Goal: Transaction & Acquisition: Purchase product/service

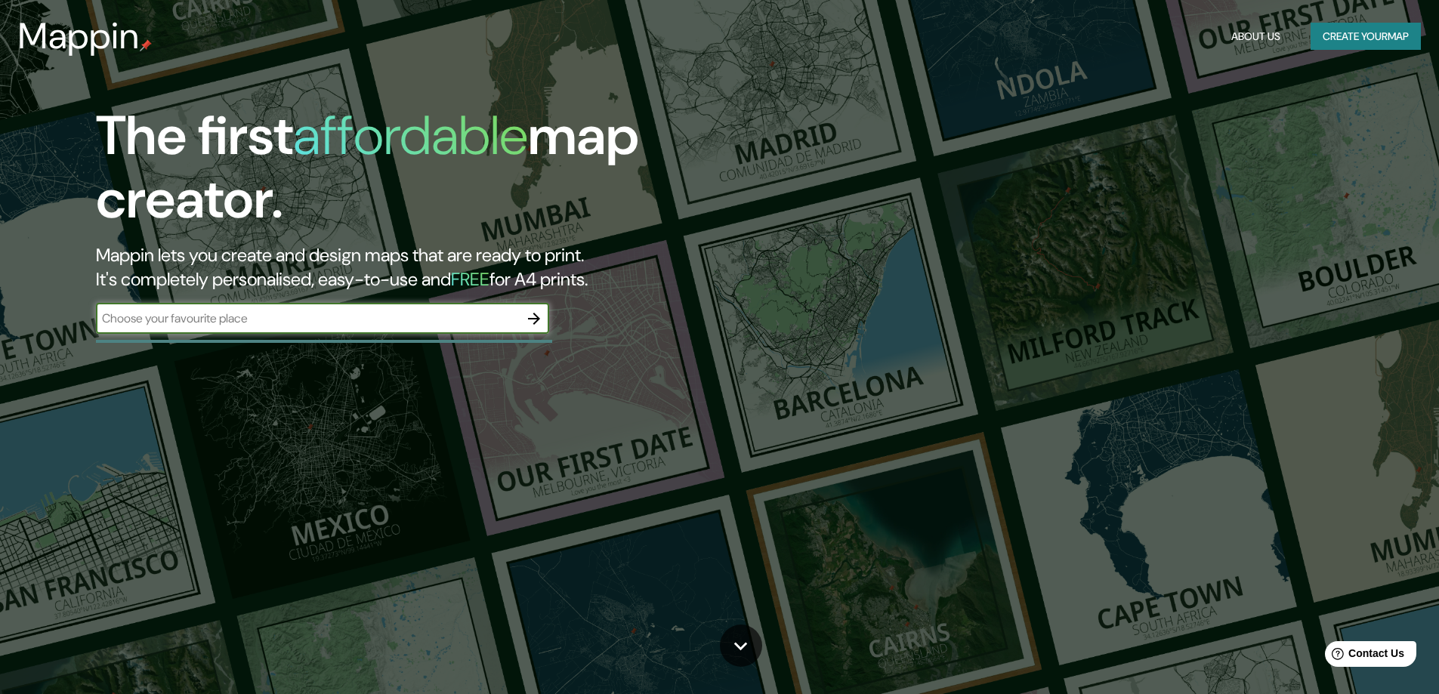
click at [354, 314] on input "text" at bounding box center [307, 318] width 423 height 17
type input "t"
type input "Tarija"
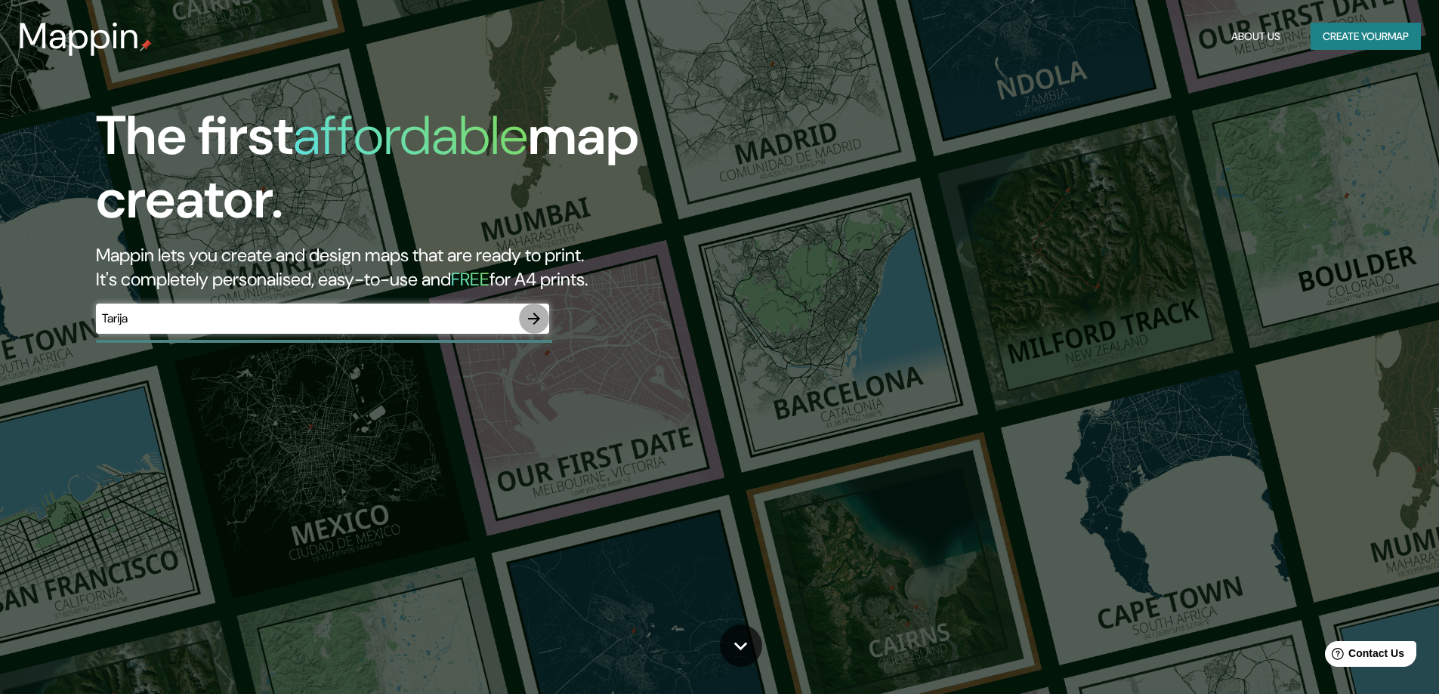
click at [528, 325] on icon "button" at bounding box center [534, 319] width 18 height 18
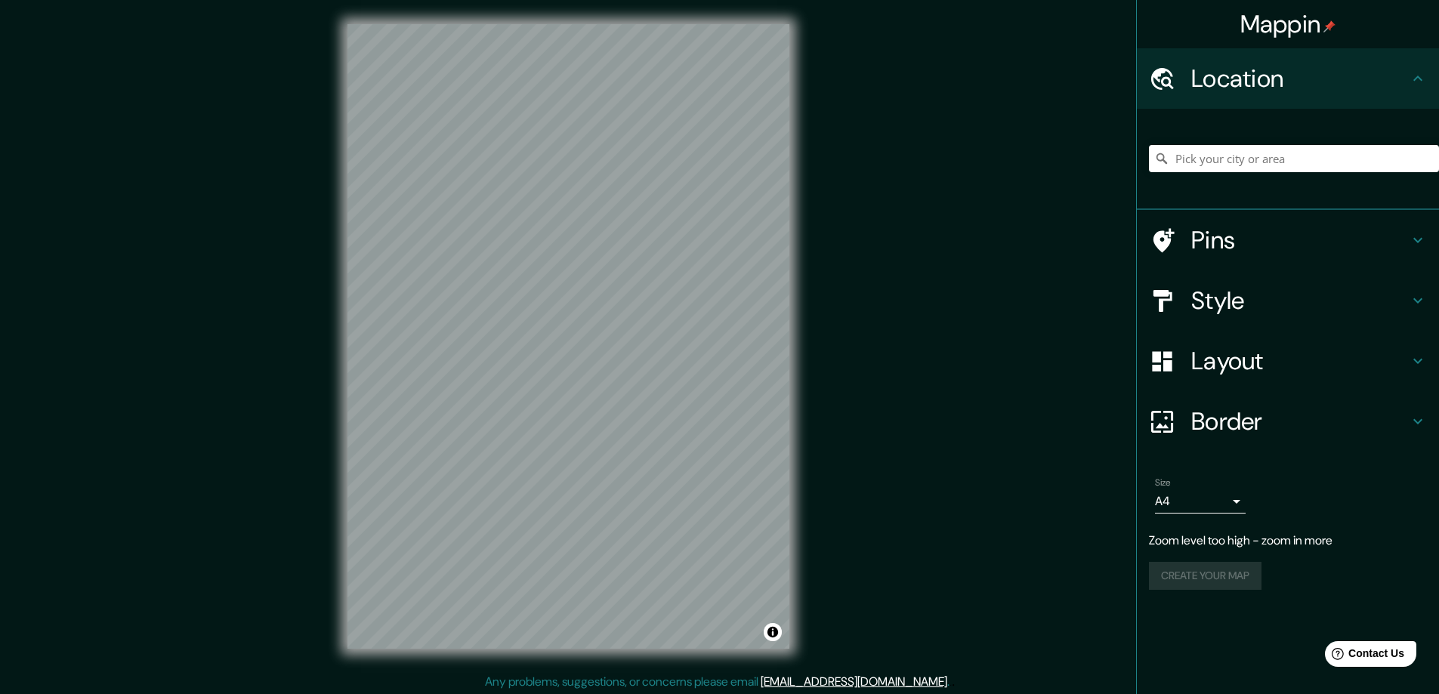
click at [810, 336] on div "© Mapbox © OpenStreetMap Improve this map" at bounding box center [568, 336] width 490 height 673
click at [1208, 157] on input "Pick your city or area" at bounding box center [1294, 158] width 290 height 27
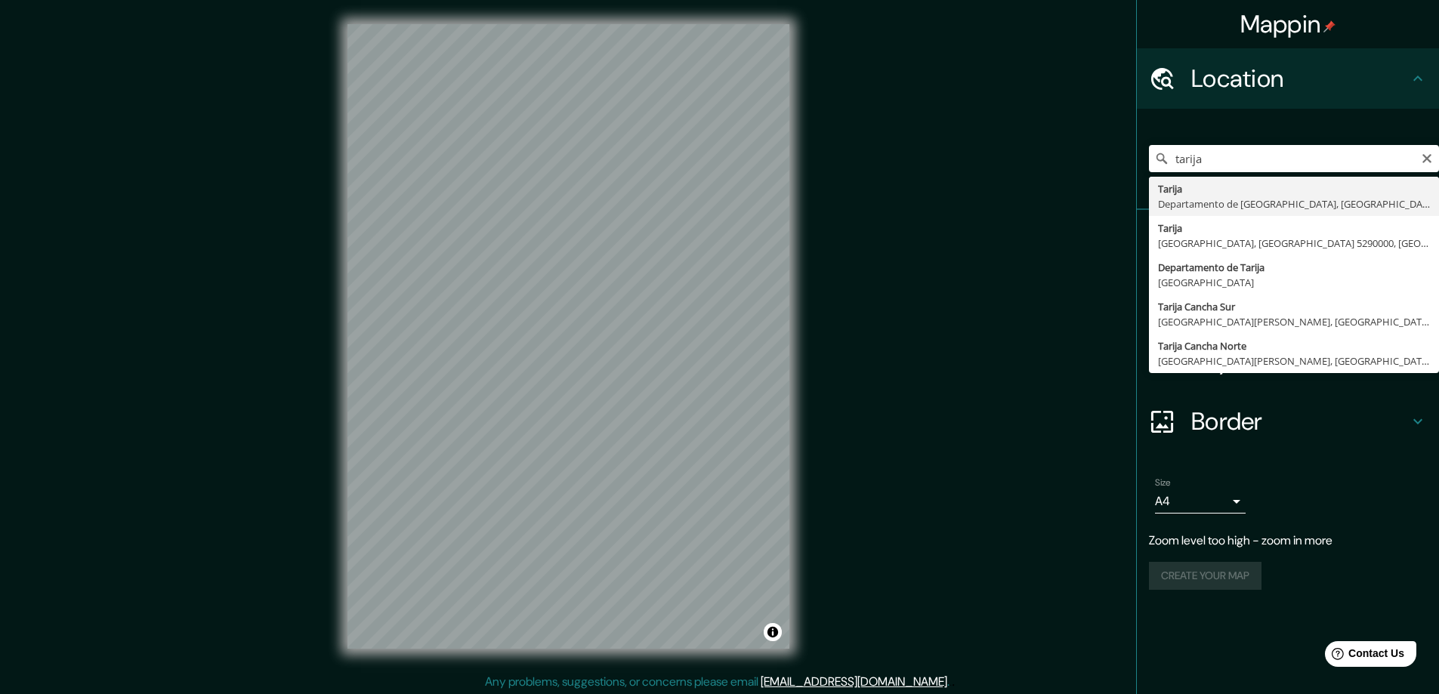
type input "Tarija, [GEOGRAPHIC_DATA], [GEOGRAPHIC_DATA]"
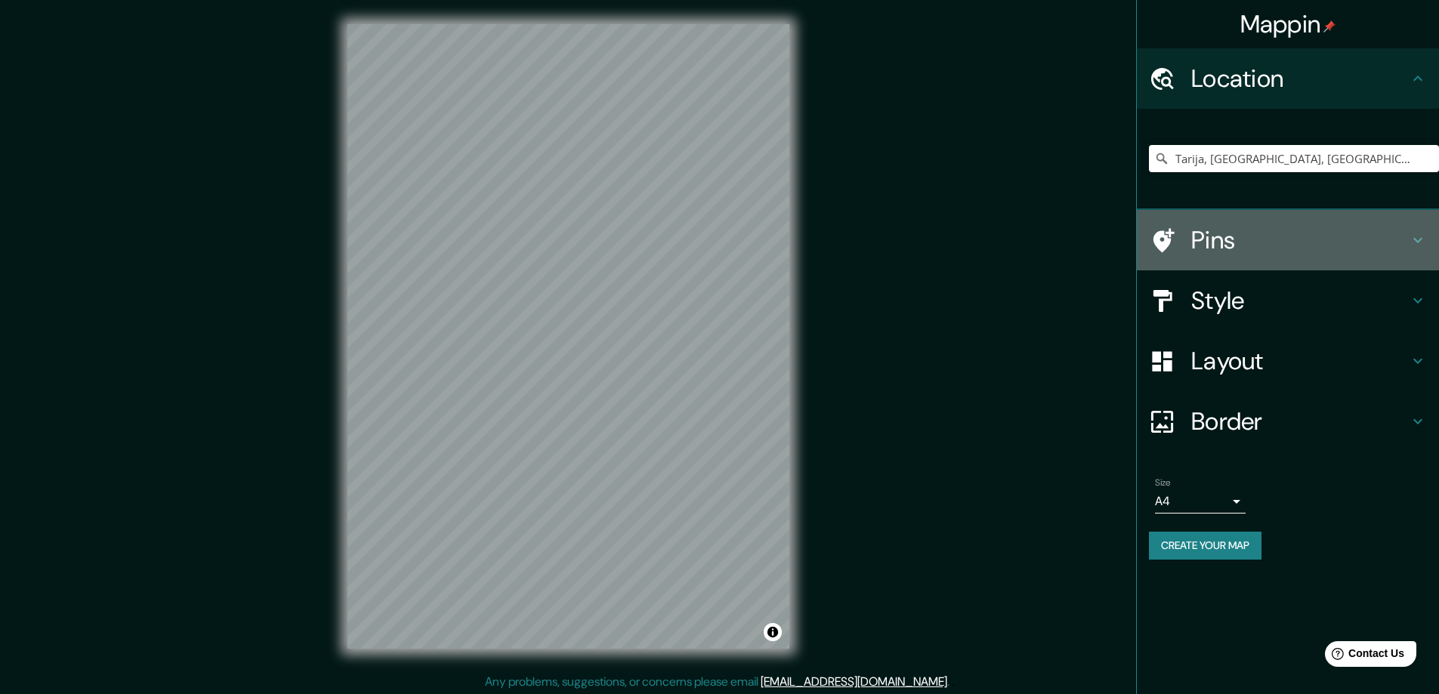
click at [1198, 230] on h4 "Pins" at bounding box center [1300, 240] width 218 height 30
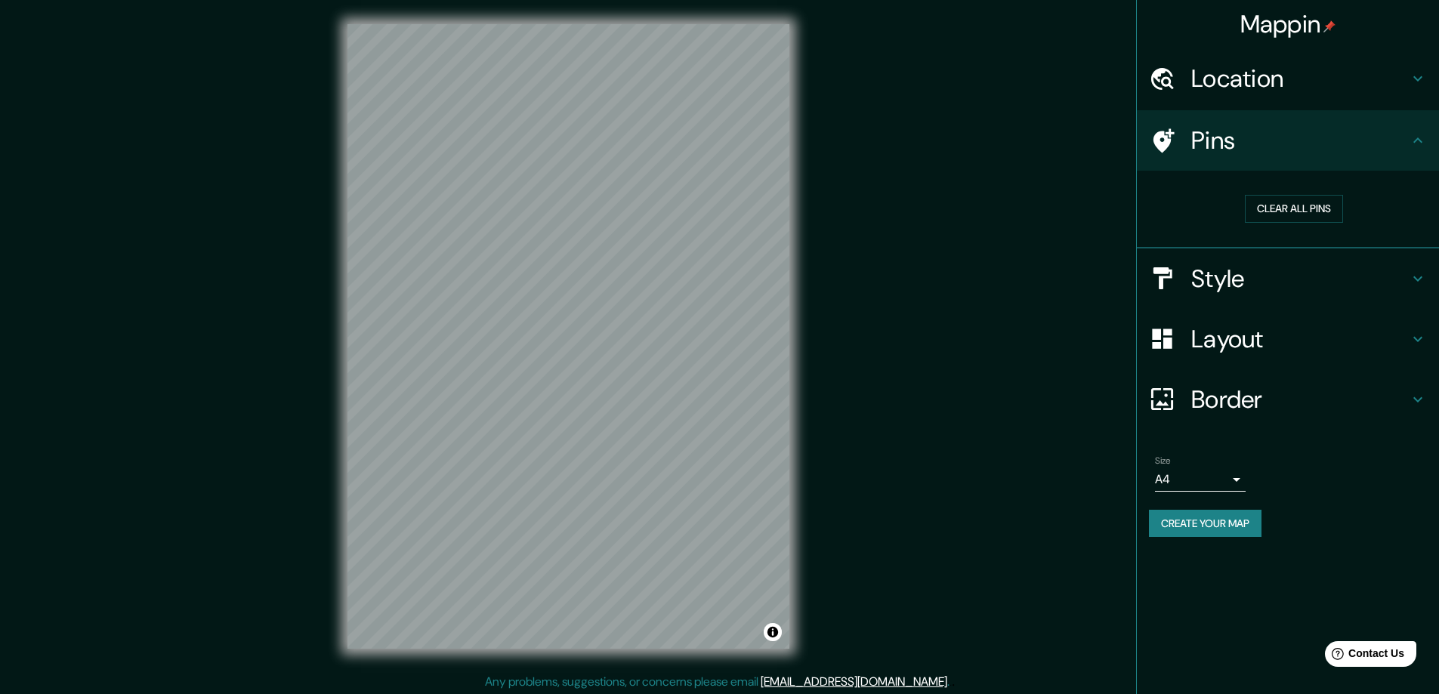
click at [1200, 284] on h4 "Style" at bounding box center [1300, 279] width 218 height 30
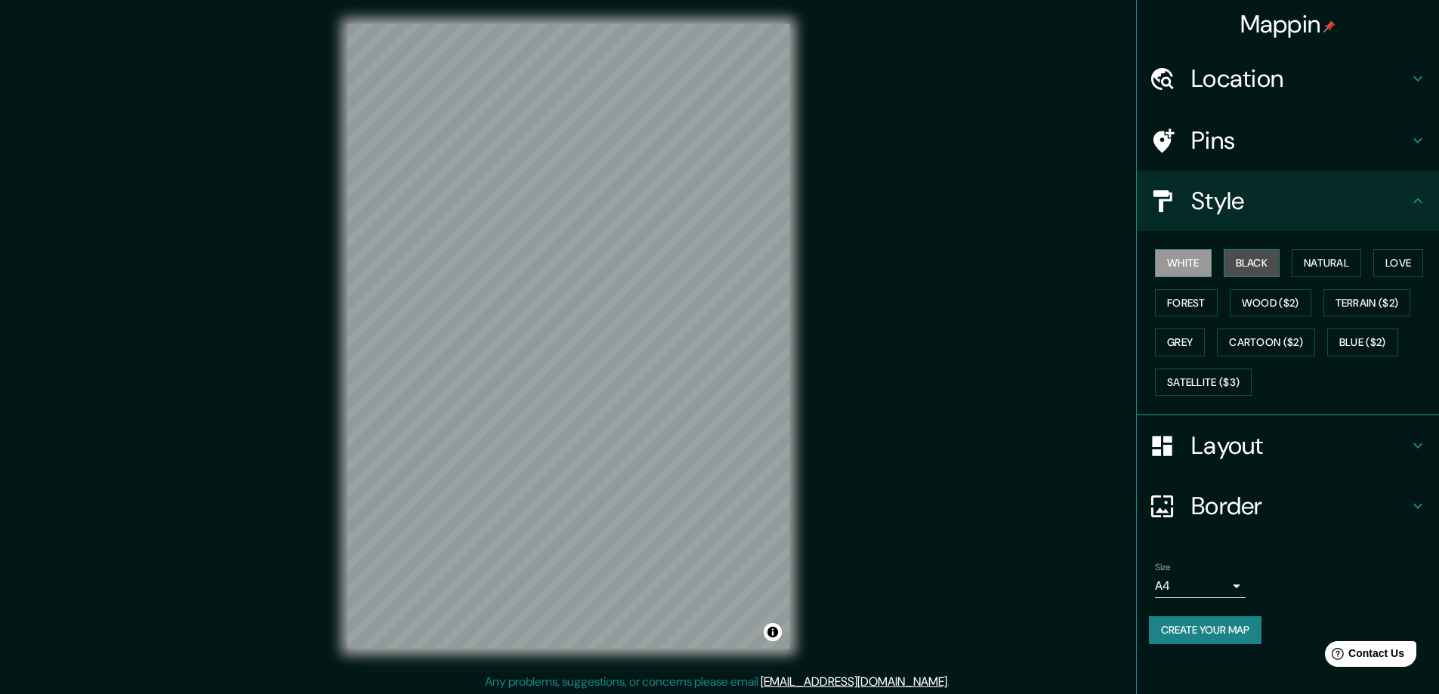
click at [1246, 258] on button "Black" at bounding box center [1252, 263] width 57 height 28
click at [1325, 256] on button "Natural" at bounding box center [1327, 263] width 70 height 28
click at [1408, 258] on button "Love" at bounding box center [1398, 263] width 50 height 28
click at [1378, 308] on button "Terrain ($2)" at bounding box center [1368, 303] width 88 height 28
click at [1274, 299] on button "Wood ($2)" at bounding box center [1271, 303] width 82 height 28
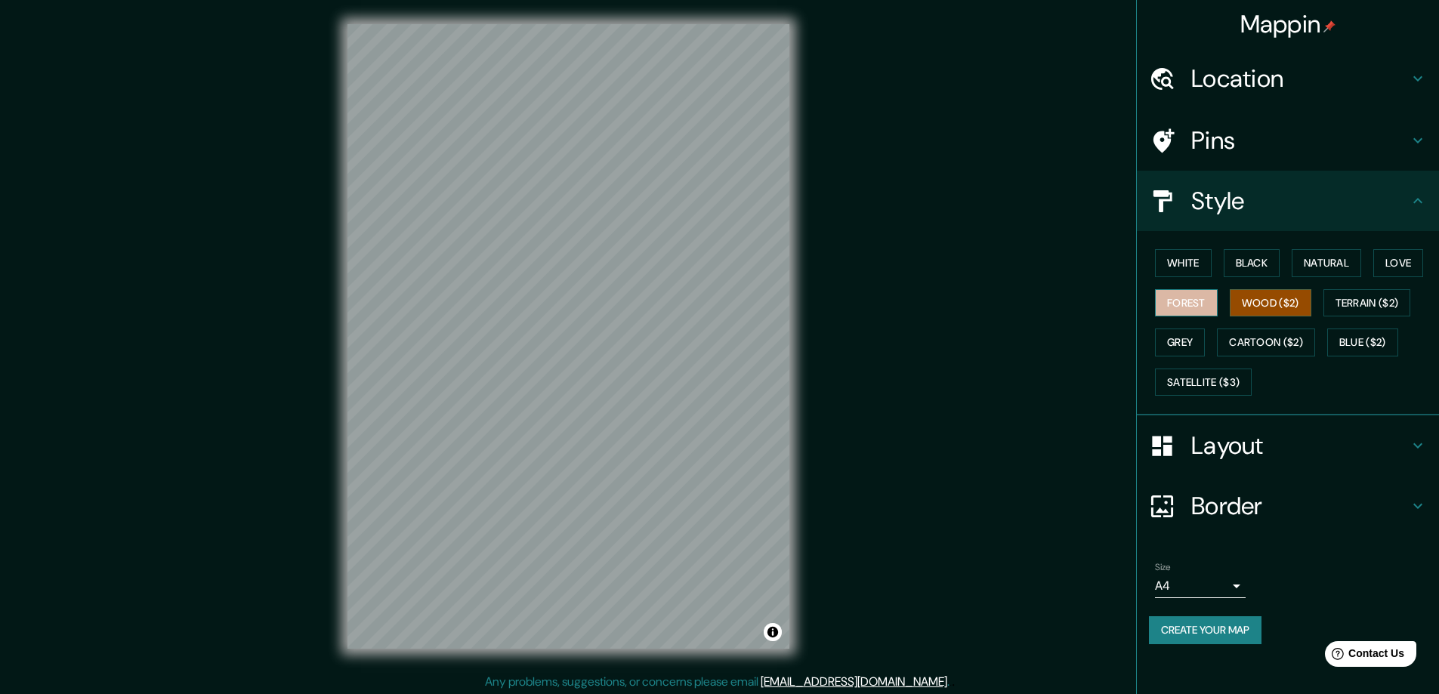
click at [1197, 304] on button "Forest" at bounding box center [1186, 303] width 63 height 28
click at [1185, 338] on button "Grey" at bounding box center [1180, 343] width 50 height 28
click at [1274, 340] on button "Cartoon ($2)" at bounding box center [1266, 343] width 98 height 28
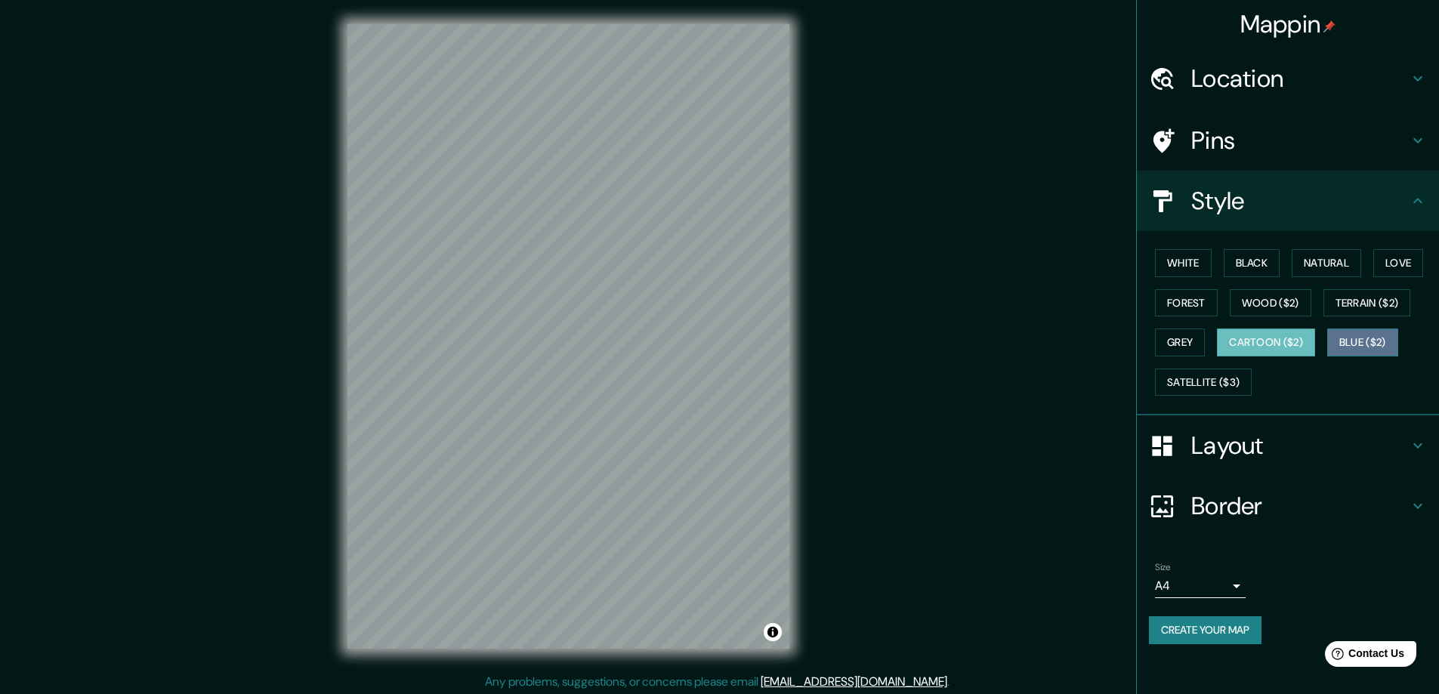
click at [1358, 339] on button "Blue ($2)" at bounding box center [1362, 343] width 71 height 28
click at [1227, 382] on button "Satellite ($3)" at bounding box center [1203, 383] width 97 height 28
click at [1276, 340] on button "Cartoon ($2)" at bounding box center [1266, 343] width 98 height 28
drag, startPoint x: 719, startPoint y: 329, endPoint x: 719, endPoint y: 348, distance: 18.1
click at [719, 348] on div at bounding box center [718, 345] width 12 height 12
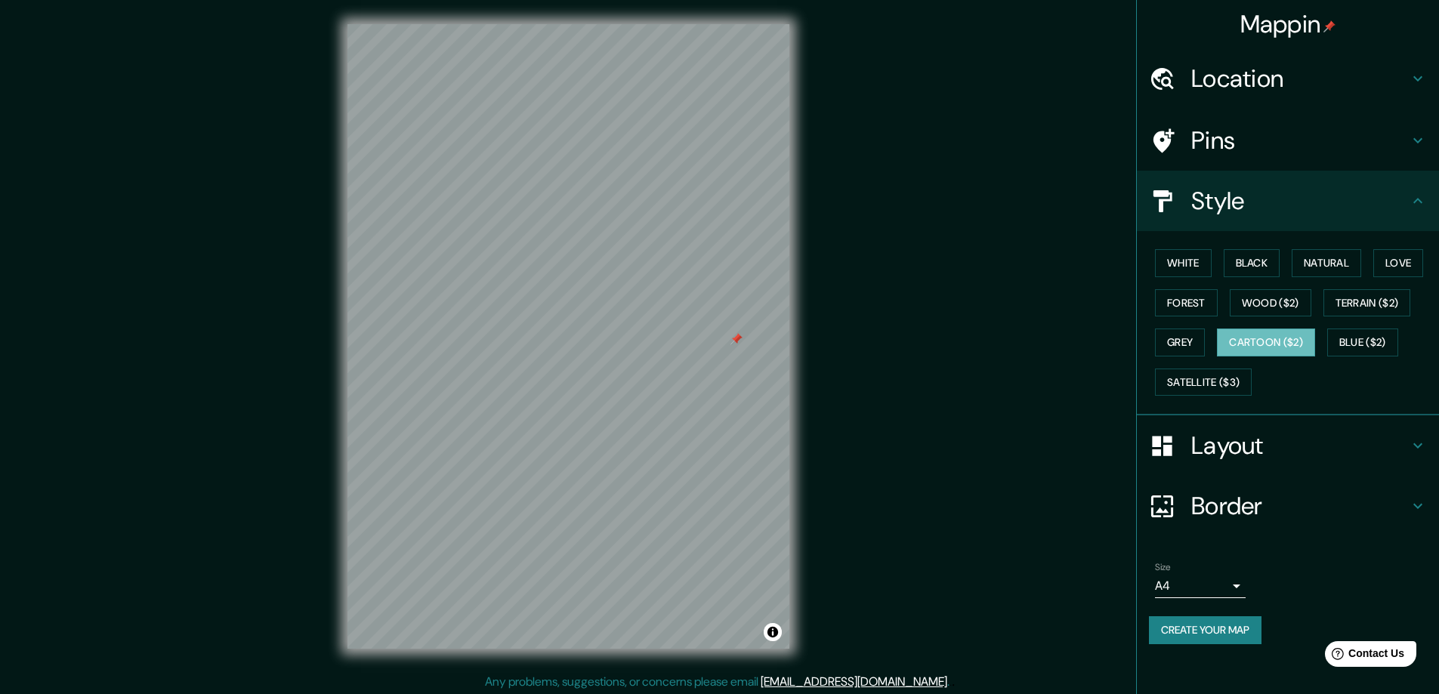
click at [731, 341] on div at bounding box center [737, 339] width 12 height 12
click at [1219, 152] on h4 "Pins" at bounding box center [1300, 140] width 218 height 30
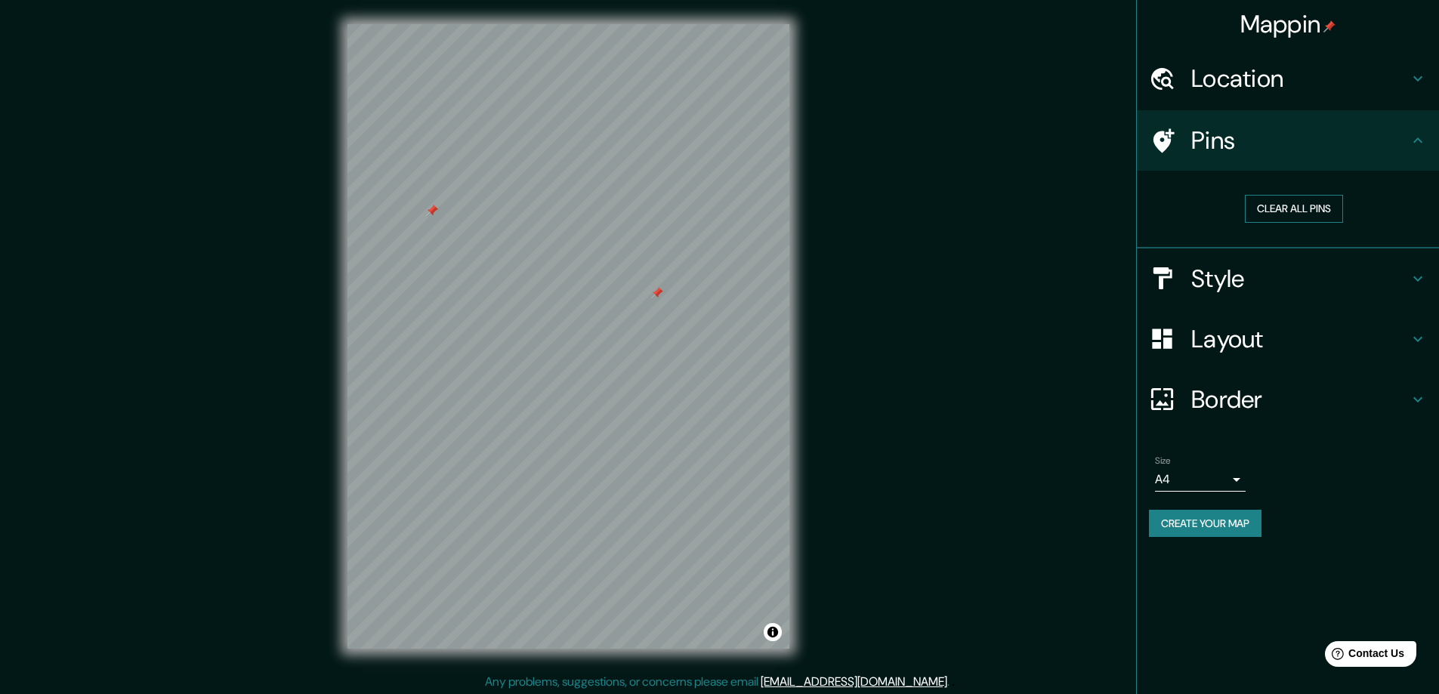
click at [1267, 211] on button "Clear all pins" at bounding box center [1294, 209] width 98 height 28
click at [1237, 332] on h4 "Layout" at bounding box center [1300, 339] width 218 height 30
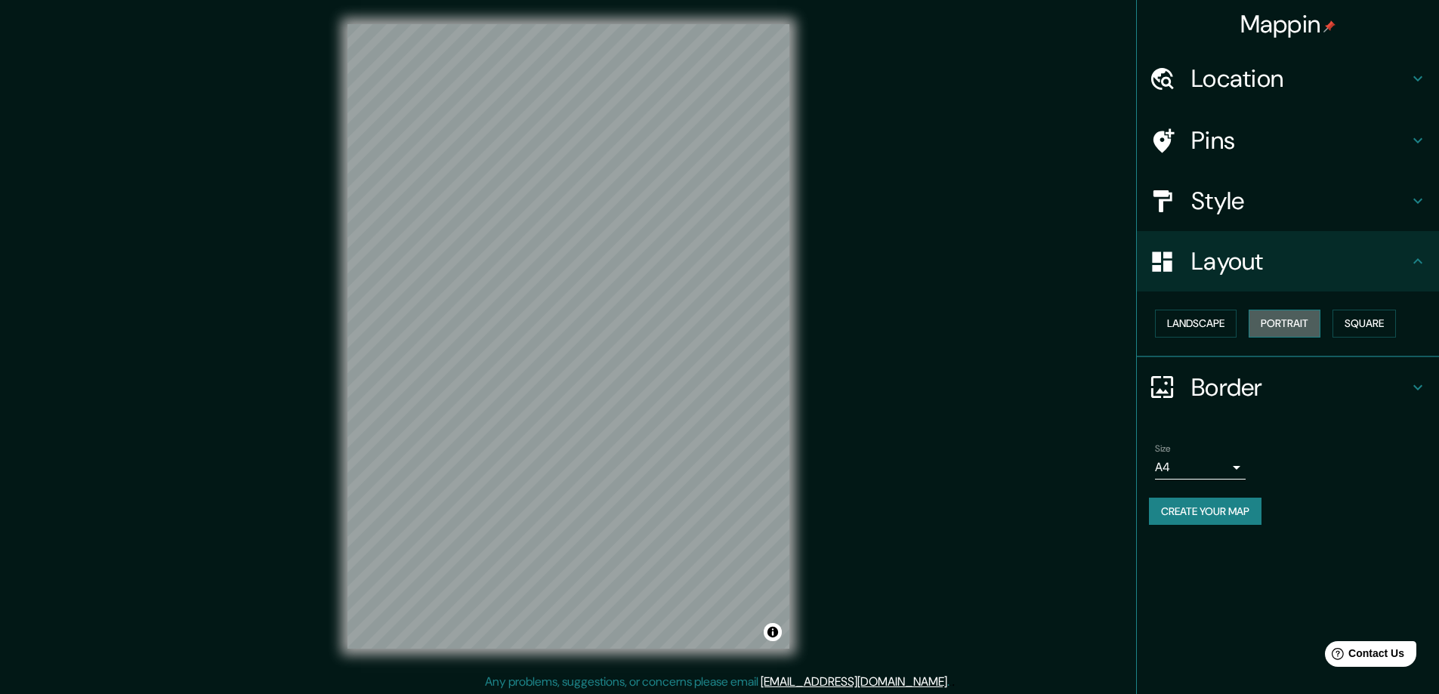
click at [1299, 323] on button "Portrait" at bounding box center [1285, 324] width 72 height 28
click at [1223, 323] on button "Landscape" at bounding box center [1196, 324] width 82 height 28
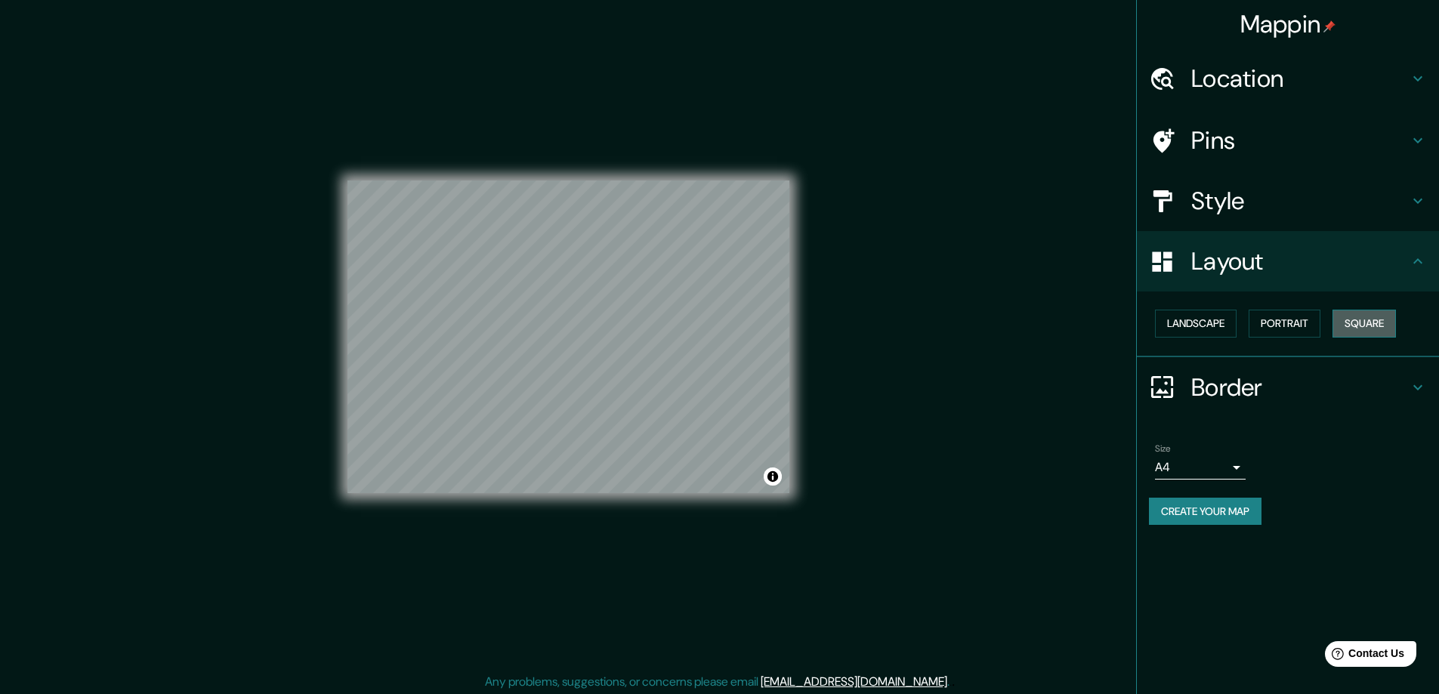
click at [1380, 324] on button "Square" at bounding box center [1364, 324] width 63 height 28
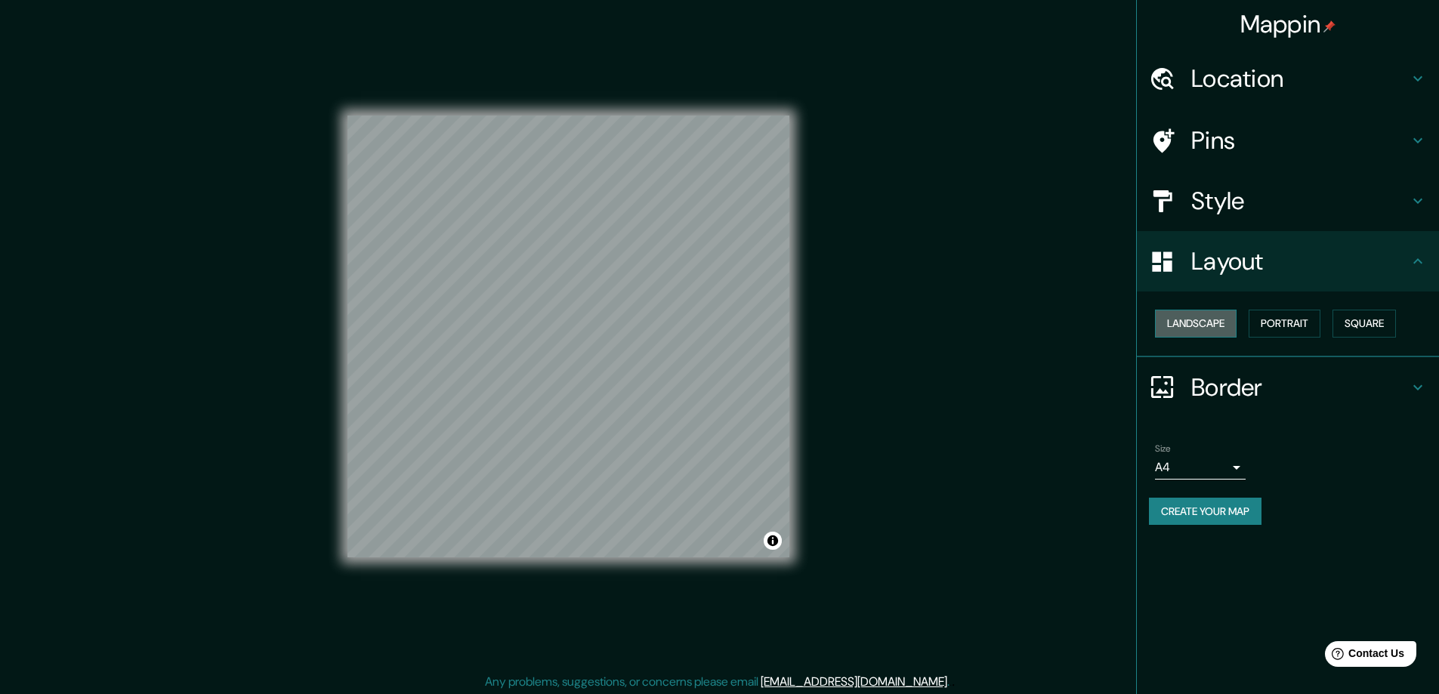
click at [1213, 323] on button "Landscape" at bounding box center [1196, 324] width 82 height 28
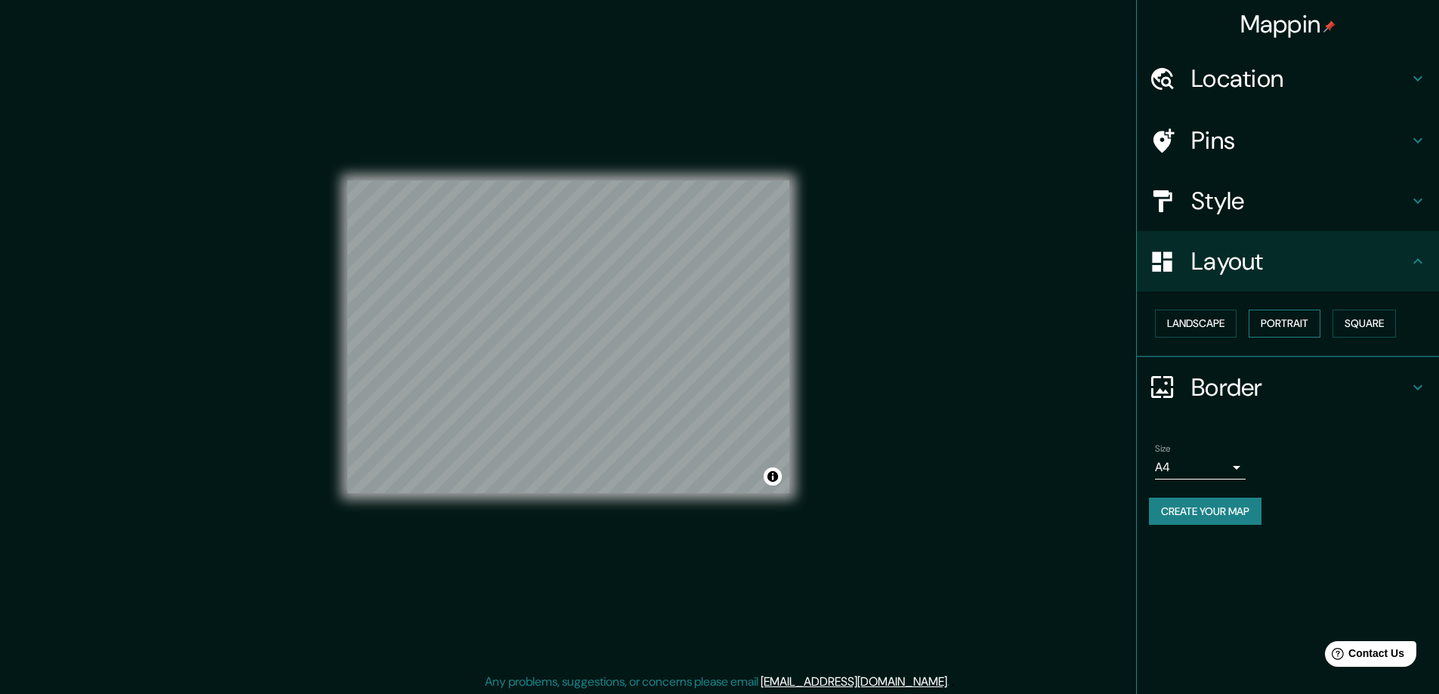
click at [1282, 323] on button "Portrait" at bounding box center [1285, 324] width 72 height 28
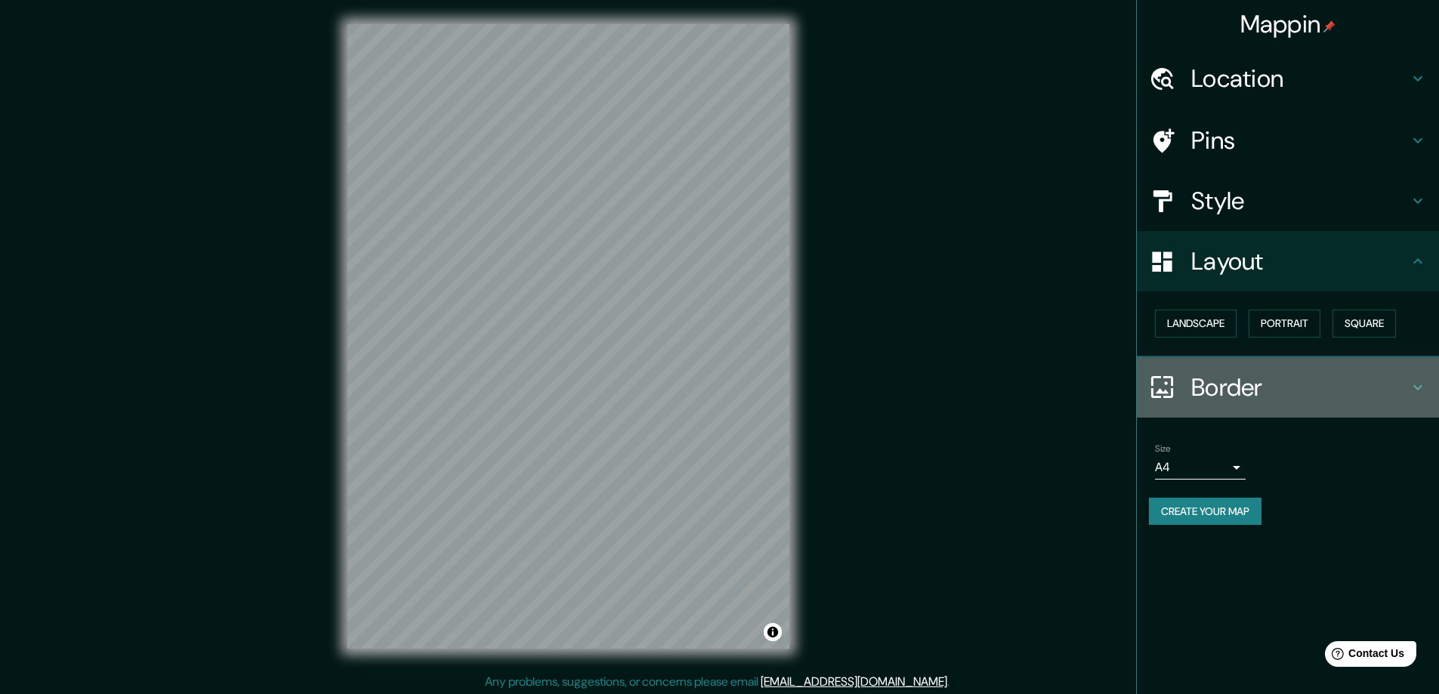
click at [1221, 391] on h4 "Border" at bounding box center [1300, 387] width 218 height 30
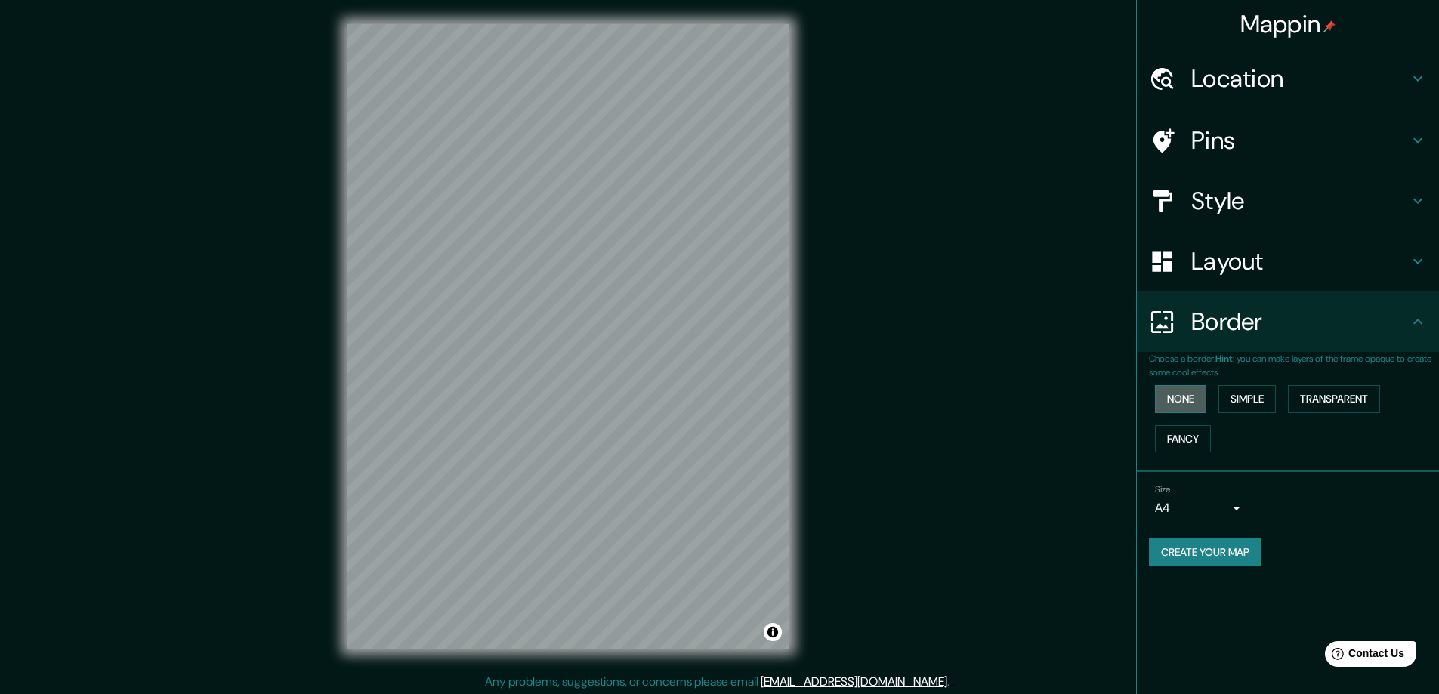
click at [1183, 397] on button "None" at bounding box center [1180, 399] width 51 height 28
click at [1248, 396] on button "Simple" at bounding box center [1247, 399] width 57 height 28
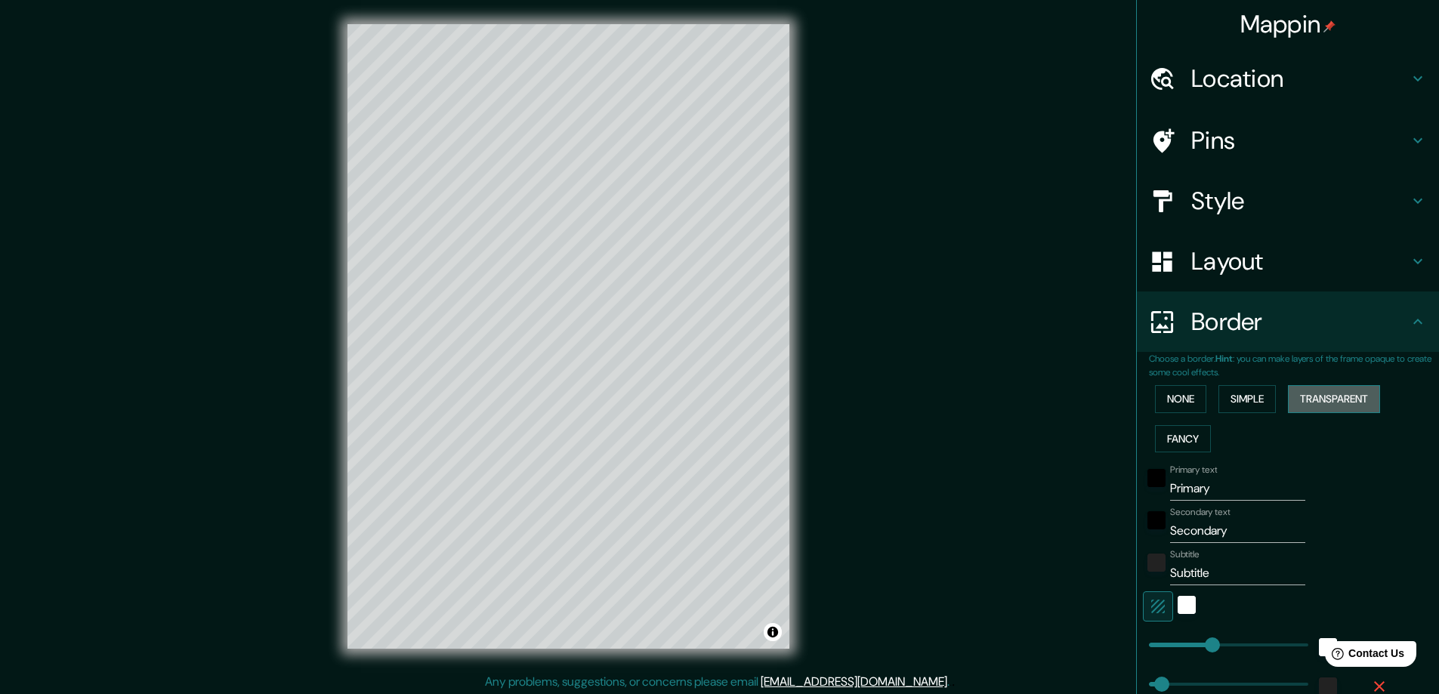
click at [1324, 392] on button "Transparent" at bounding box center [1334, 399] width 92 height 28
click at [1181, 431] on button "Fancy" at bounding box center [1183, 439] width 56 height 28
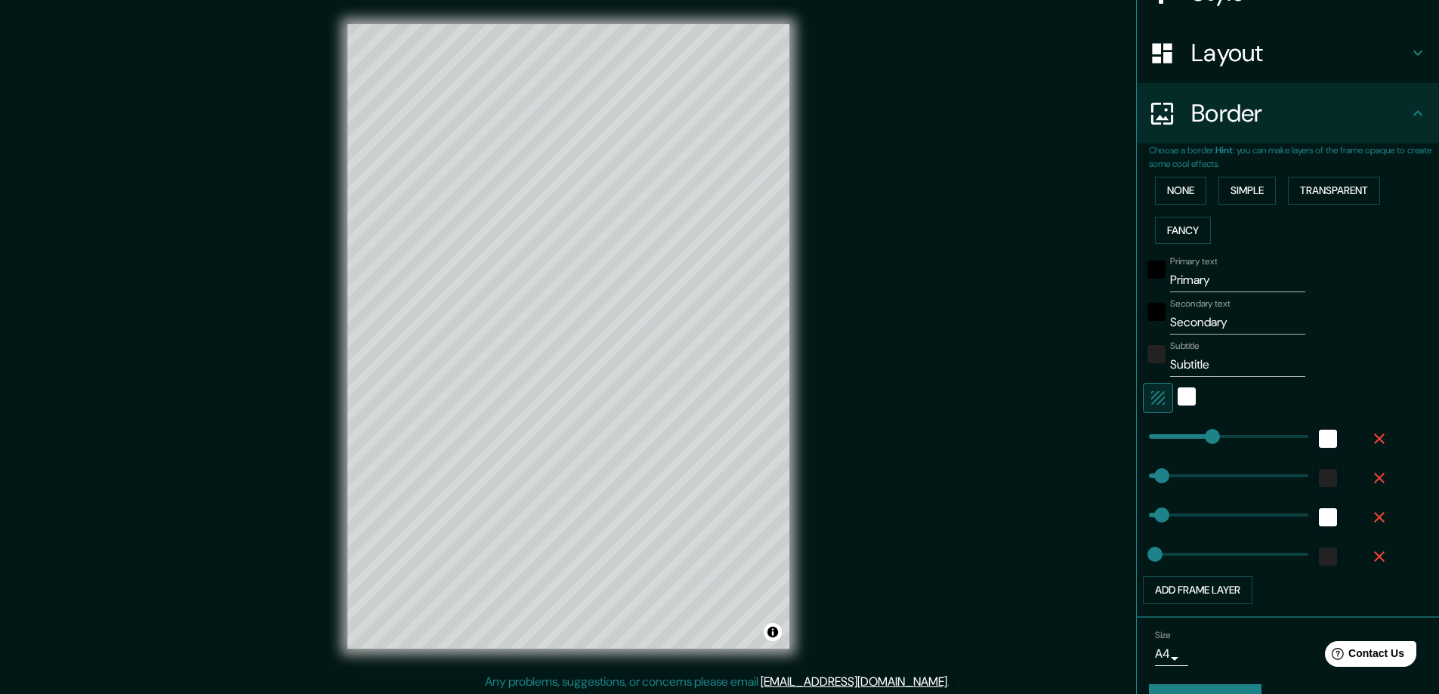
scroll to position [227, 0]
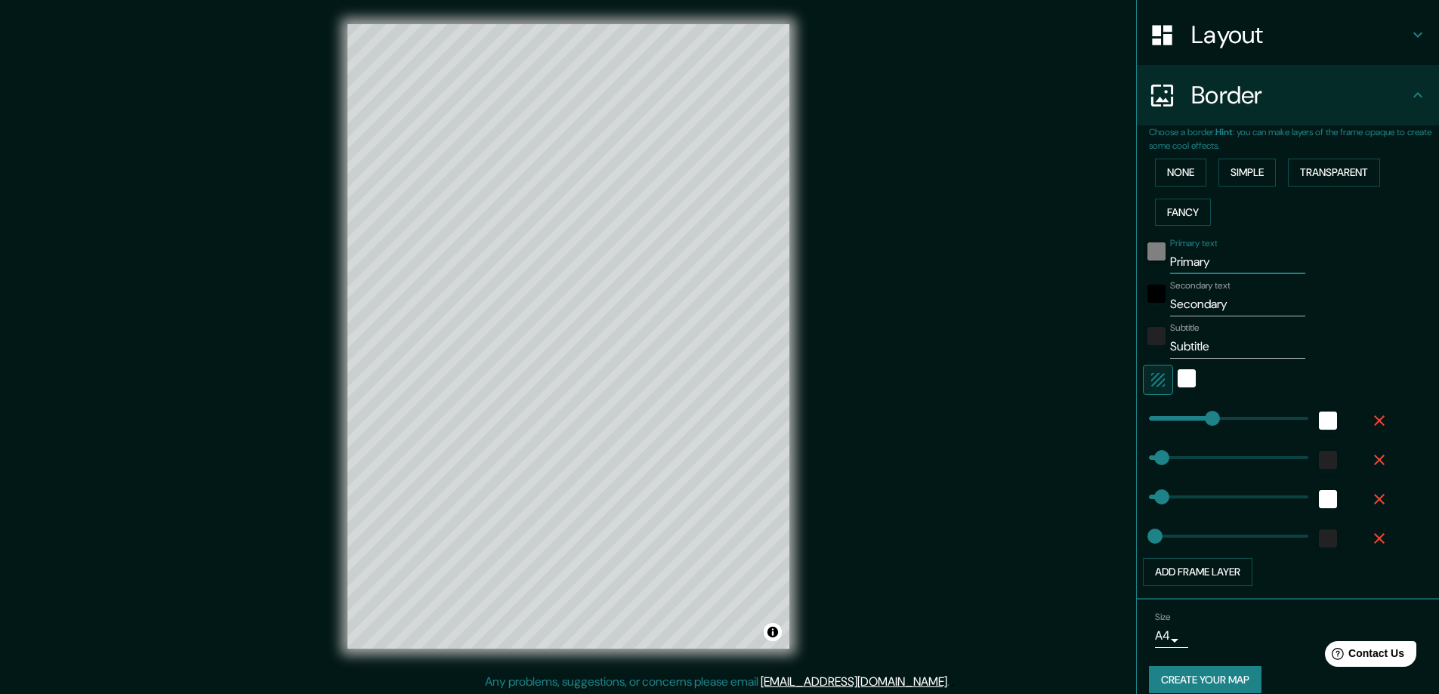
drag, startPoint x: 1208, startPoint y: 257, endPoint x: 1154, endPoint y: 257, distance: 54.4
click at [1154, 257] on div "Primary text Primary" at bounding box center [1267, 256] width 248 height 36
type input "M"
type input "47"
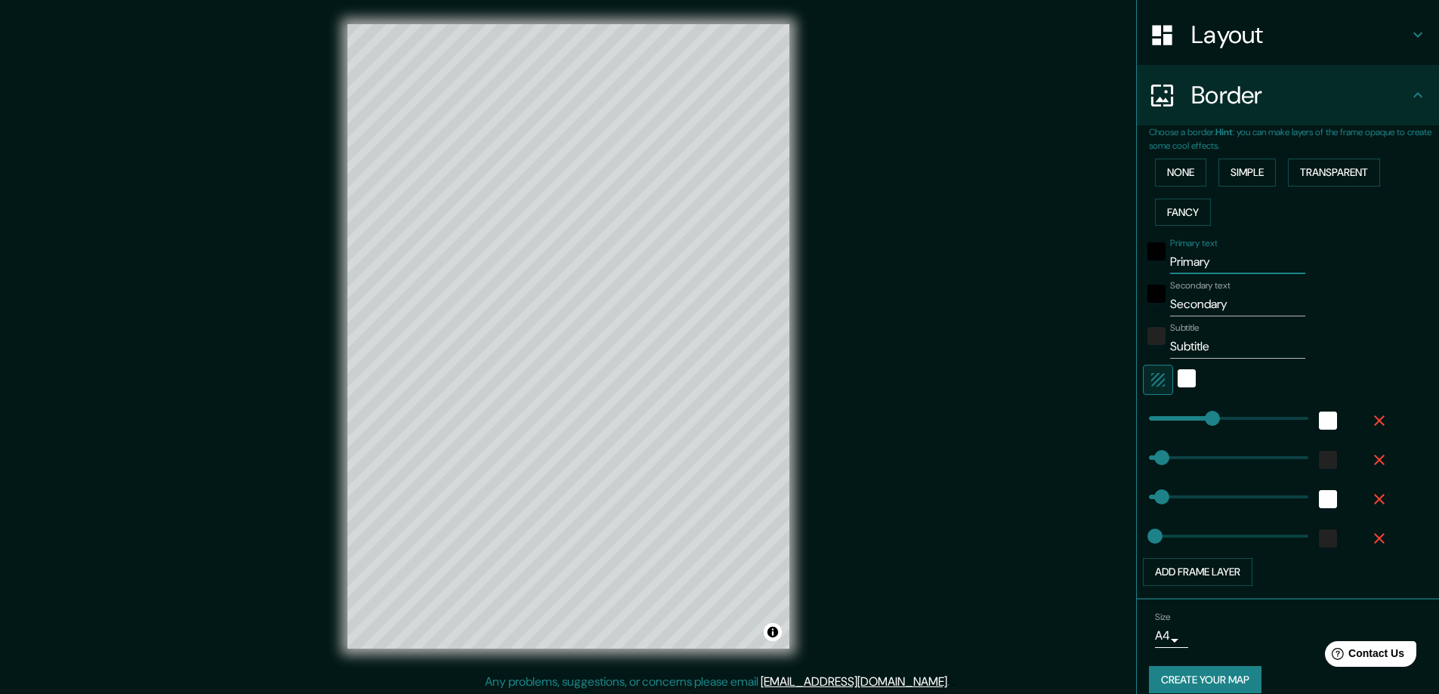
type input "23"
type input "Mu"
type input "47"
type input "23"
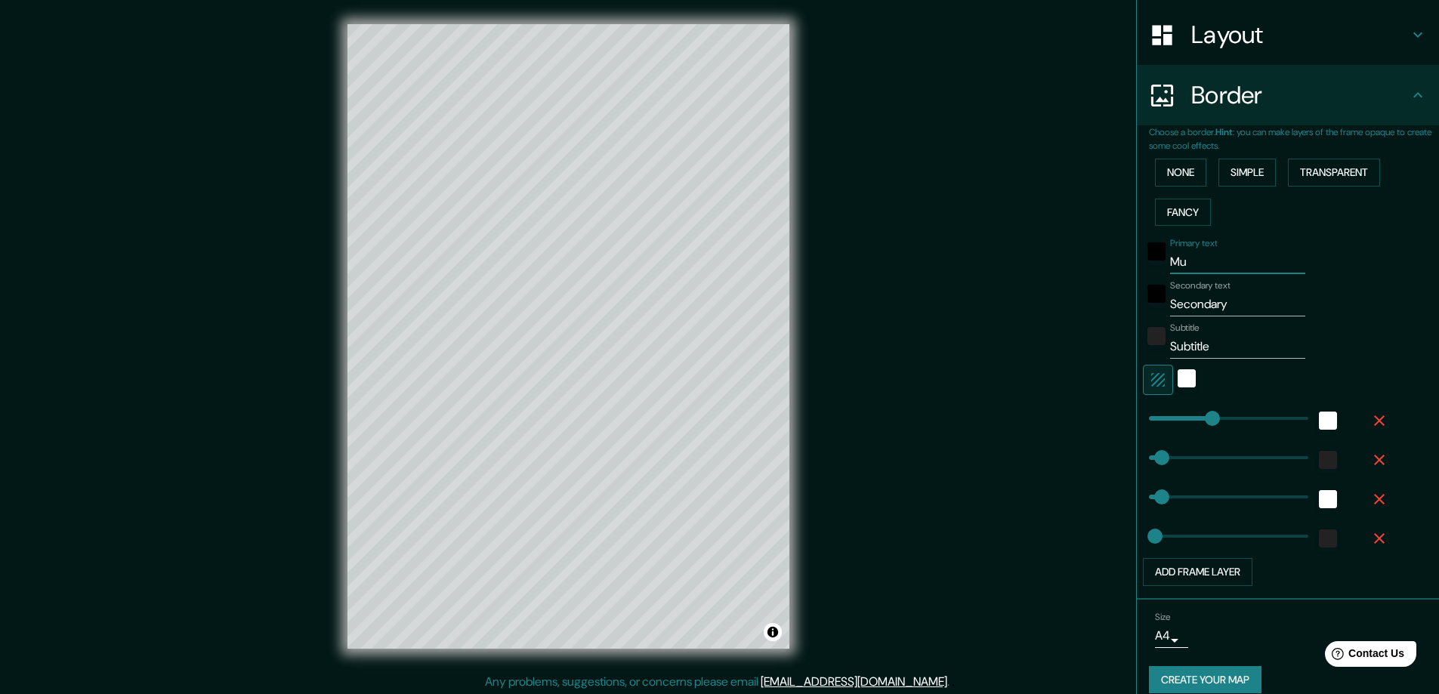
type input "Mus"
type input "47"
type input "23"
type input "[MEDICAL_DATA]"
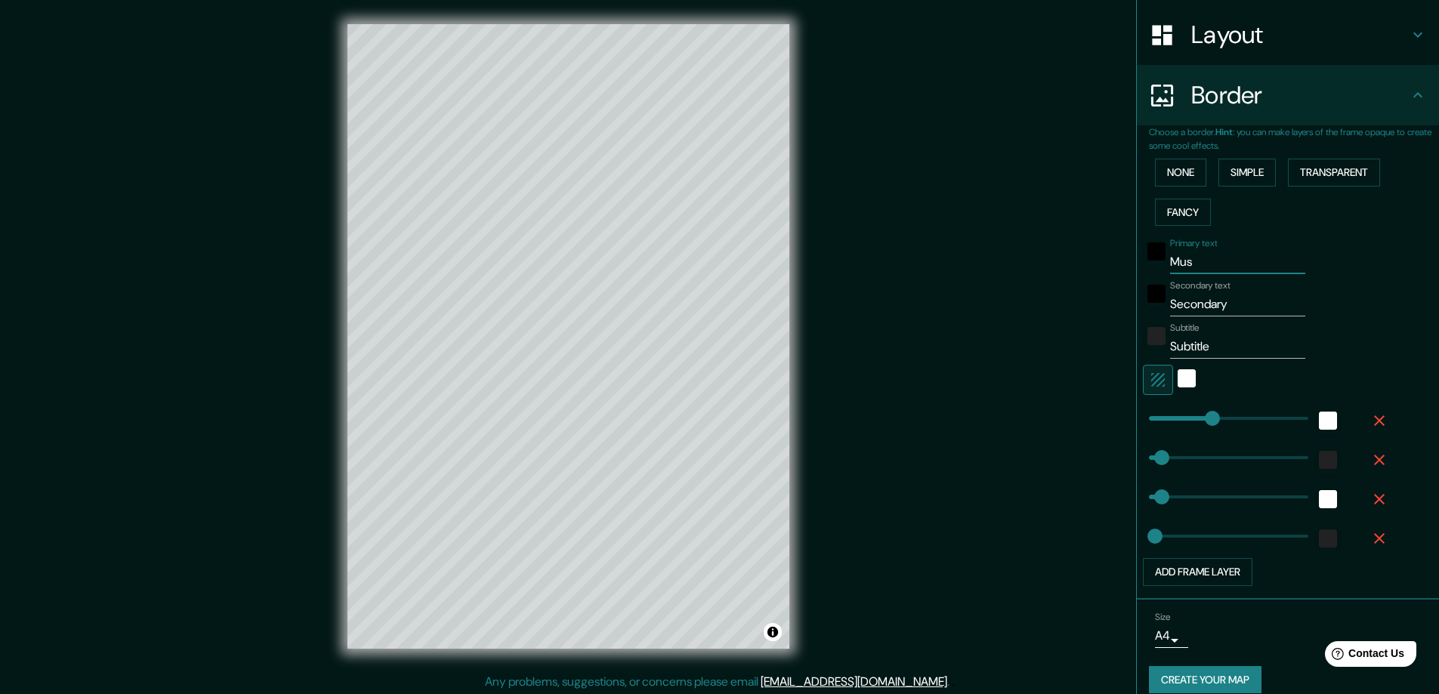
type input "47"
type input "23"
type input "Museo"
type input "47"
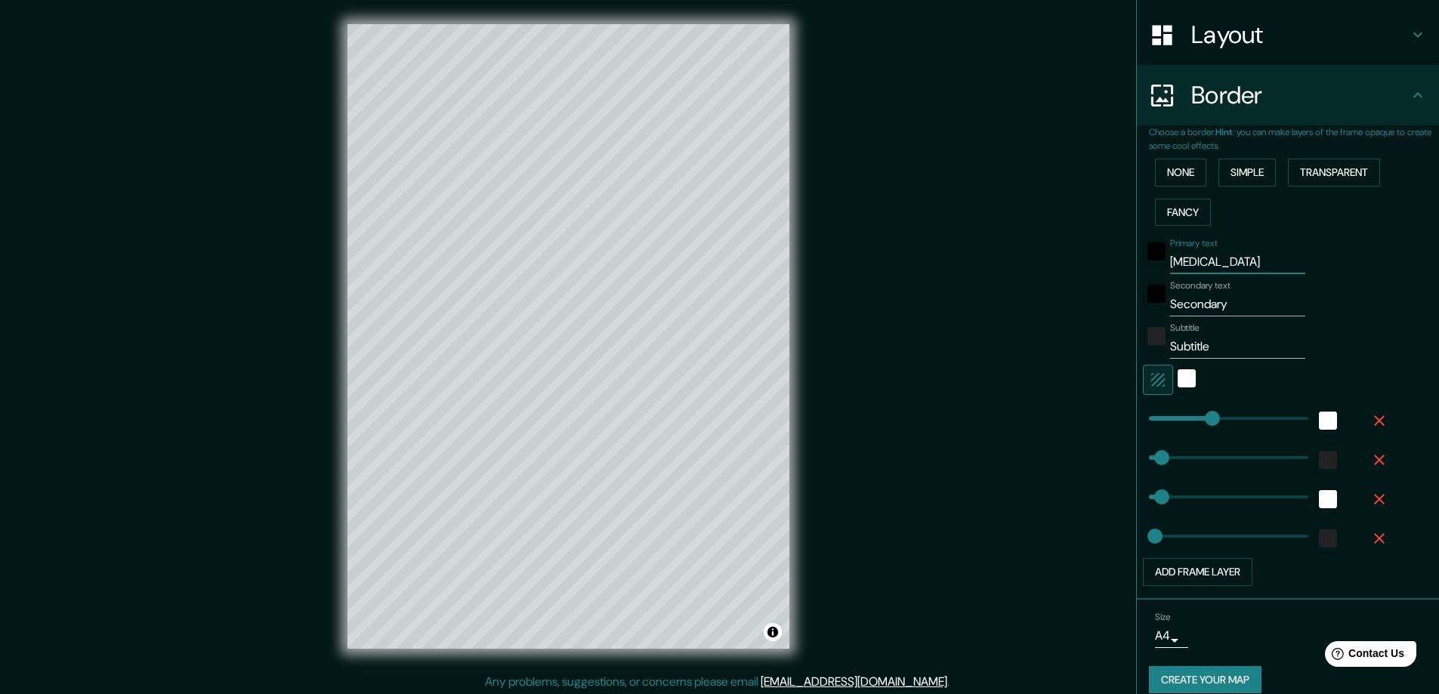
type input "47"
type input "23"
type input "Museo"
drag, startPoint x: 1227, startPoint y: 303, endPoint x: 1119, endPoint y: 295, distance: 108.4
click at [1119, 295] on div "Mappin Location [GEOGRAPHIC_DATA], [GEOGRAPHIC_DATA], [GEOGRAPHIC_DATA] Pins St…" at bounding box center [719, 348] width 1439 height 697
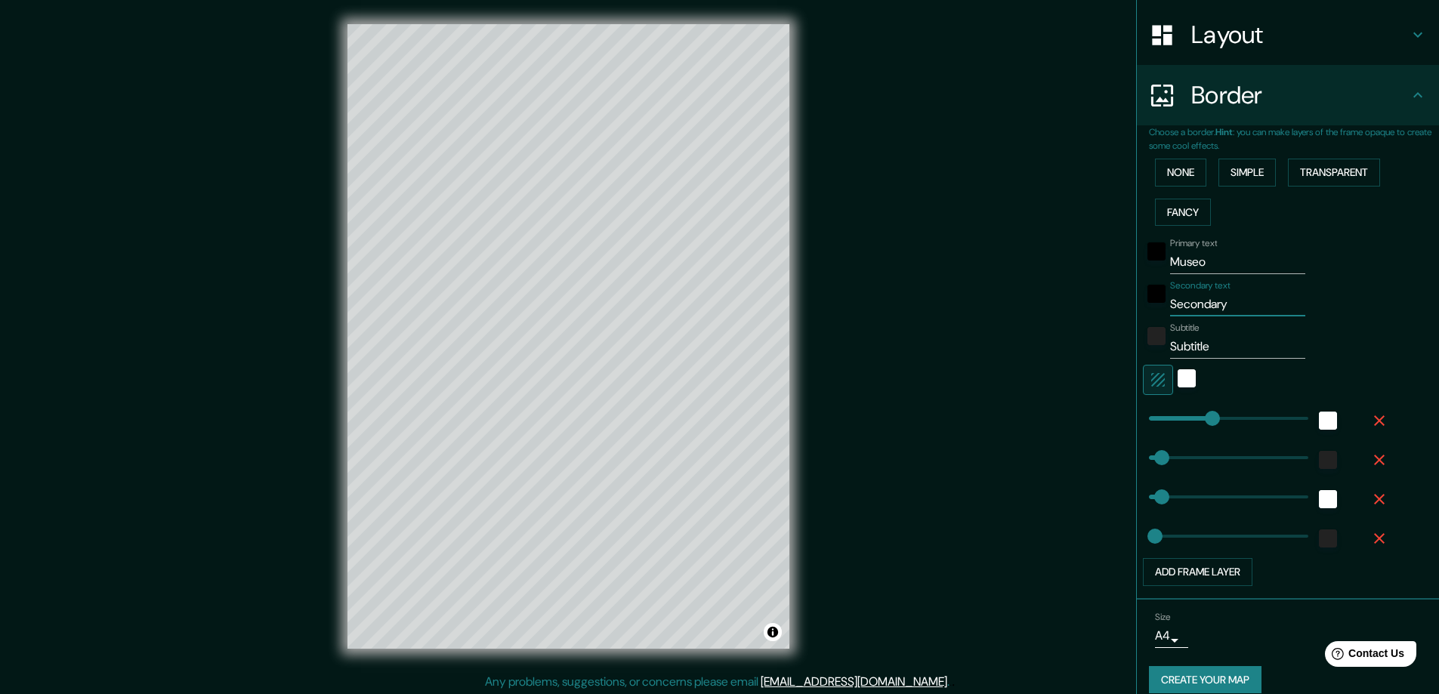
type input "p"
type input "47"
type input "23"
type input "pa"
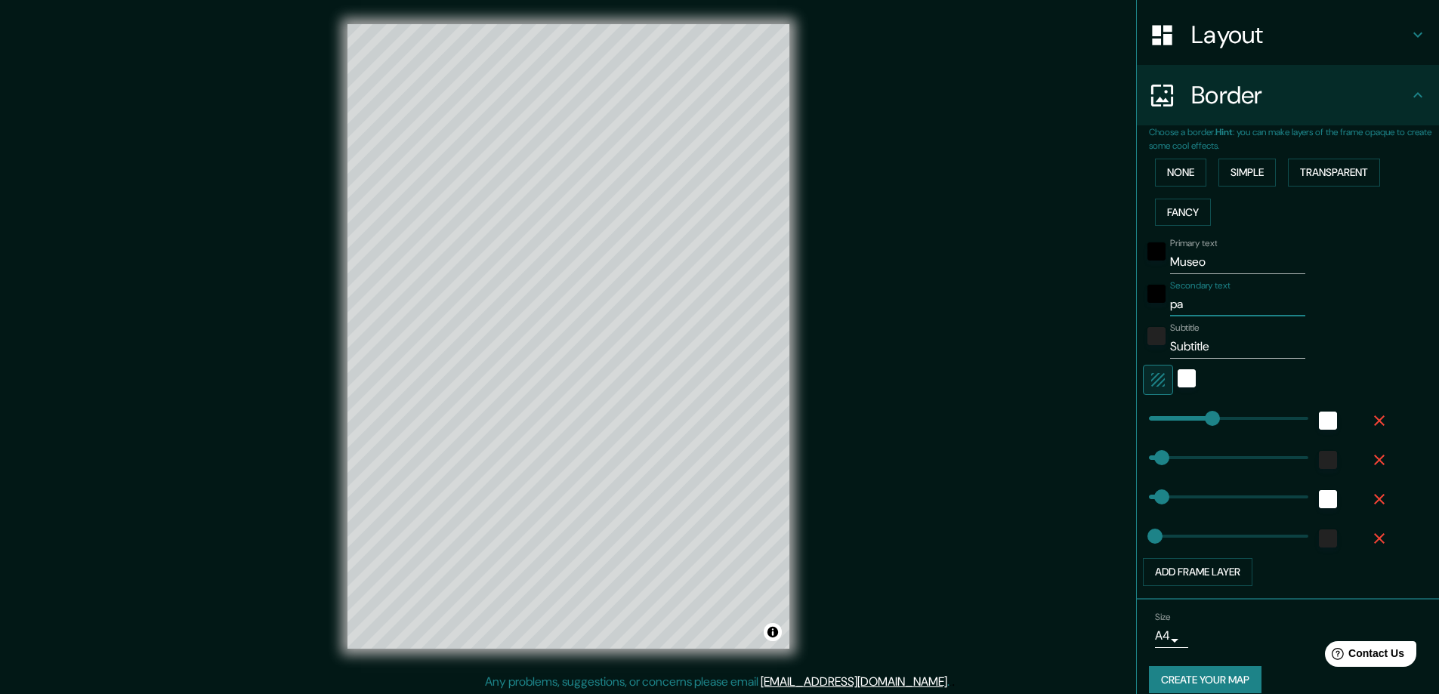
type input "47"
type input "23"
type input "pak"
type input "47"
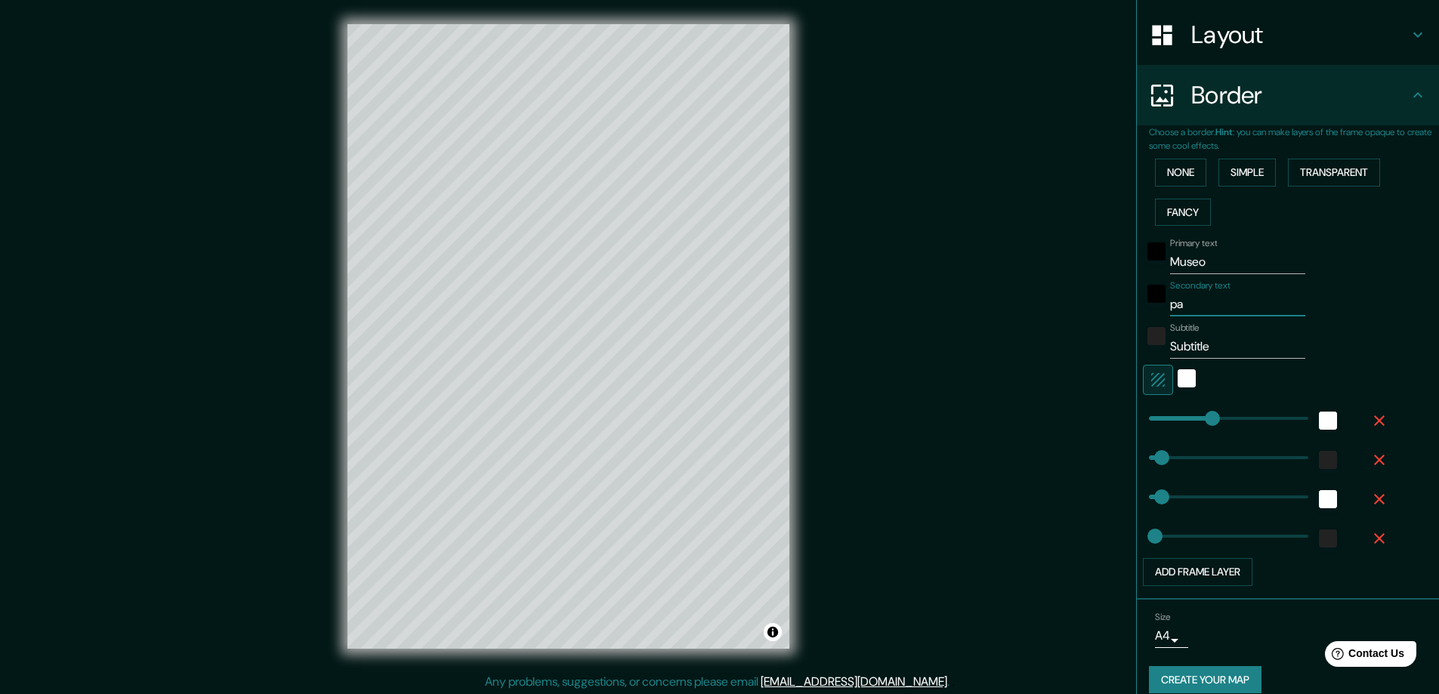
type input "47"
type input "23"
type input "pa"
type input "47"
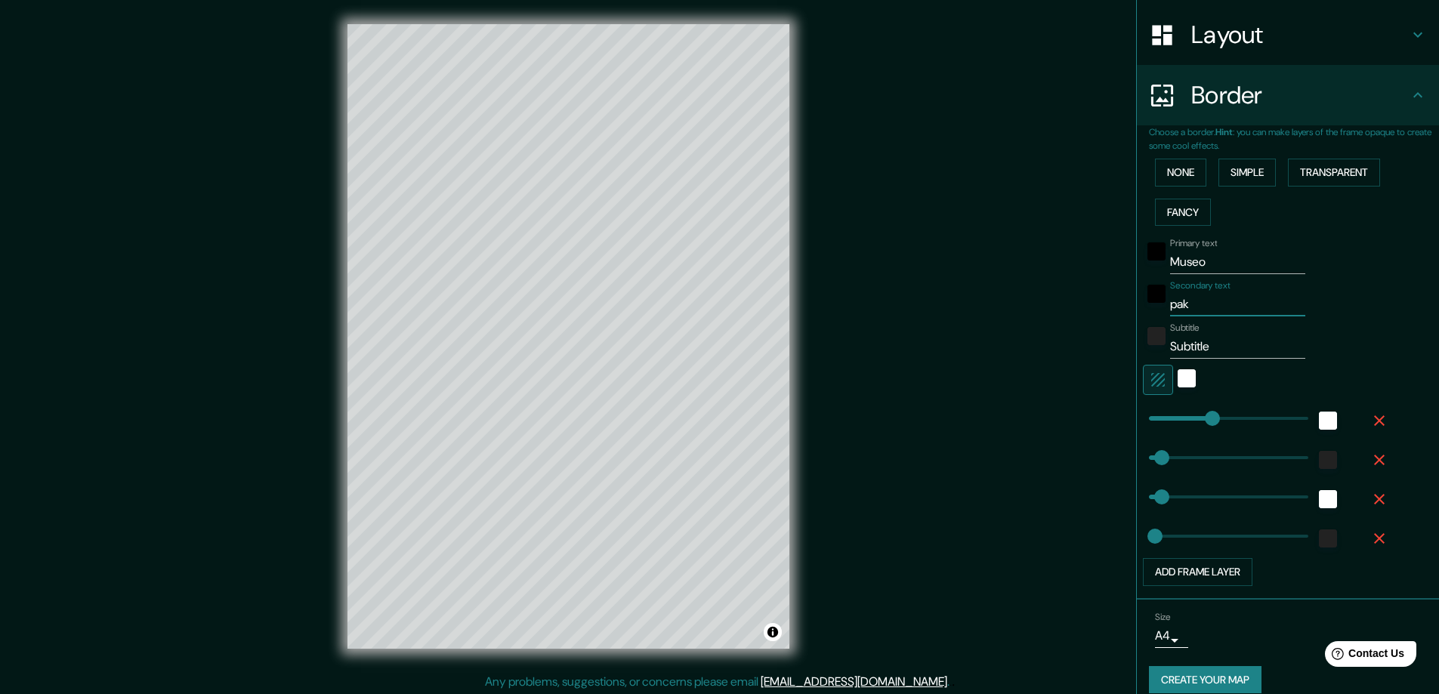
type input "23"
type input "pal"
type input "47"
type input "23"
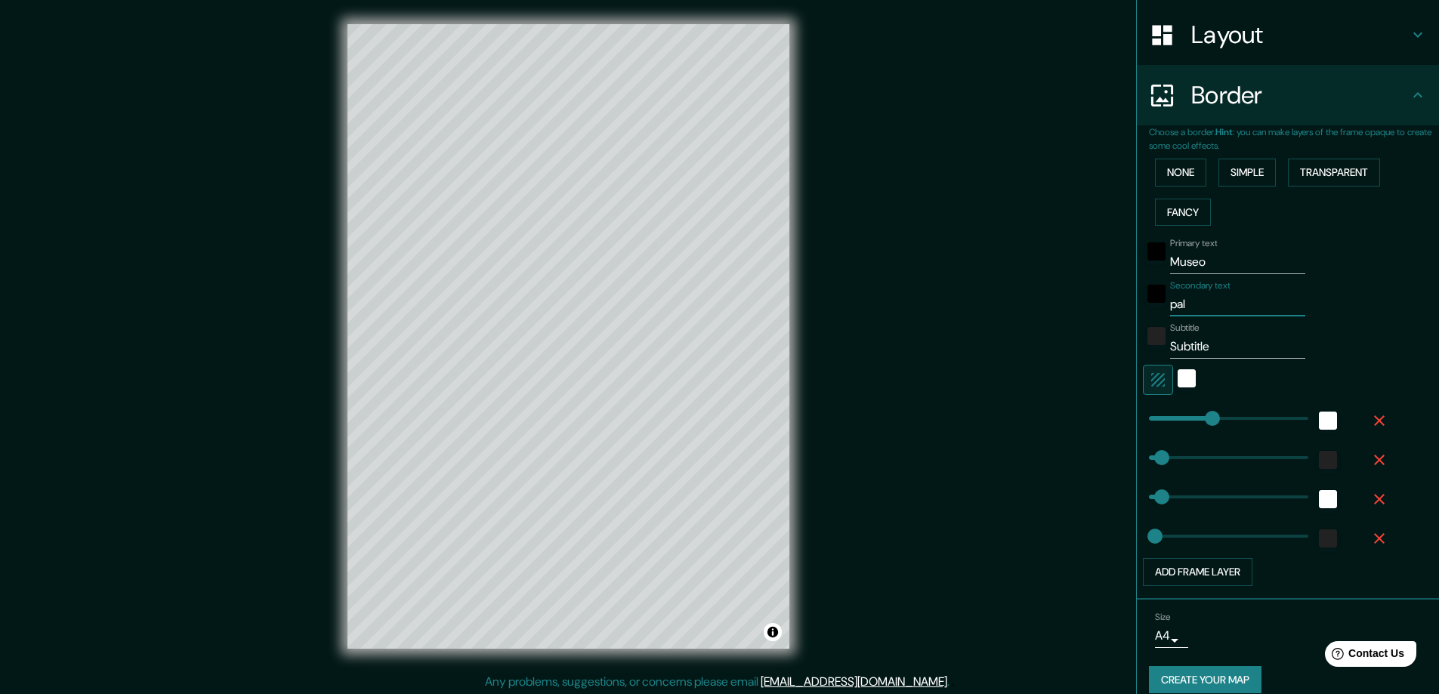
type input "pale"
type input "47"
type input "23"
type input "paleo"
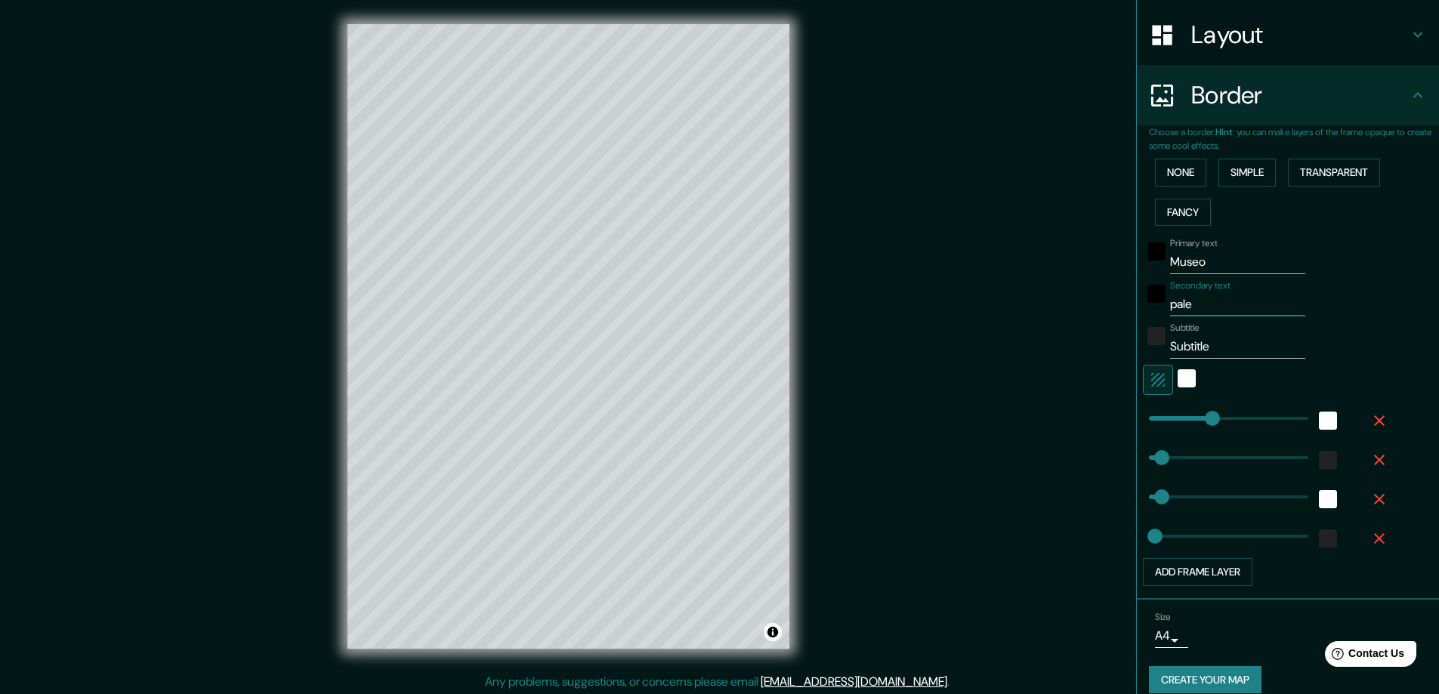
type input "47"
type input "23"
type input "paleon"
type input "47"
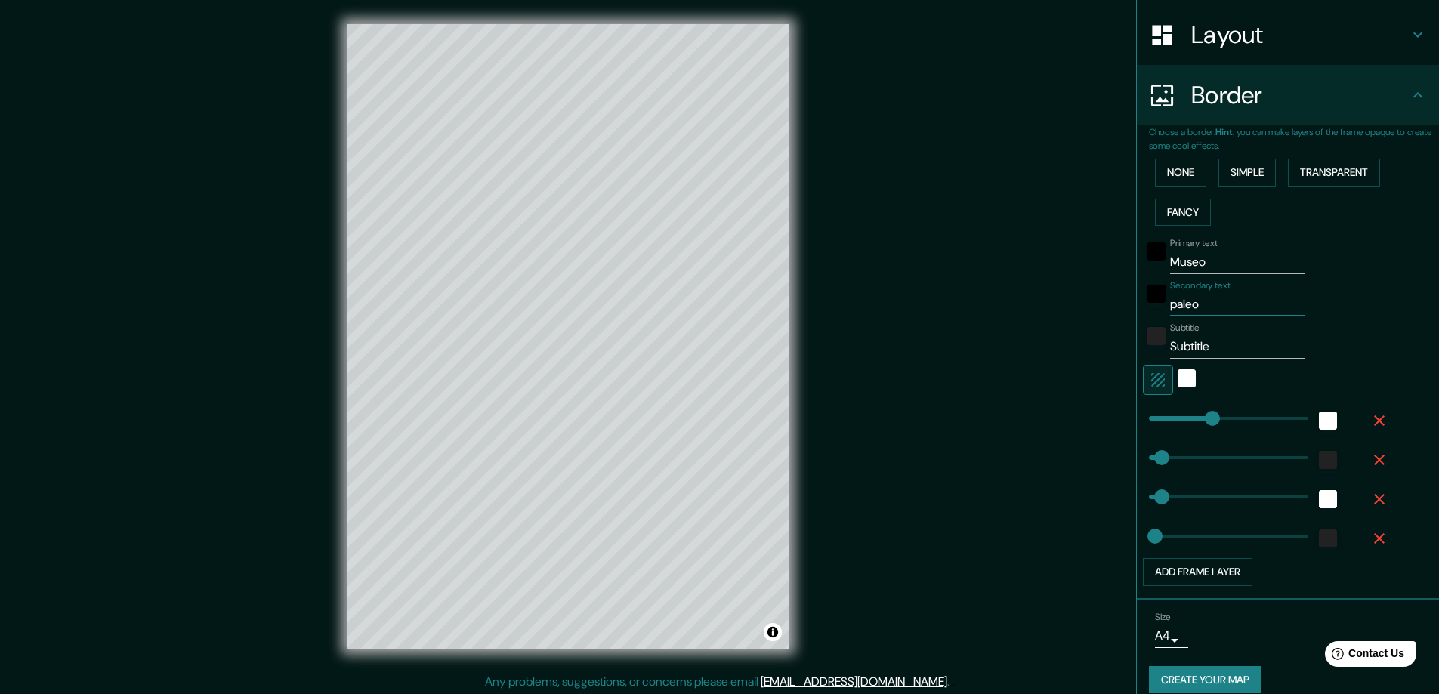
type input "47"
type input "23"
type input "paleont"
type input "47"
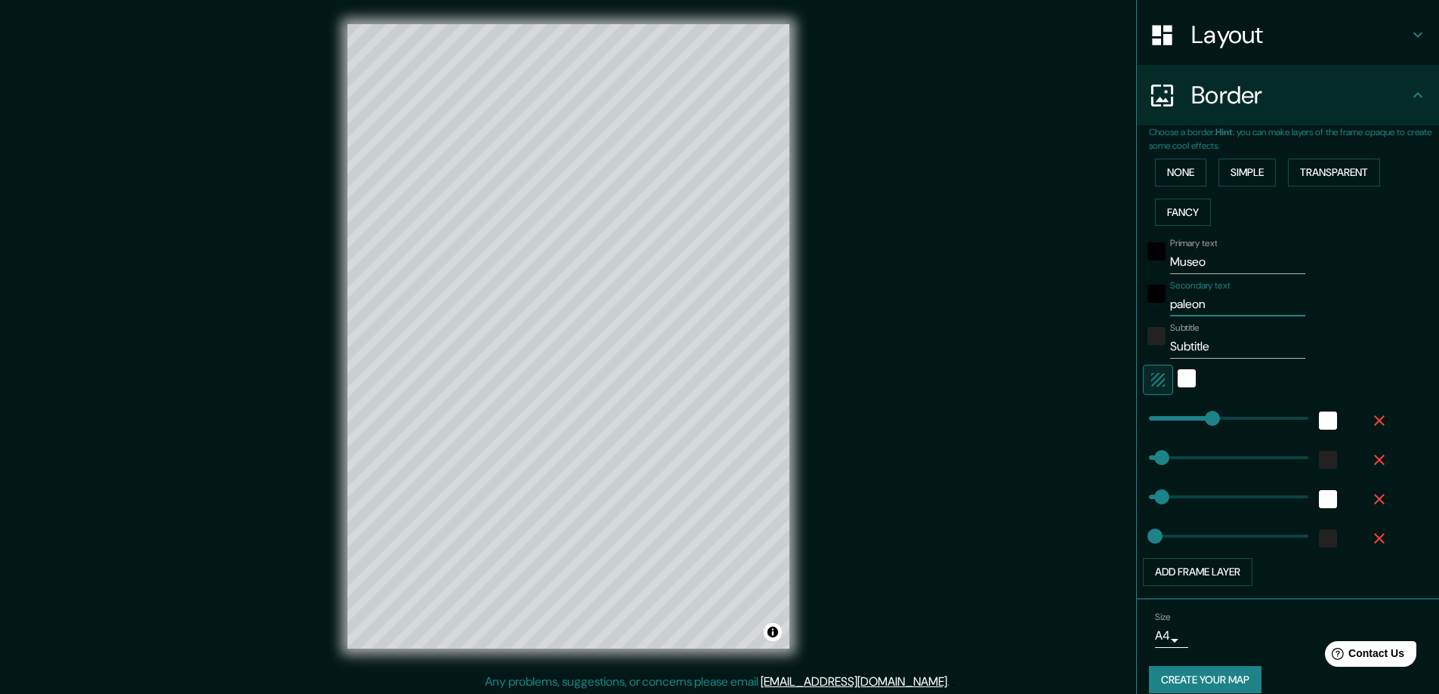
type input "23"
type input "paleonto"
type input "47"
type input "23"
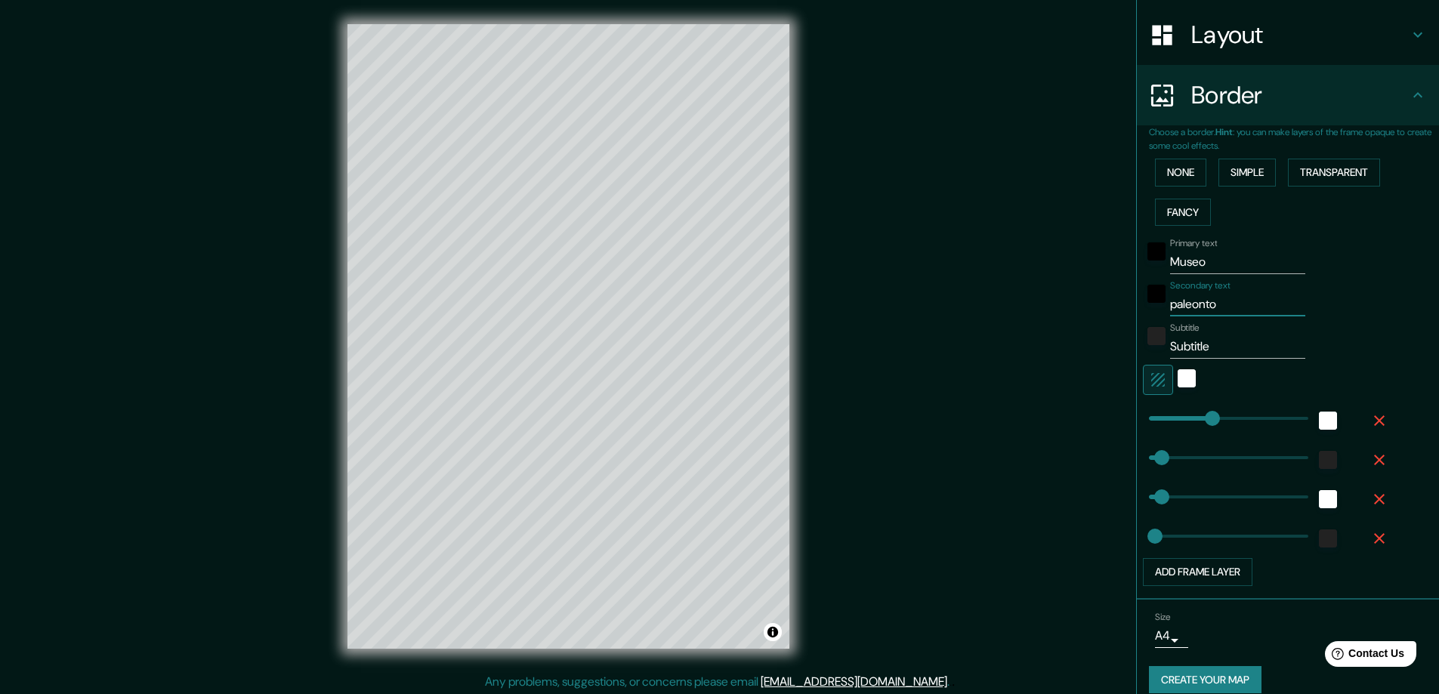
type input "paleontol"
type input "47"
type input "23"
type input "paleontolo"
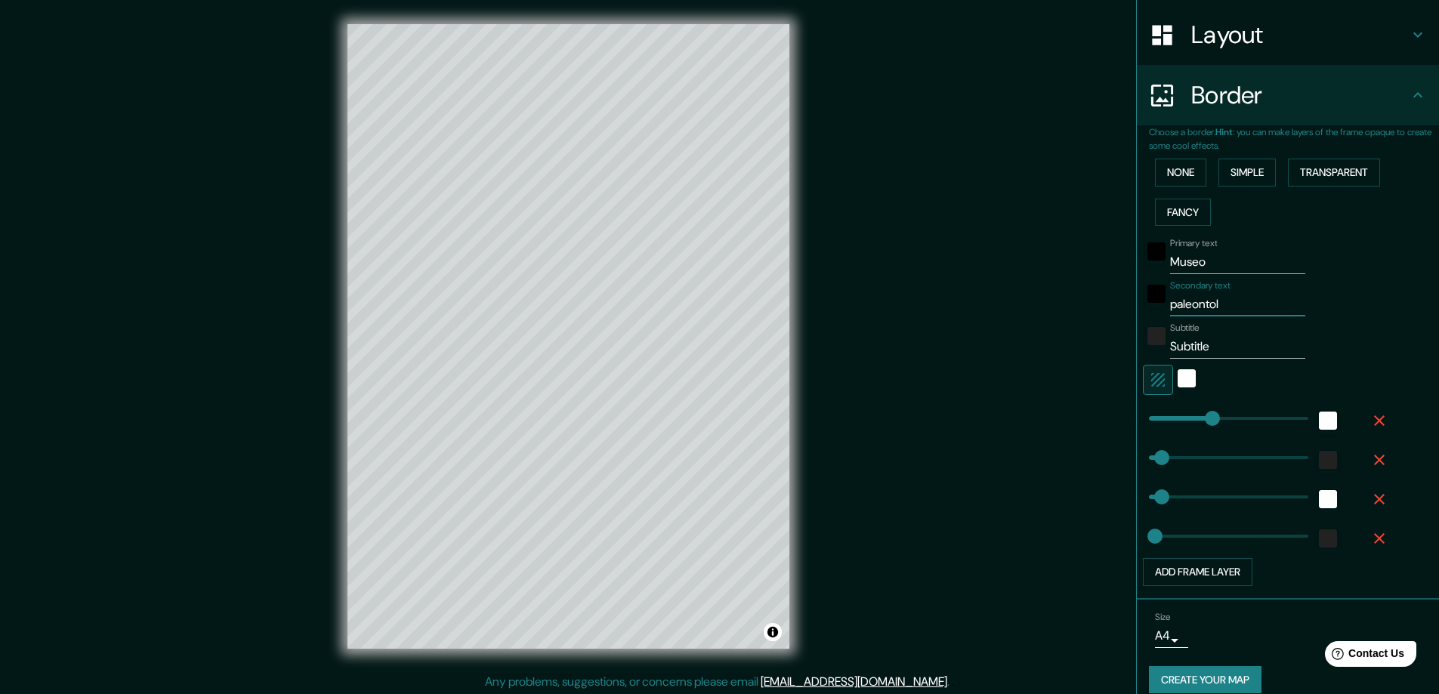
type input "47"
type input "23"
type input "paleontolo´g"
type input "47"
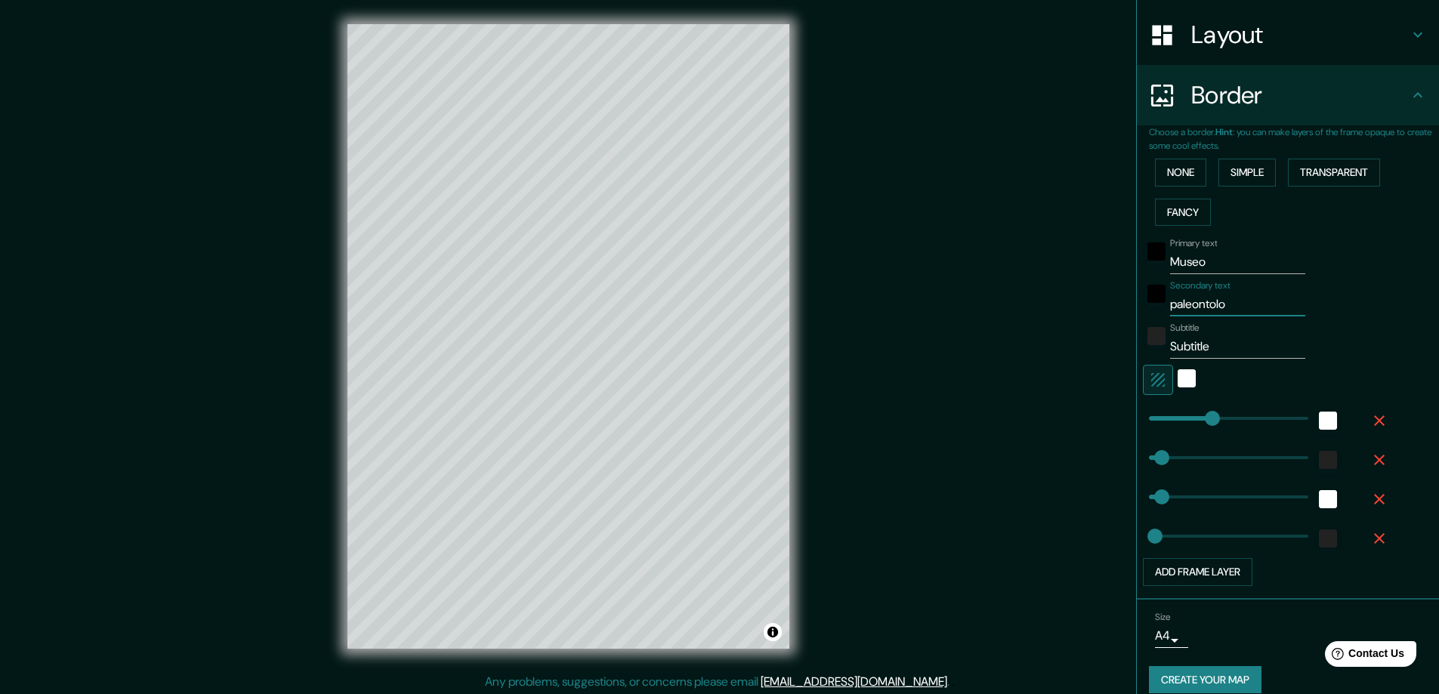
type input "47"
type input "23"
type input "paleontolo´gi"
type input "47"
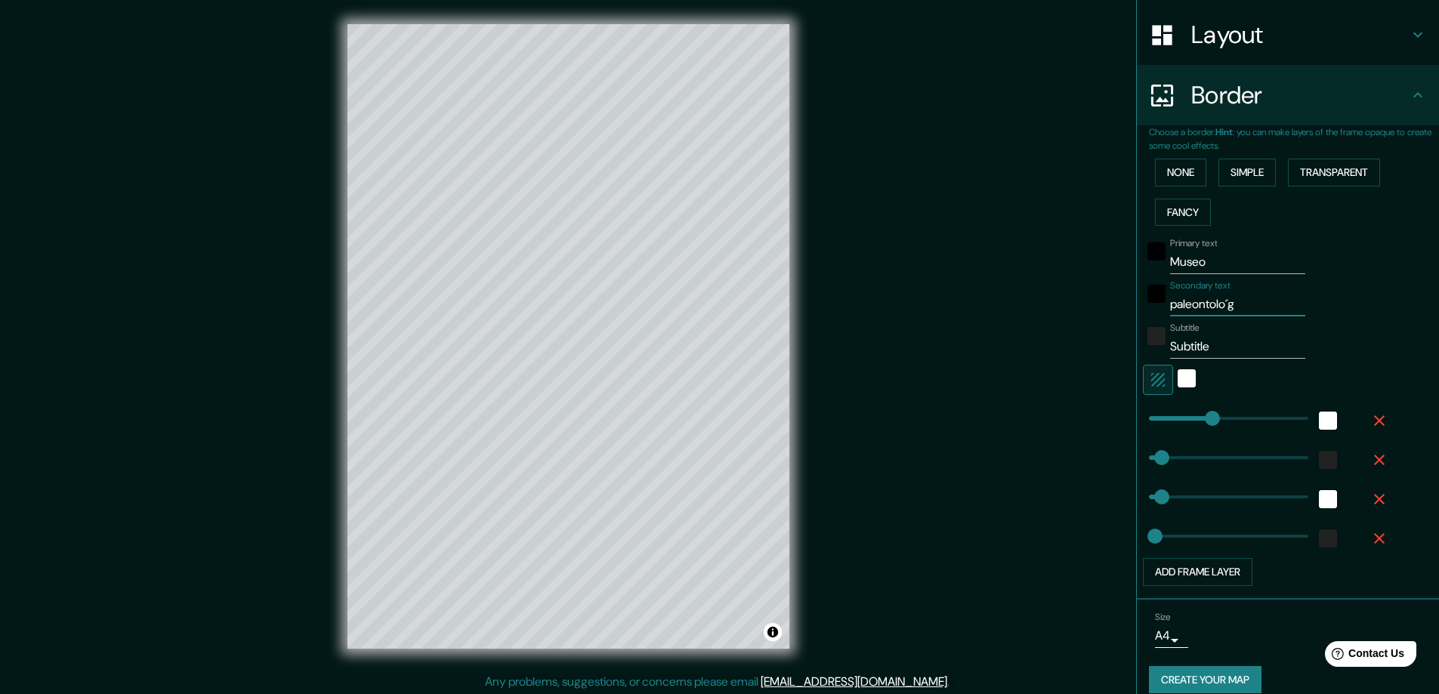
type input "23"
type input "paleontolo´gia"
type input "47"
type input "23"
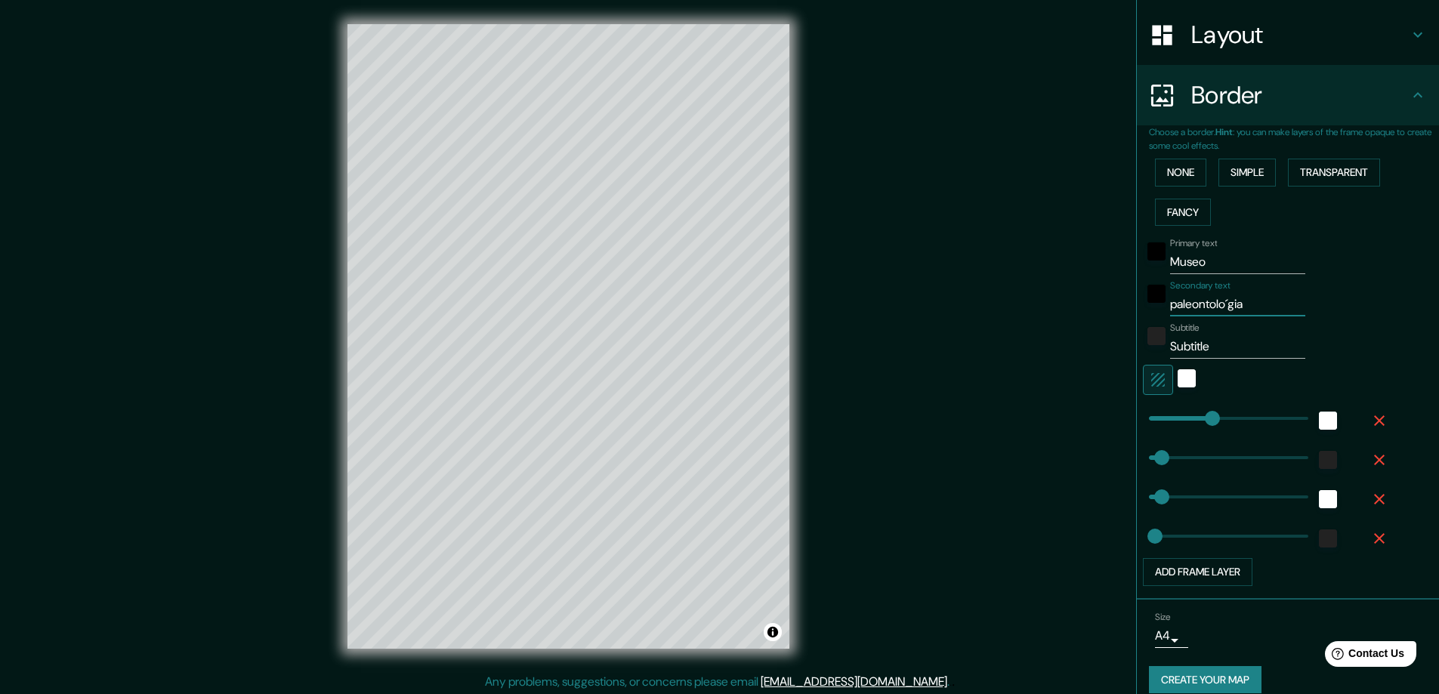
type input "paleontolo´gi"
type input "47"
type input "23"
type input "paleontolo´g"
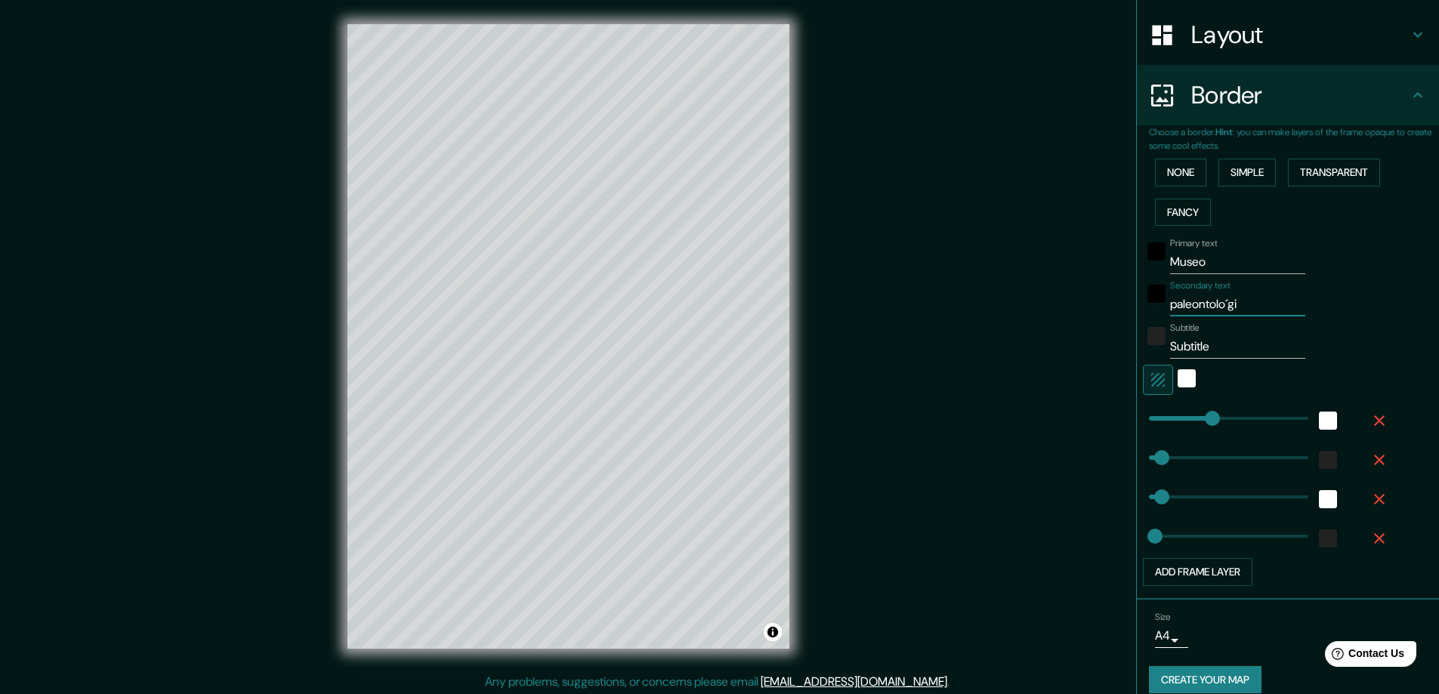
type input "47"
type input "23"
type input "paleontolo´"
type input "47"
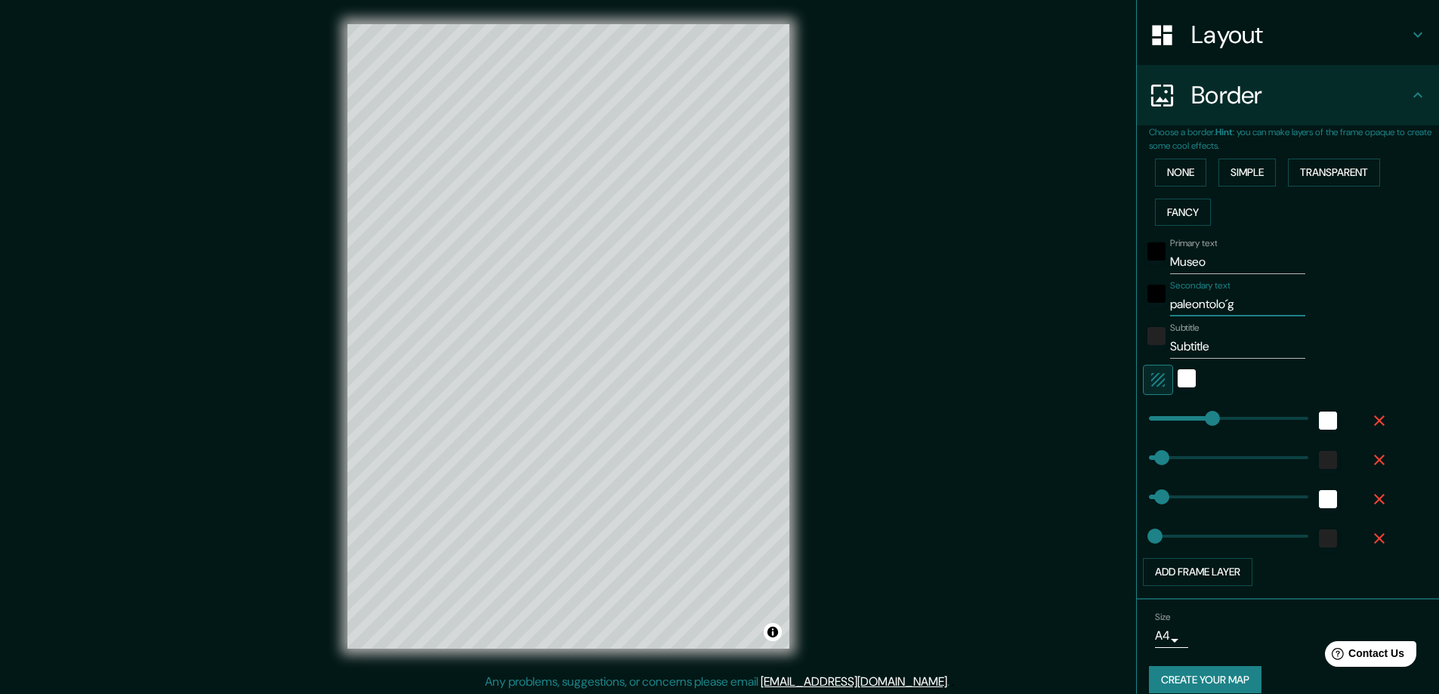
type input "47"
type input "23"
type input "paleontolo"
type input "47"
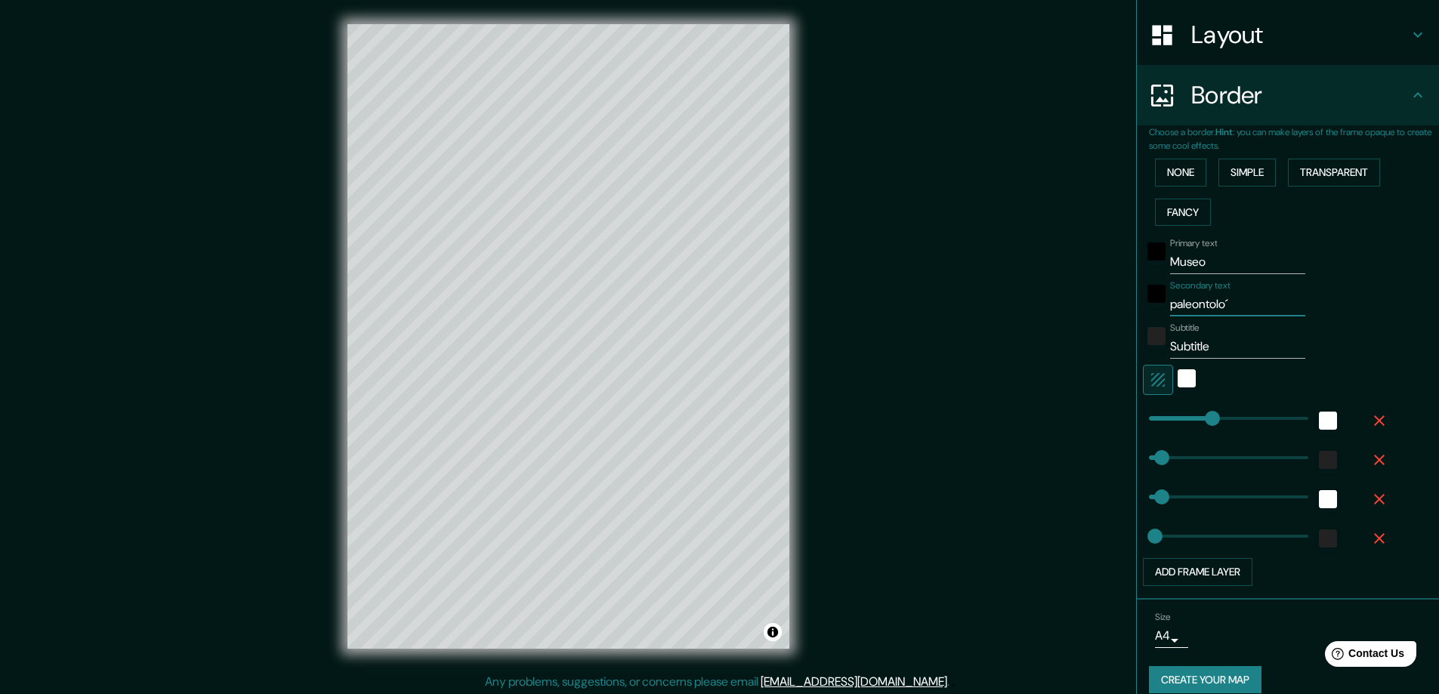
type input "23"
type input "paleontolog"
type input "47"
type input "23"
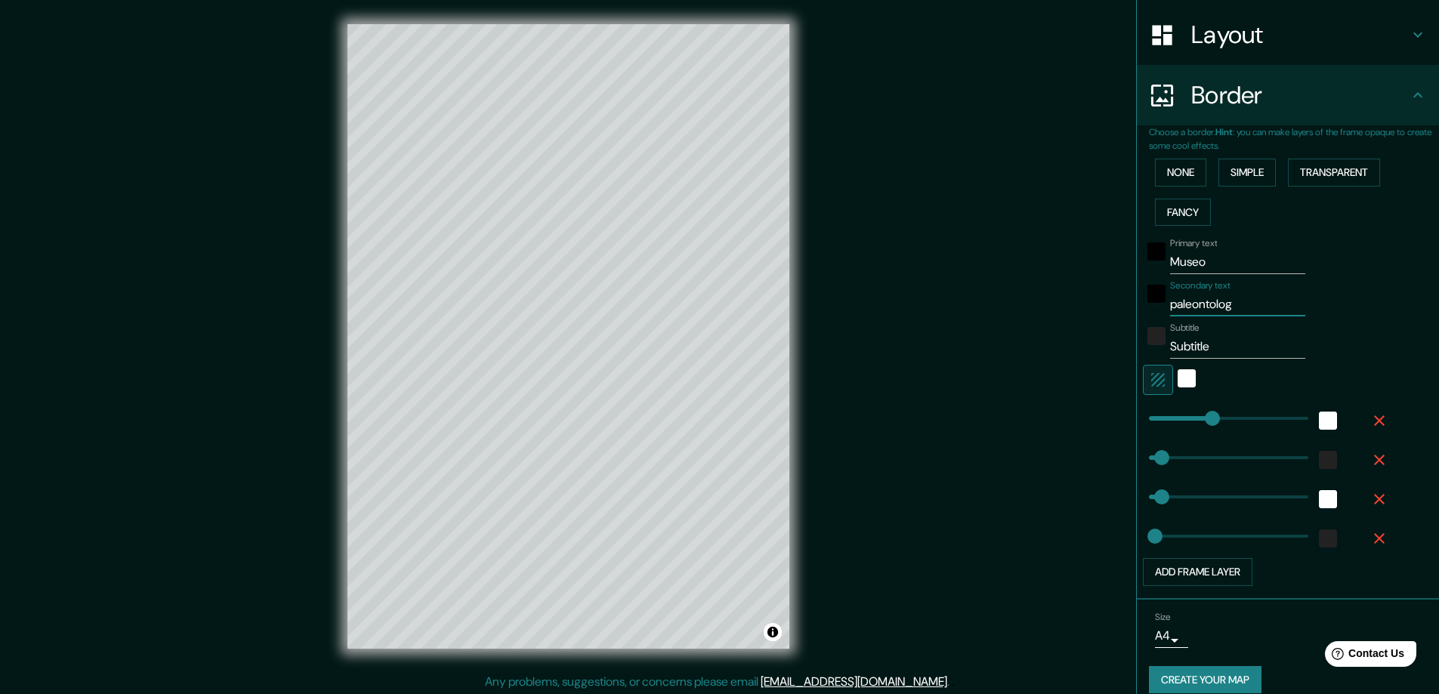
type input "paleontologí"
type input "47"
type input "23"
type input "paleontología"
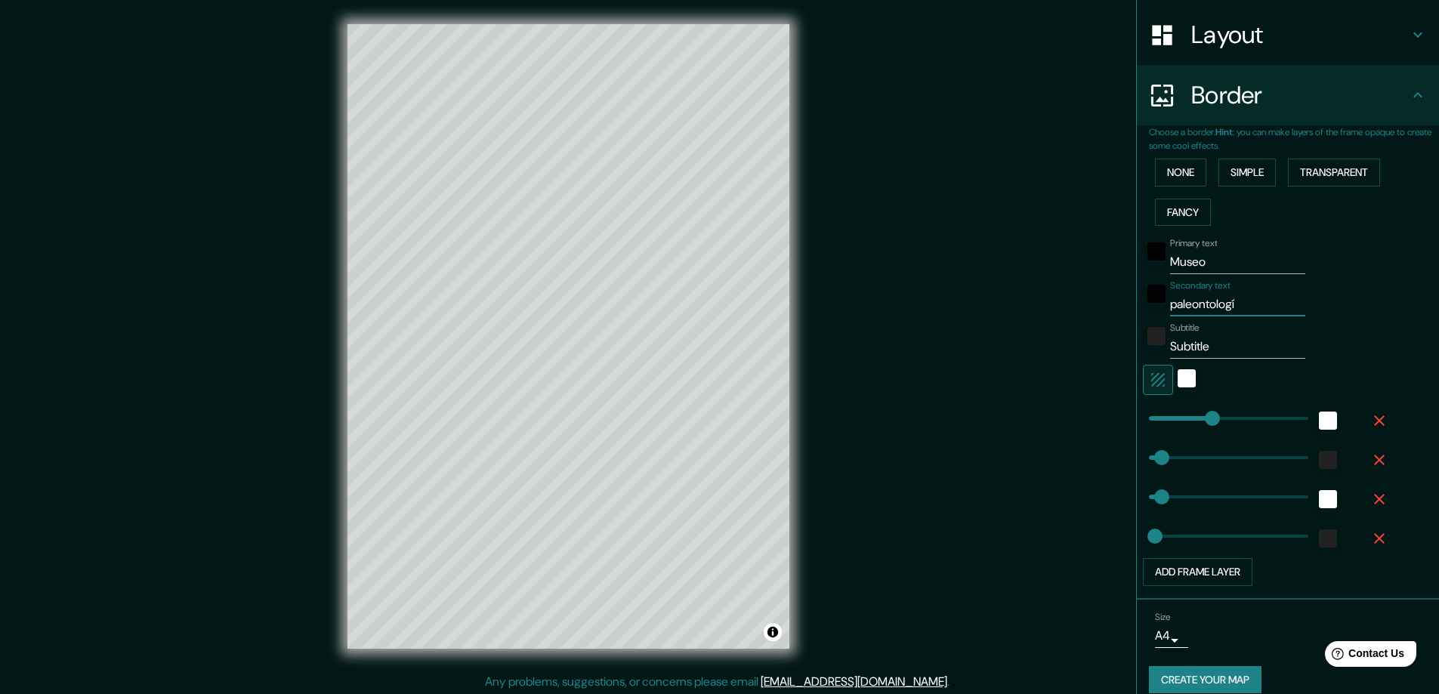
type input "47"
type input "23"
type input "paleontología"
type input "47"
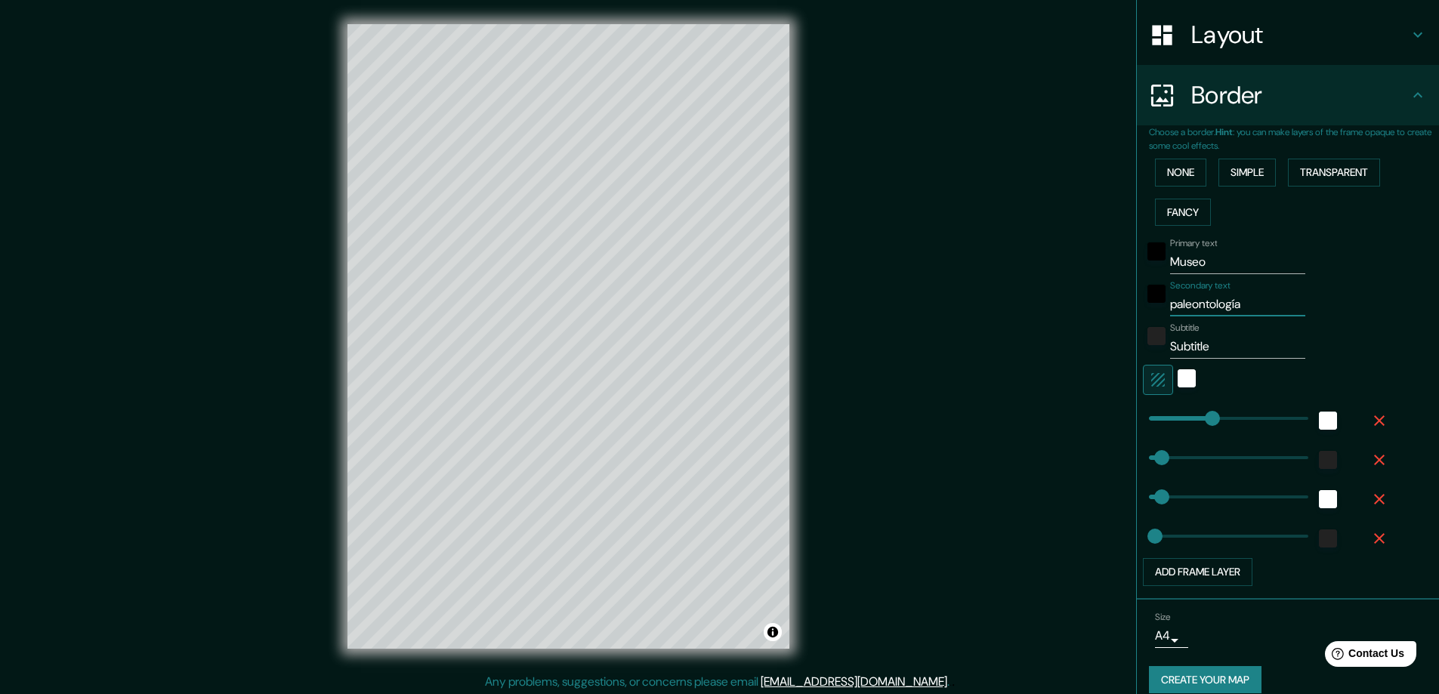
type input "47"
type input "23"
type input "paleontología y"
type input "47"
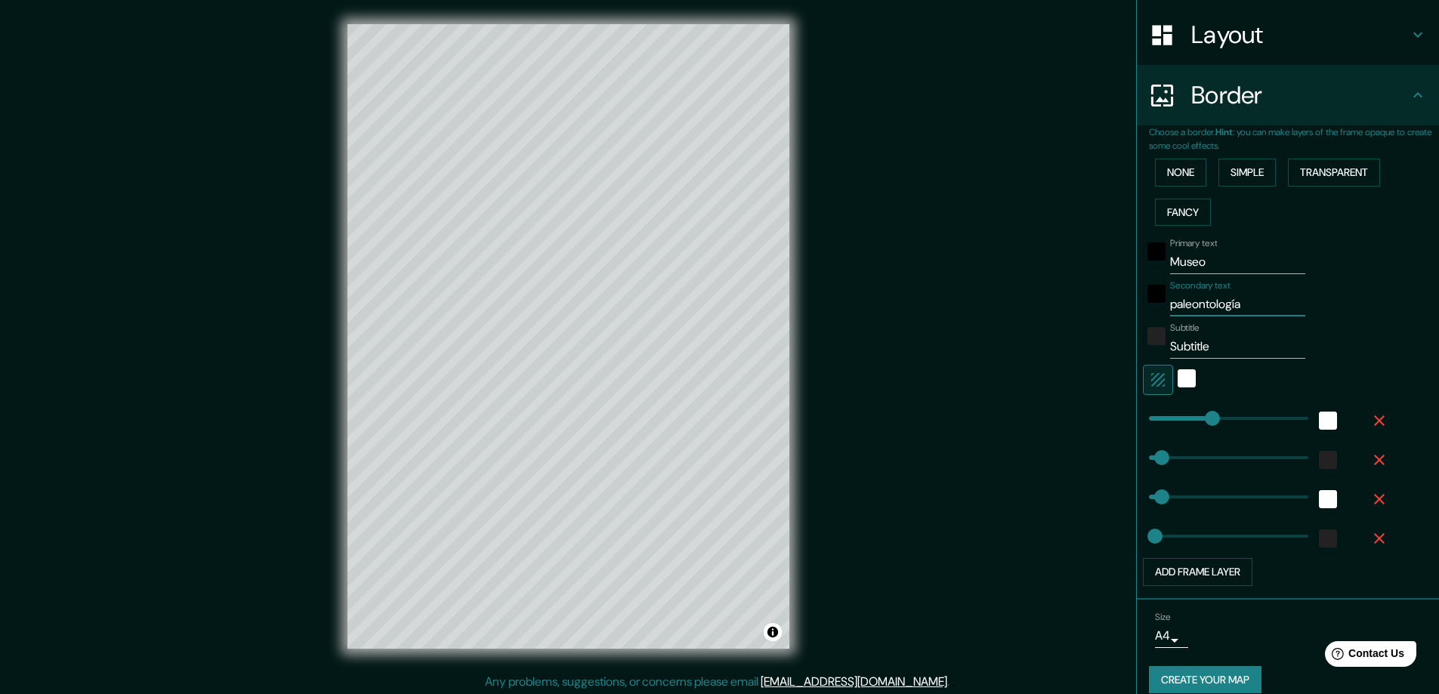
type input "23"
drag, startPoint x: 1247, startPoint y: 305, endPoint x: 1228, endPoint y: 305, distance: 18.9
click at [1228, 305] on input "paleontología y" at bounding box center [1237, 304] width 135 height 24
type input "paleontologí"
type input "47"
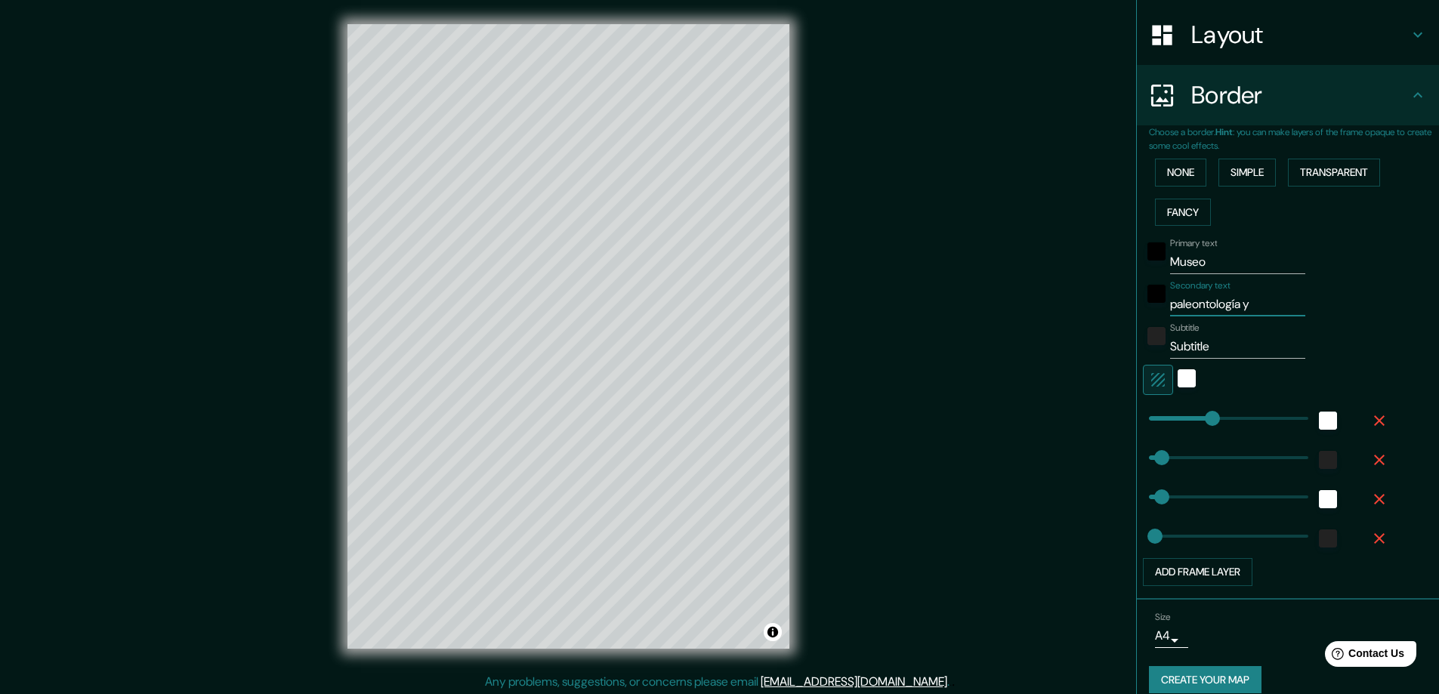
type input "47"
type input "23"
type input "paleontolog"
type input "47"
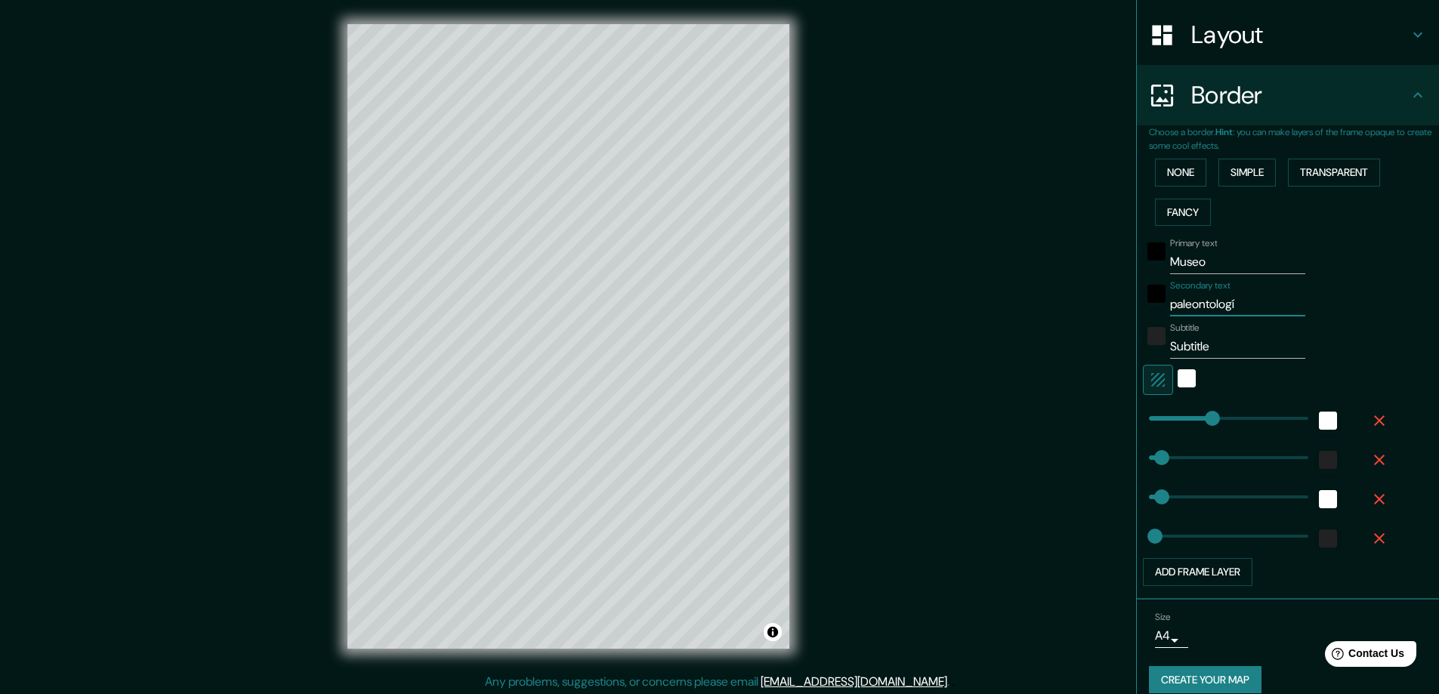
type input "23"
type input "paleontologi"
type input "47"
type input "23"
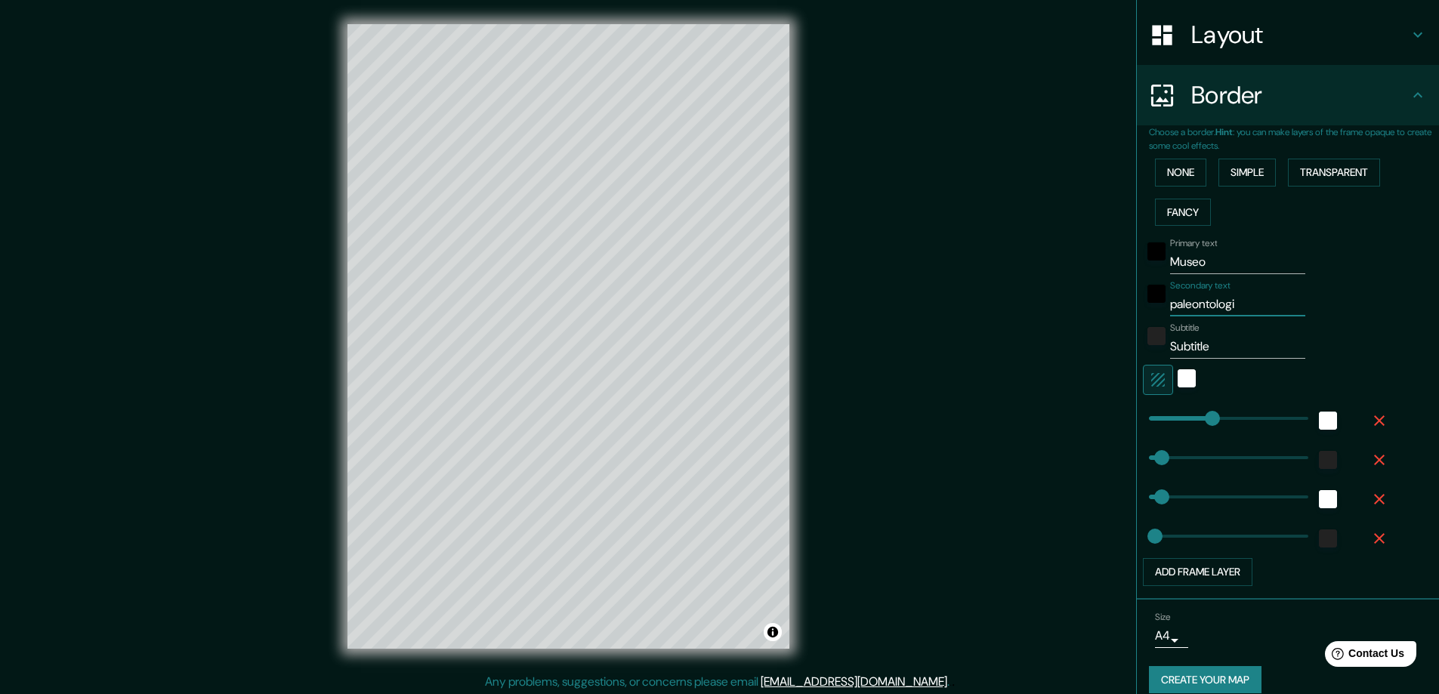
type input "paleontologic"
type input "47"
type input "23"
type input "paleontologico"
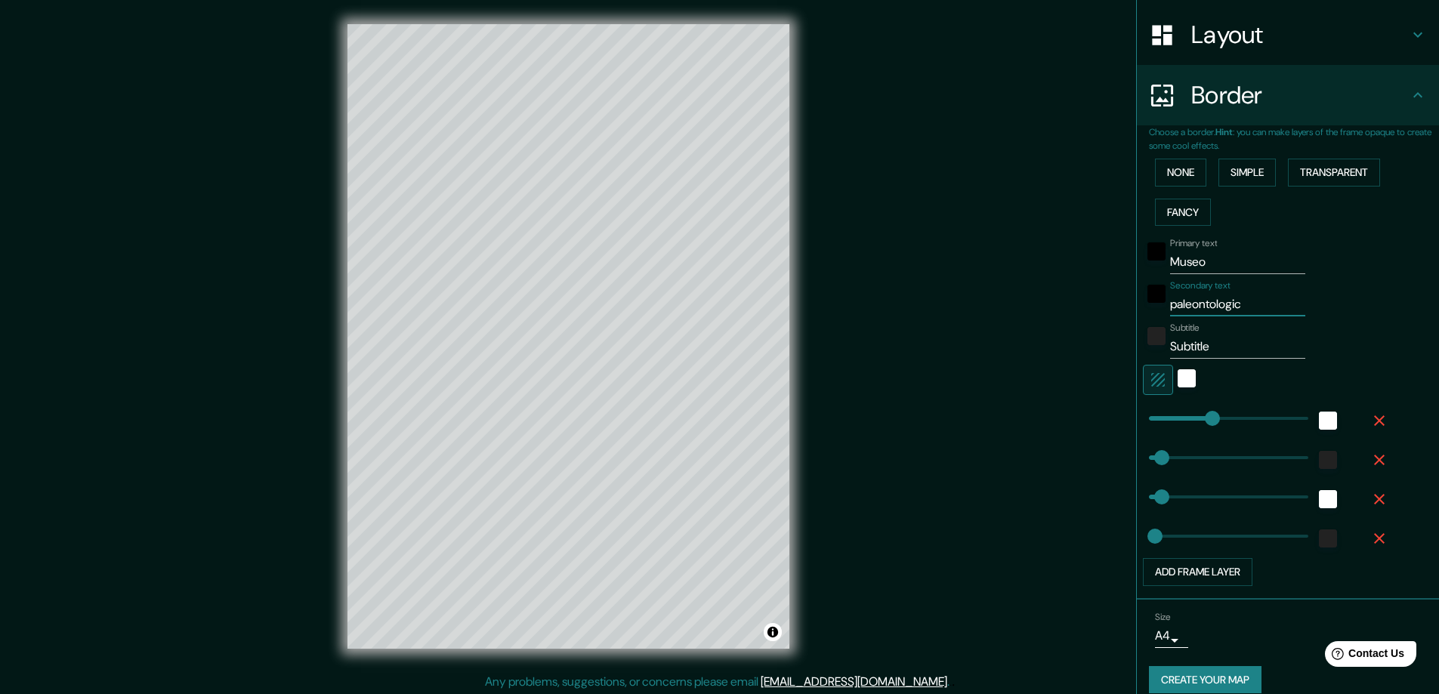
type input "47"
type input "23"
type input "paleontologico"
type input "47"
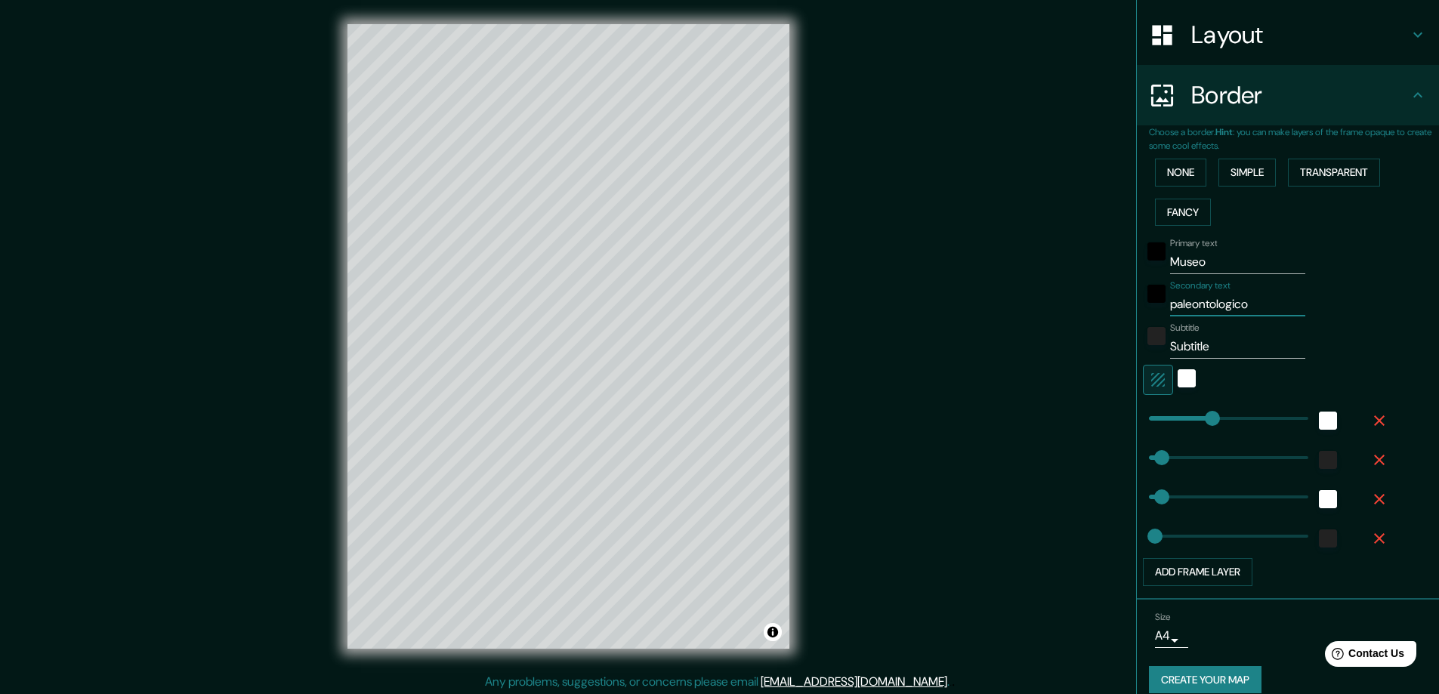
type input "47"
type input "23"
type input "paleontologico y"
type input "47"
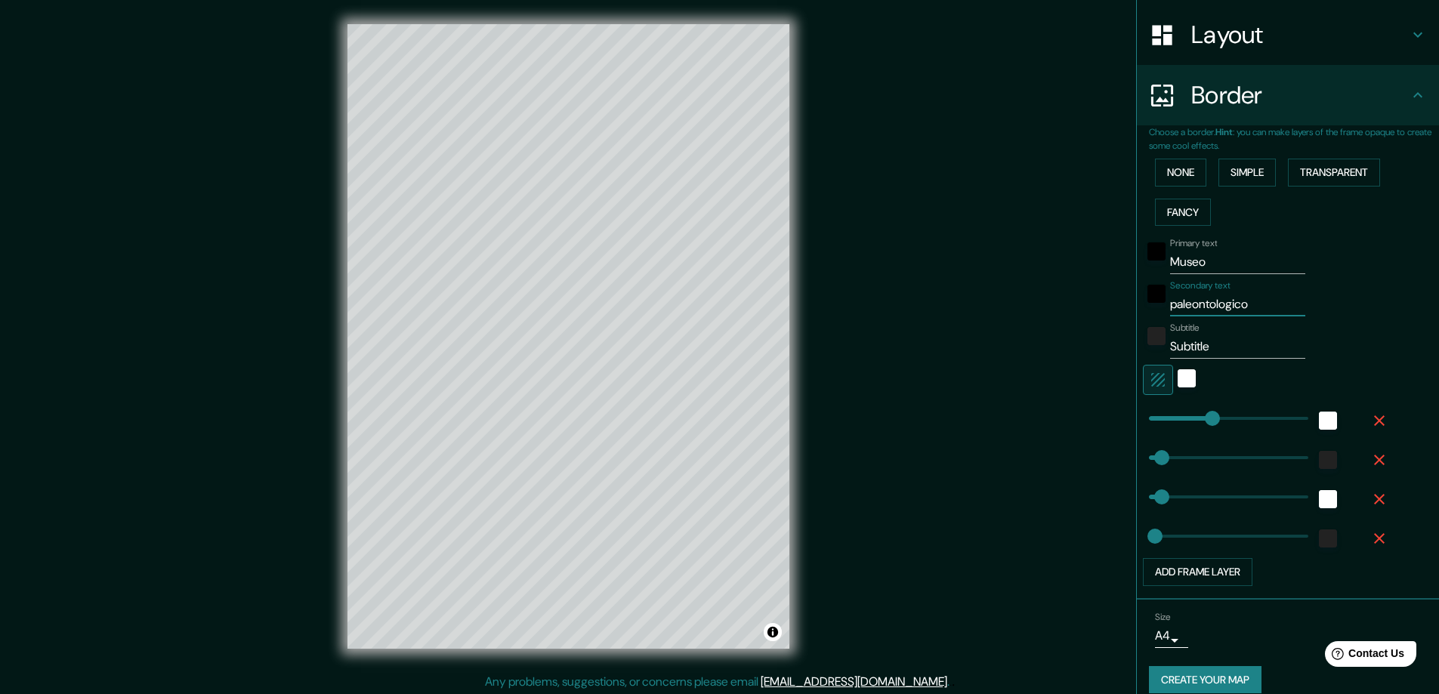
type input "23"
type input "paleontologico y"
type input "47"
type input "23"
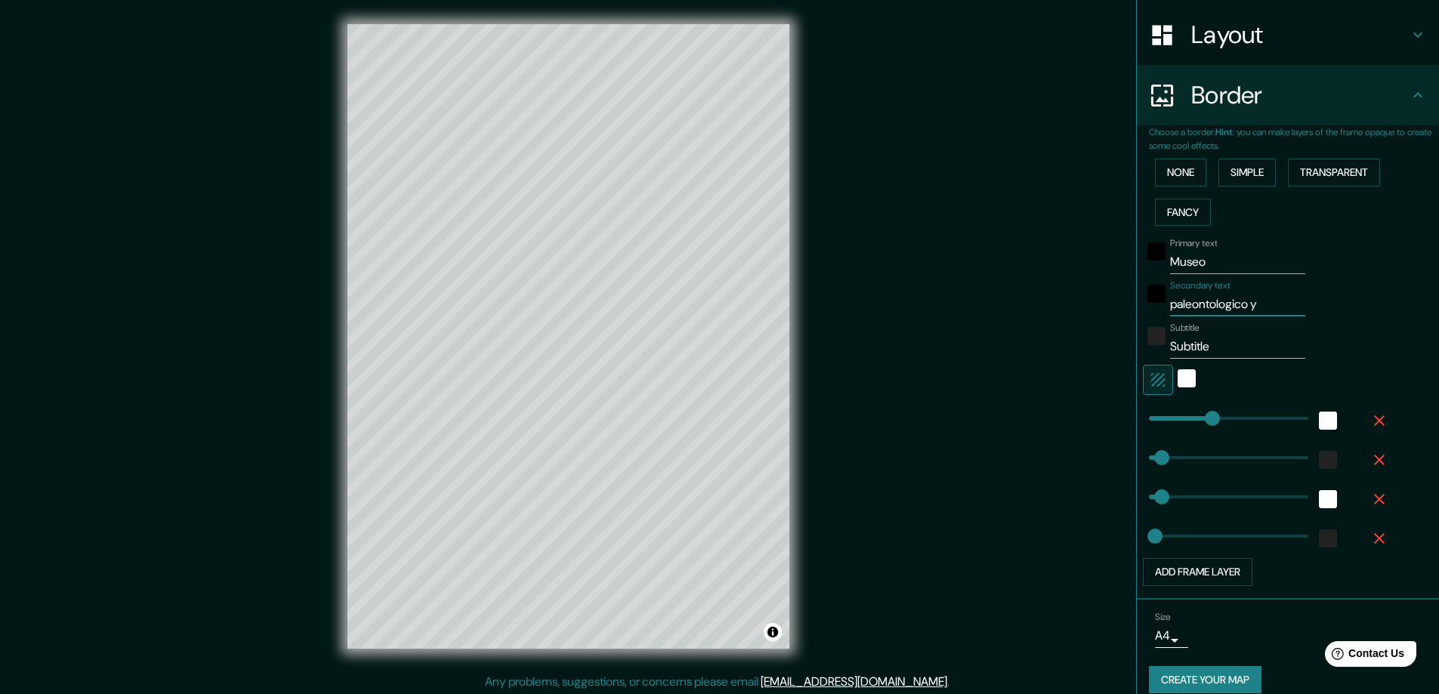
type input "paleontologico y a"
type input "47"
type input "23"
type input "paleontologico y ar"
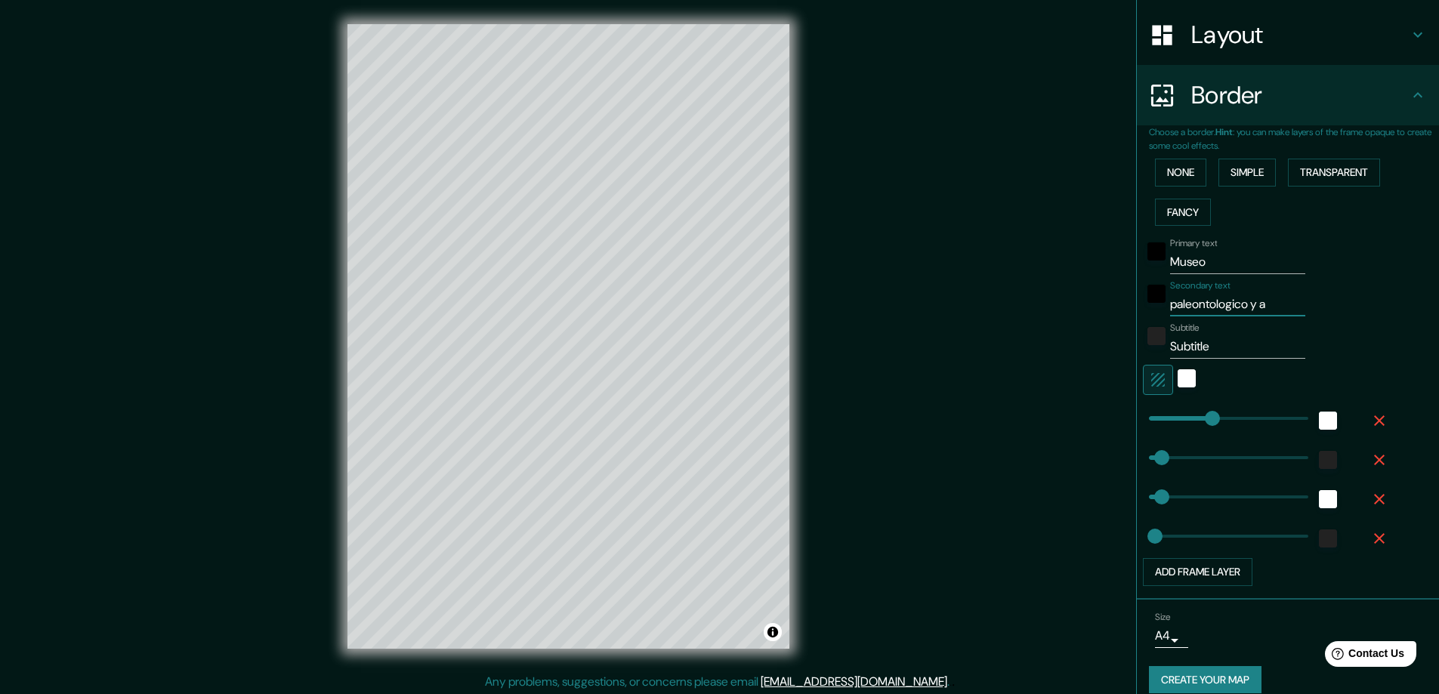
type input "47"
type input "23"
type input "paleontologico y arq"
type input "47"
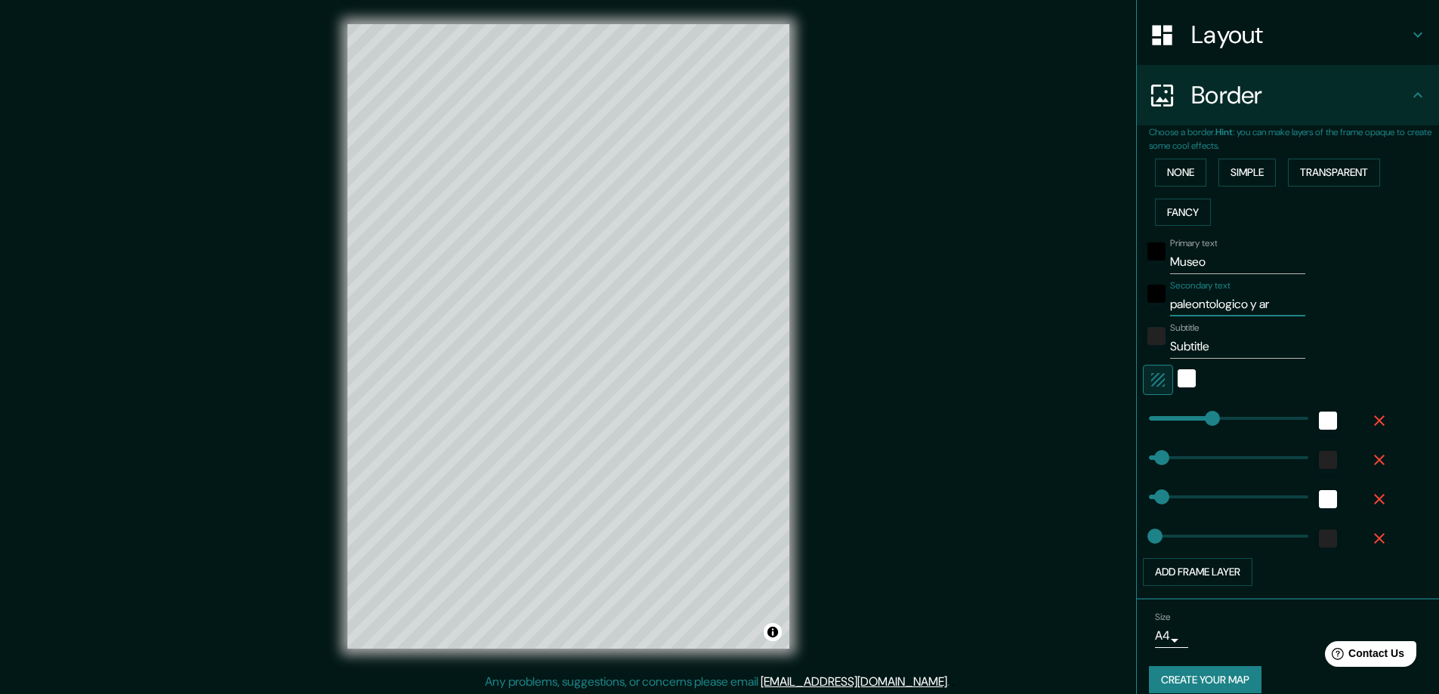
type input "47"
type input "23"
type input "paleontologico y arqu"
type input "47"
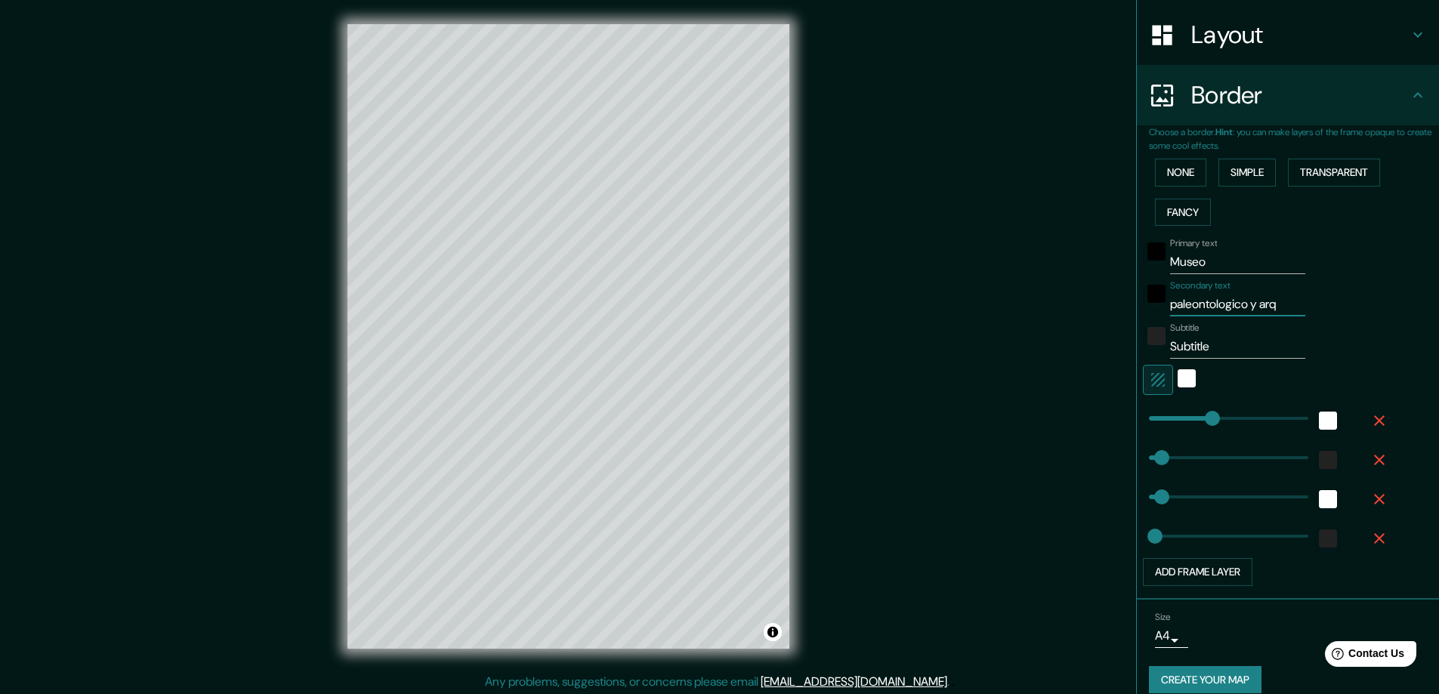
type input "23"
type input "paleontologico y arque"
type input "47"
type input "23"
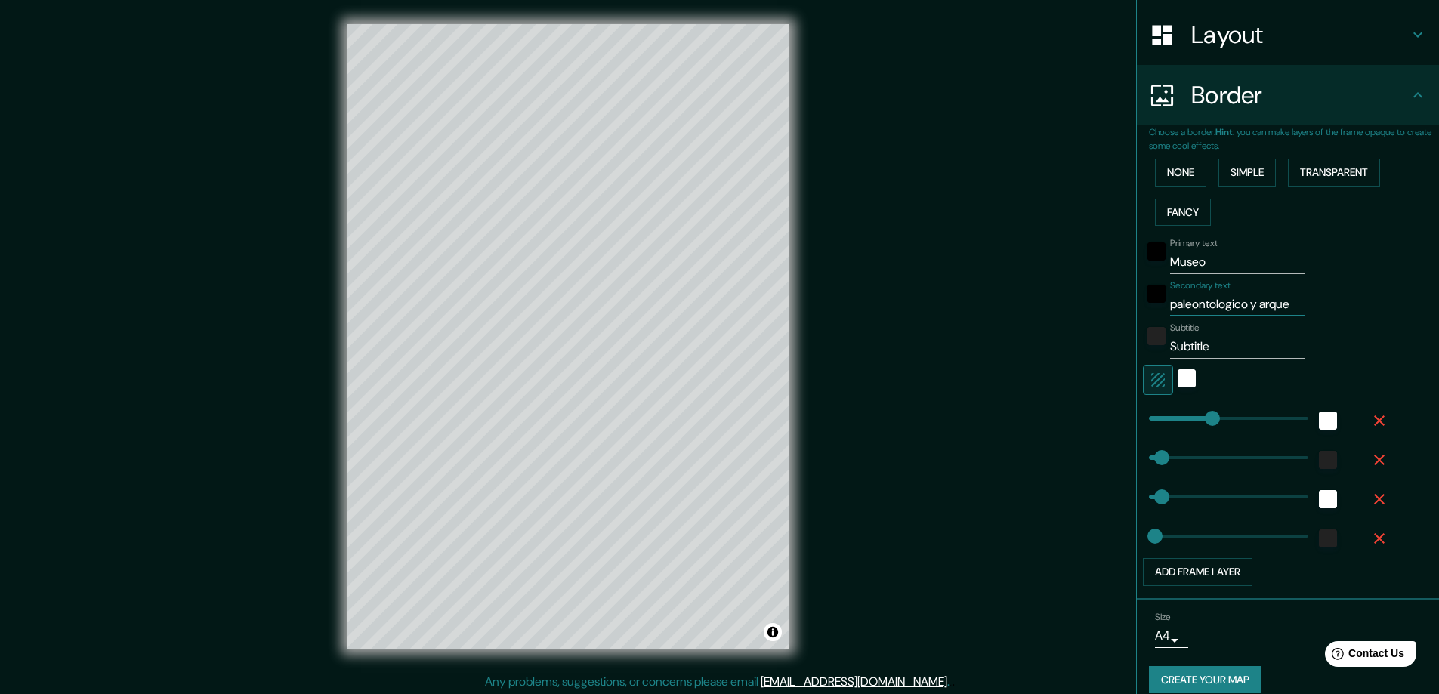
type input "paleontologico y arqueo"
type input "47"
type input "23"
type input "paleontologico y arqueol"
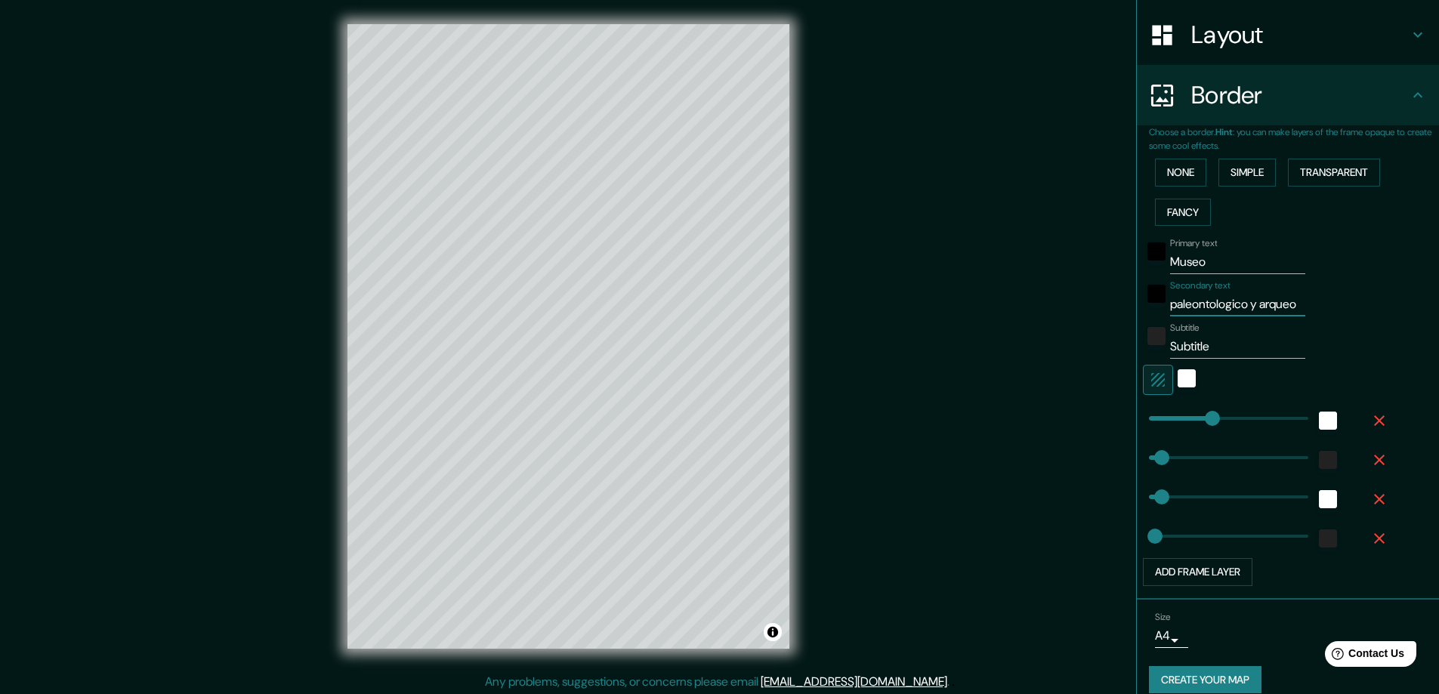
type input "47"
type input "23"
type input "paleontologico y arqueolo"
type input "47"
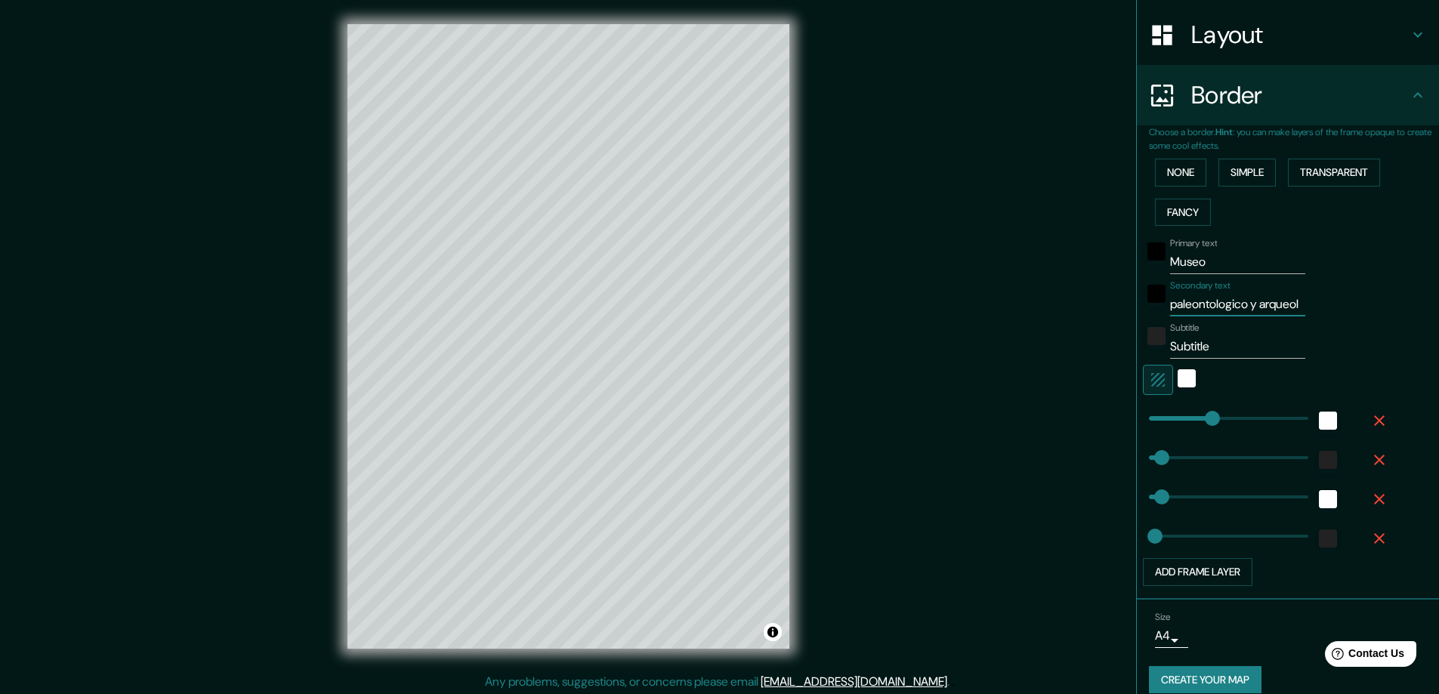
type input "47"
type input "23"
type input "paleontologico y arqueolog"
type input "47"
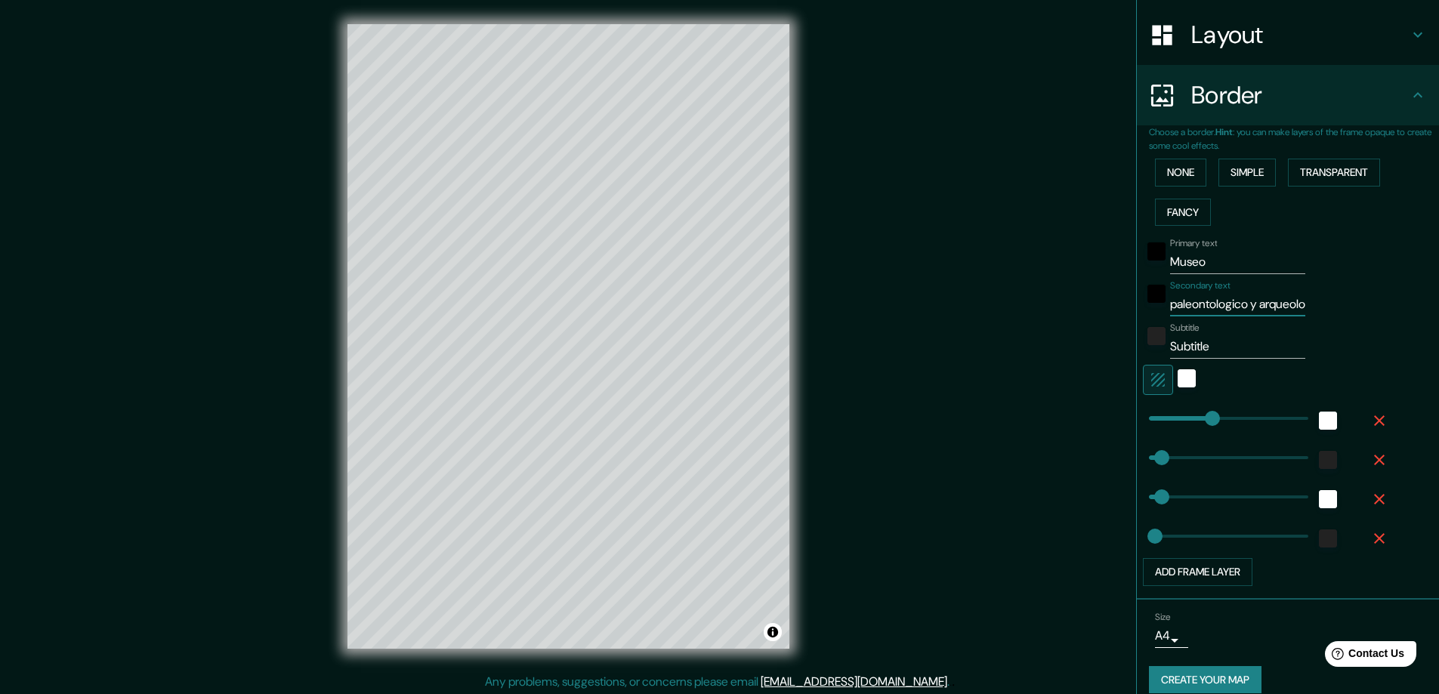
type input "23"
type input "paleontologico y arqueologp"
type input "47"
type input "23"
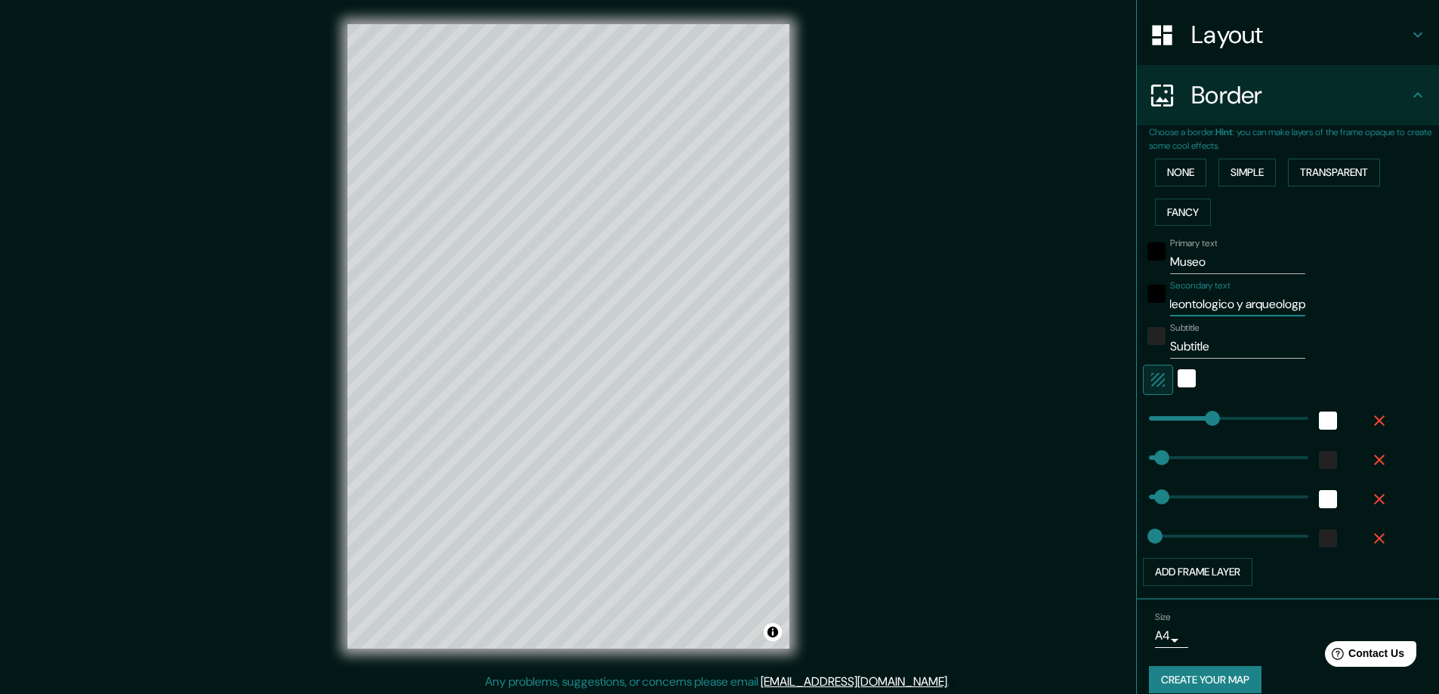
type input "paleontologico y arqueologpi"
type input "47"
type input "23"
type input "paleontologico y arqueologp"
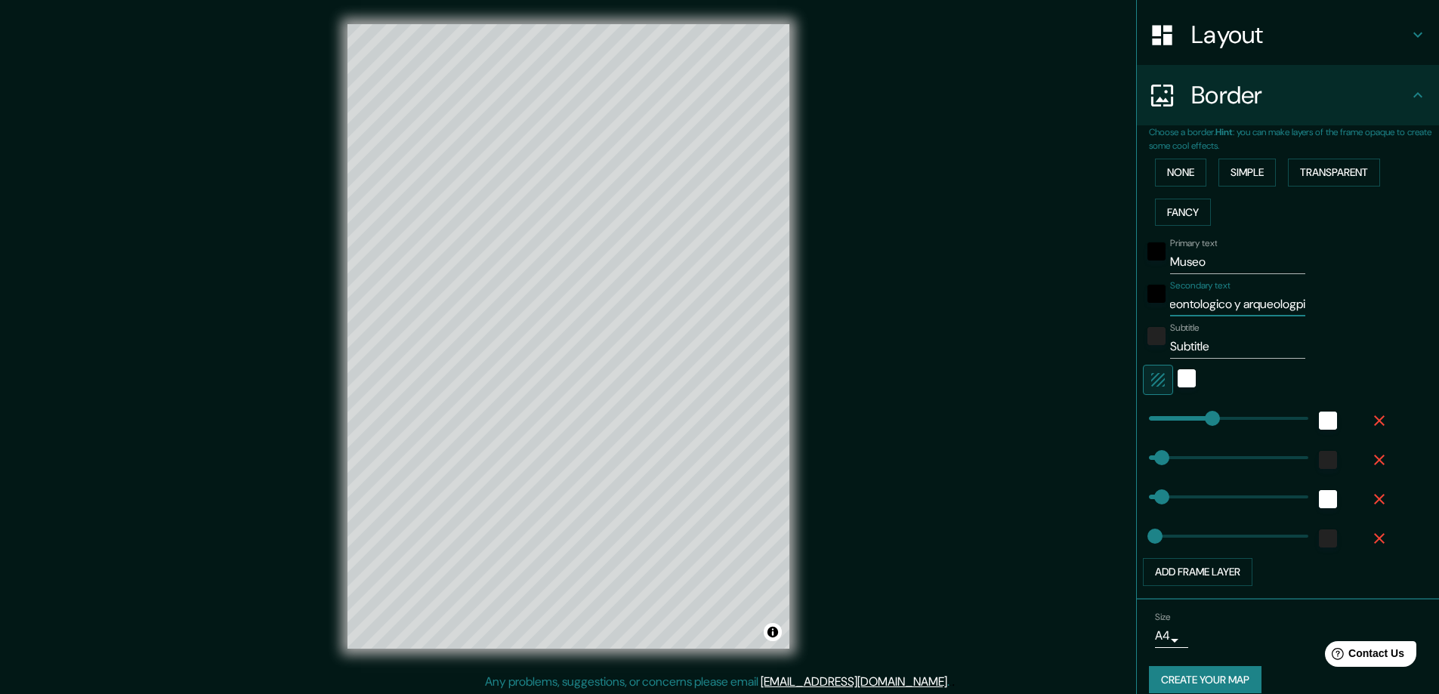
type input "47"
type input "23"
click at [1265, 307] on input "paleontologico y arqueologico" at bounding box center [1237, 304] width 135 height 24
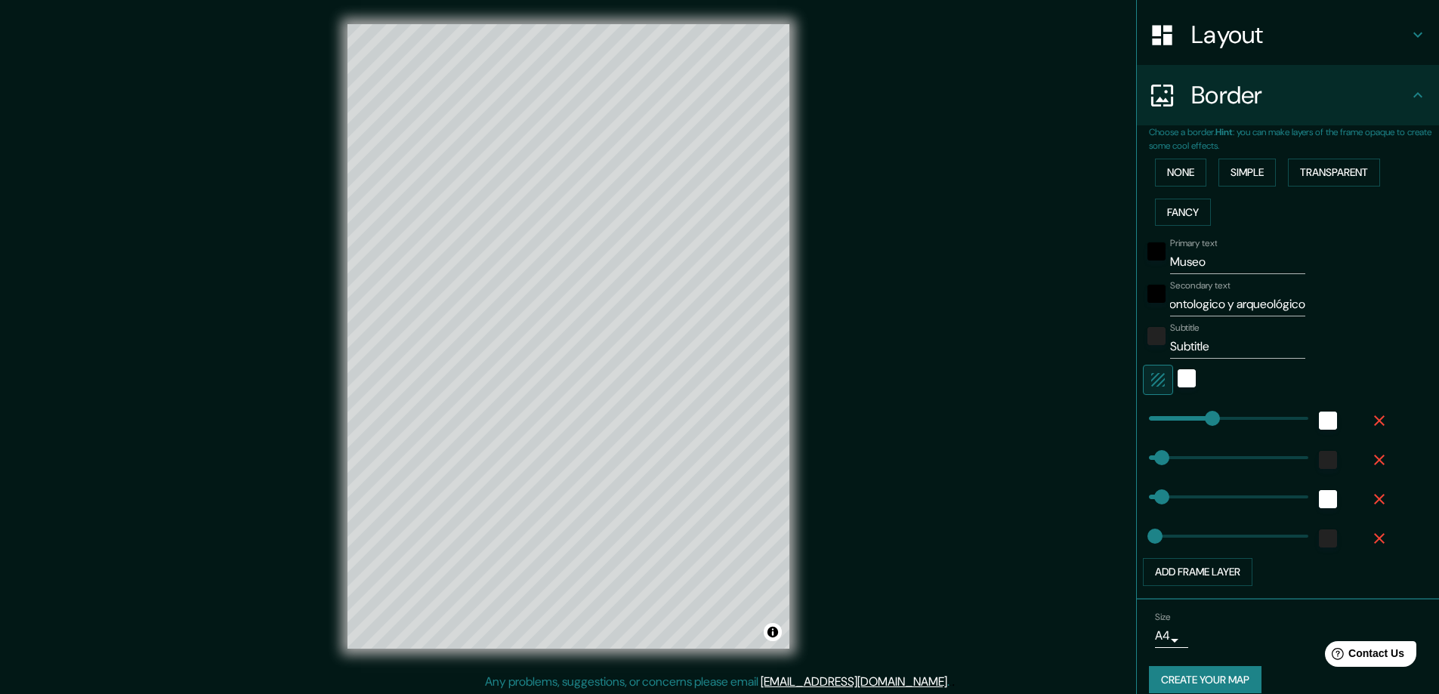
scroll to position [0, 0]
click at [1219, 303] on input "paleontologico y arqueológico" at bounding box center [1237, 304] width 135 height 24
click at [1143, 349] on div "Subtitle Subtitle" at bounding box center [1267, 341] width 248 height 36
click at [1221, 260] on input "Museo" at bounding box center [1237, 262] width 135 height 24
click at [1253, 266] on input "Museo Naciona" at bounding box center [1237, 262] width 135 height 24
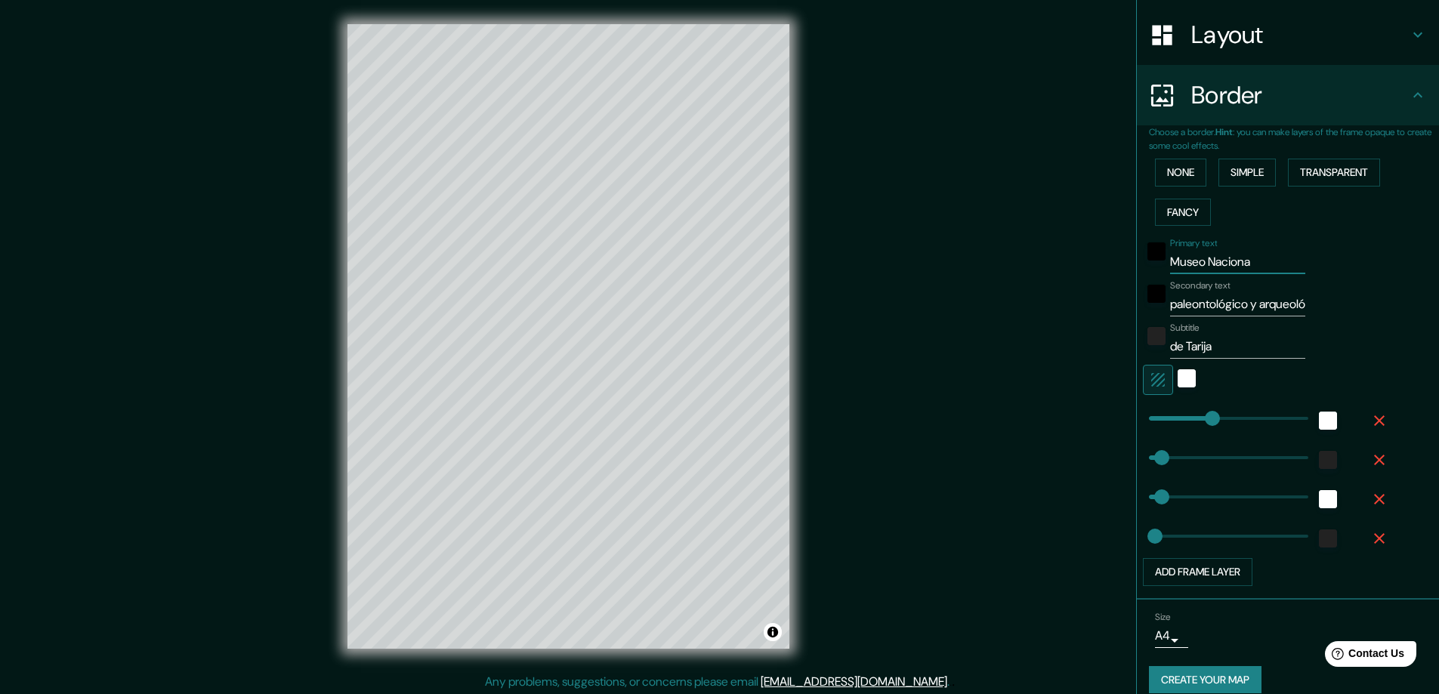
click at [1221, 267] on input "Museo Naciona" at bounding box center [1237, 262] width 135 height 24
click at [1252, 260] on input "Museo Naciona" at bounding box center [1237, 262] width 135 height 24
click at [1207, 258] on input "Museo Naciona" at bounding box center [1237, 262] width 135 height 24
click at [1255, 261] on input "Museo naciona" at bounding box center [1237, 262] width 135 height 24
click at [1294, 175] on button "Transparent" at bounding box center [1334, 173] width 92 height 28
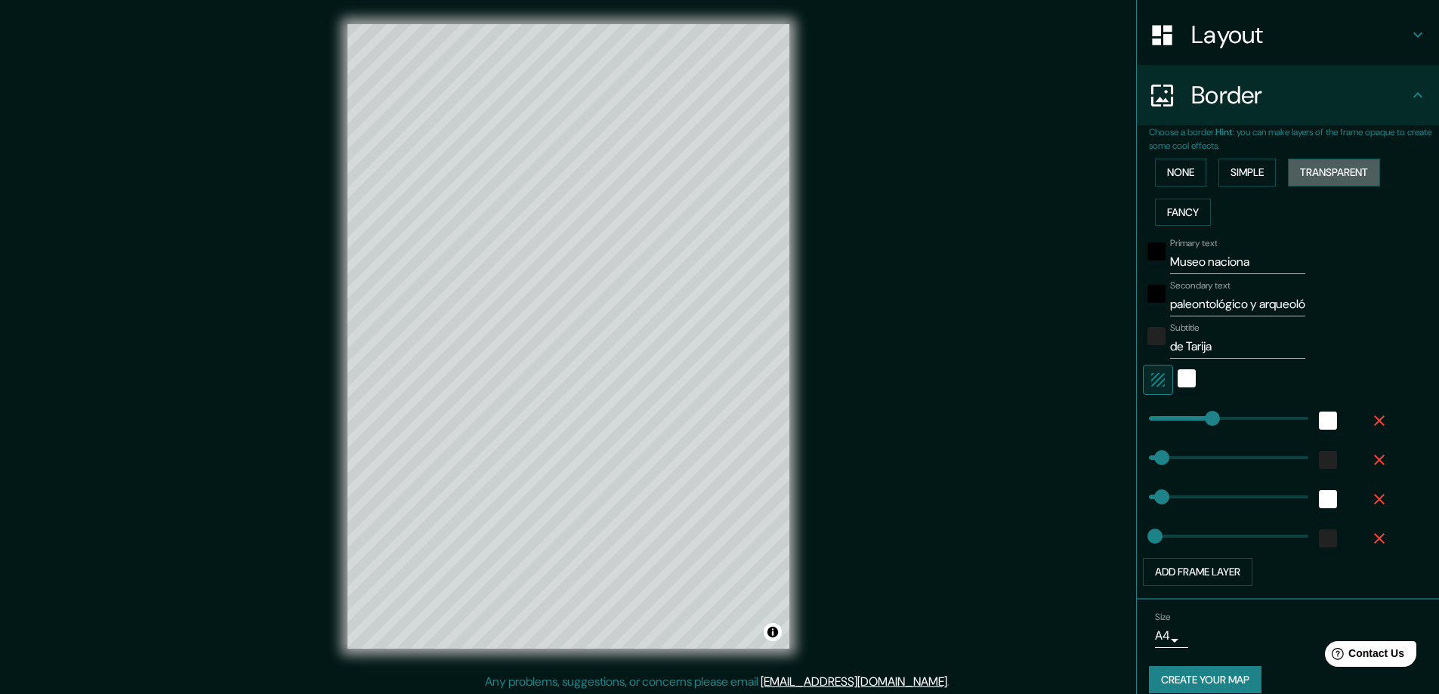
scroll to position [165, 0]
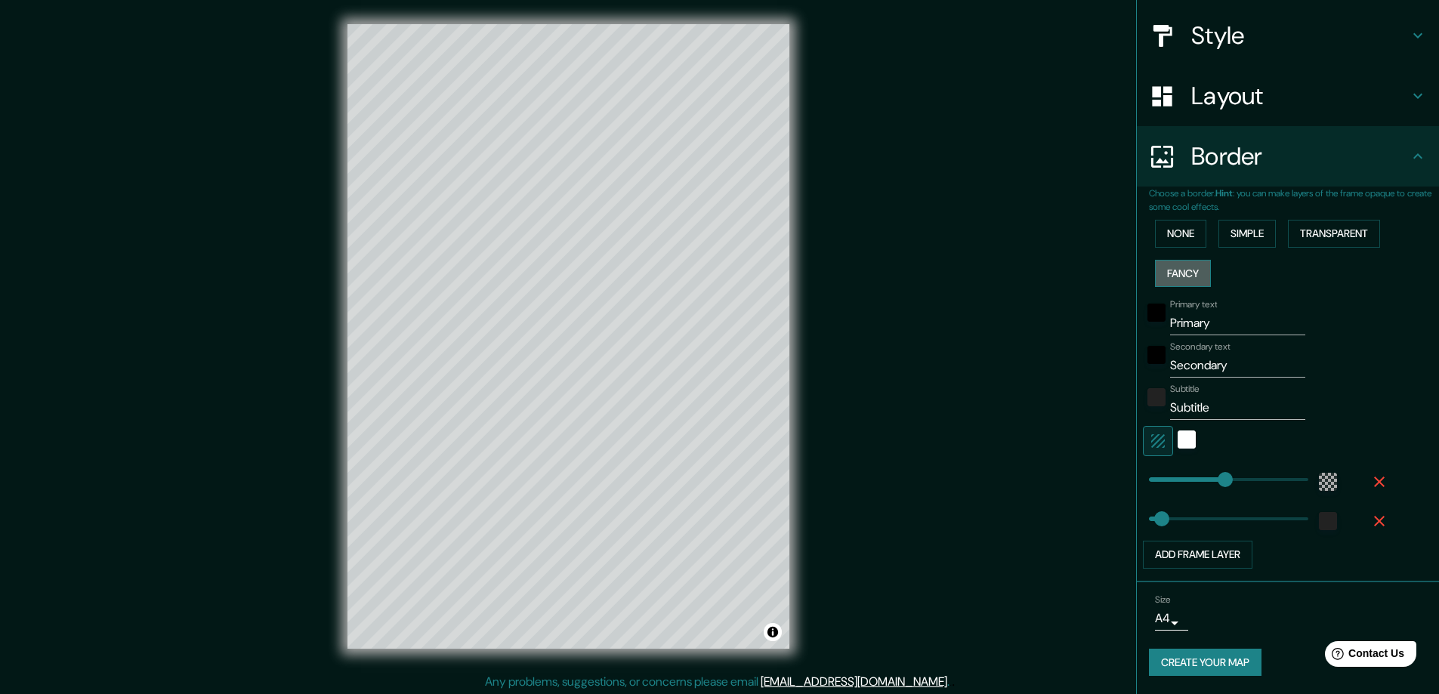
click at [1177, 264] on button "Fancy" at bounding box center [1183, 274] width 56 height 28
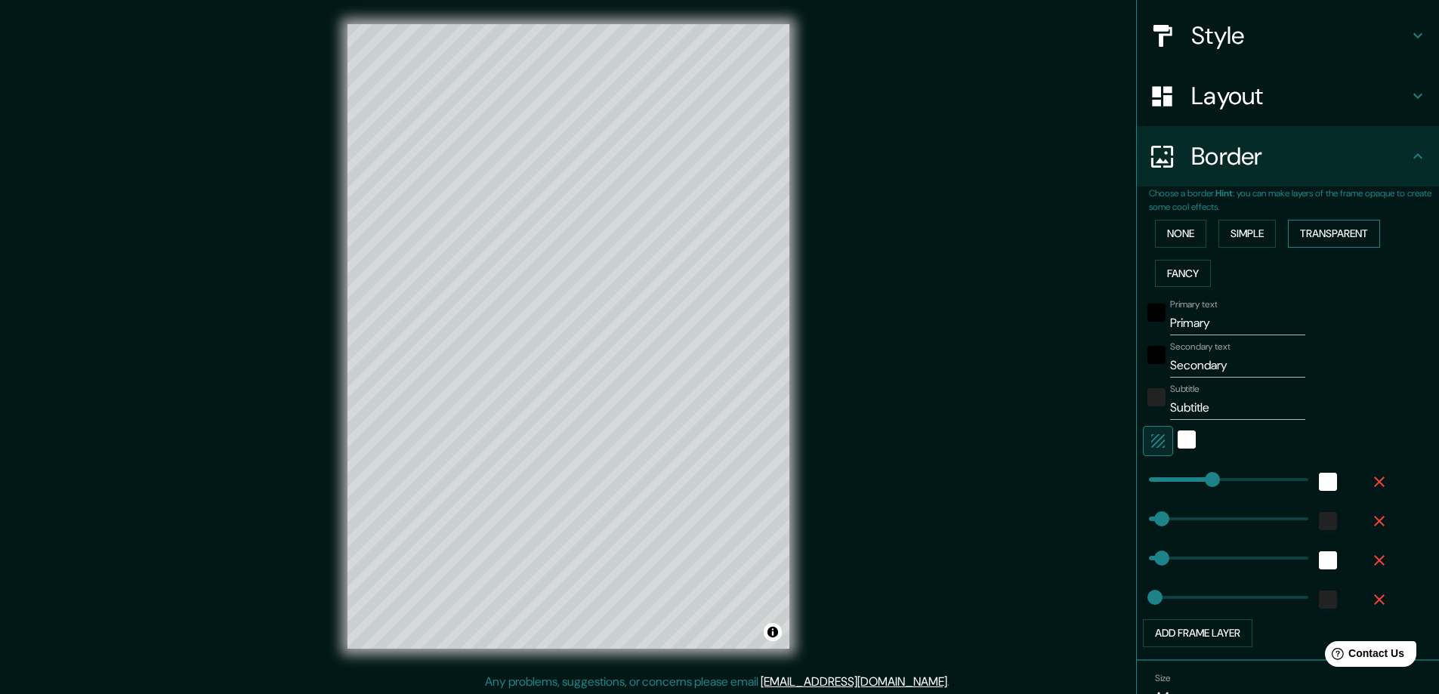
click at [1321, 233] on button "Transparent" at bounding box center [1334, 234] width 92 height 28
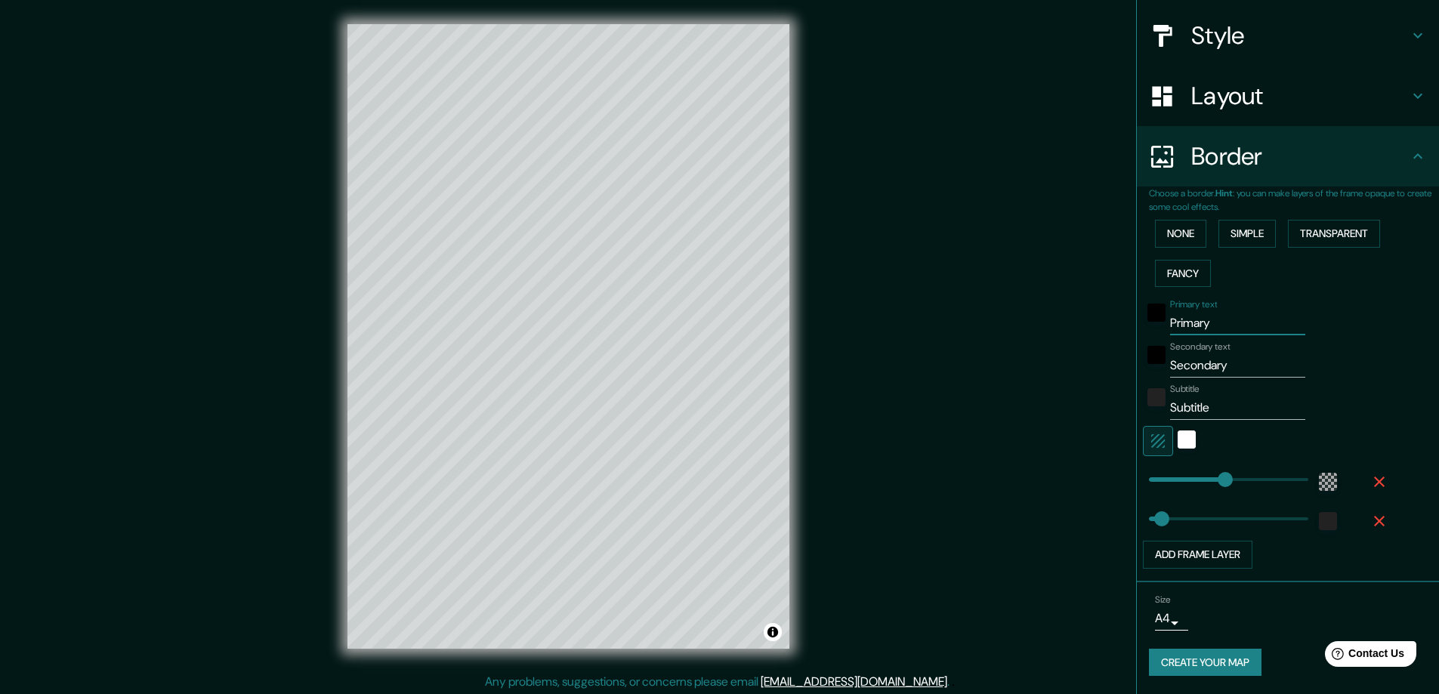
click at [1207, 323] on input "Primary" at bounding box center [1237, 323] width 135 height 24
click at [1188, 272] on button "Fancy" at bounding box center [1183, 274] width 56 height 28
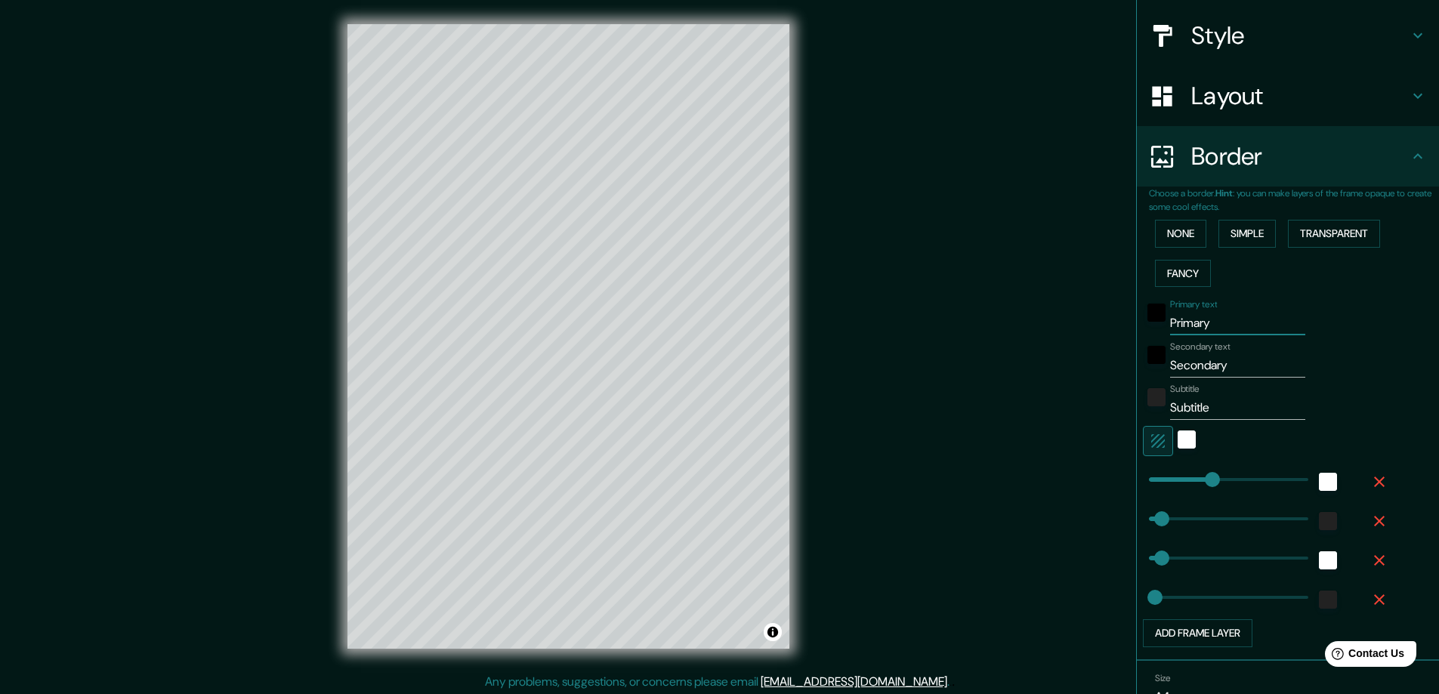
drag, startPoint x: 1215, startPoint y: 317, endPoint x: 1134, endPoint y: 320, distance: 80.9
click at [1143, 320] on div "Primary text Primary" at bounding box center [1267, 317] width 248 height 36
drag, startPoint x: 1239, startPoint y: 369, endPoint x: 1156, endPoint y: 360, distance: 83.6
click at [1156, 360] on div "Secondary text Secondary" at bounding box center [1267, 359] width 248 height 36
drag, startPoint x: 1168, startPoint y: 363, endPoint x: 1138, endPoint y: 363, distance: 30.2
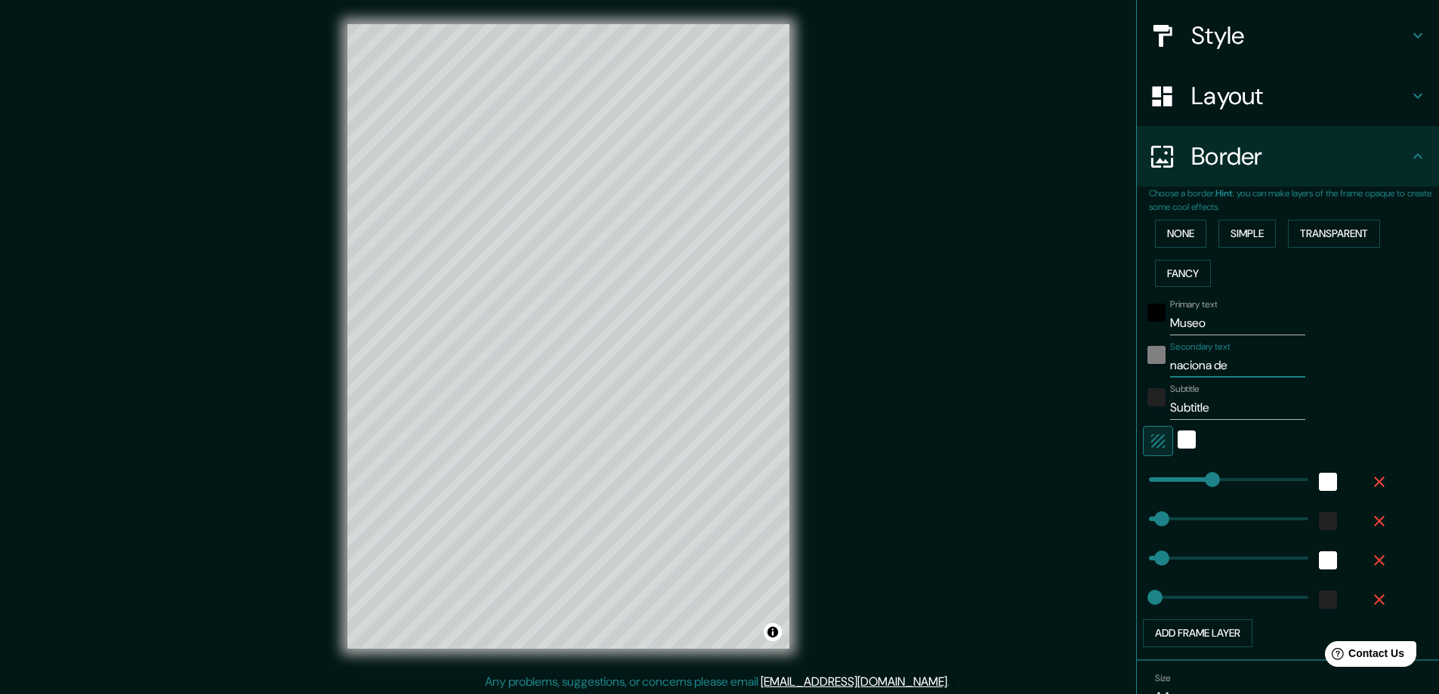
click at [1143, 363] on div "Secondary text naciona de" at bounding box center [1267, 359] width 248 height 36
paste input "PALENTOLOGÍCO Y ARQUEOLOGÍCO DE"
drag, startPoint x: 1175, startPoint y: 365, endPoint x: 1057, endPoint y: 365, distance: 117.9
click at [1057, 365] on div "Mappin Location [GEOGRAPHIC_DATA], [GEOGRAPHIC_DATA], [GEOGRAPHIC_DATA] Pins St…" at bounding box center [719, 348] width 1439 height 697
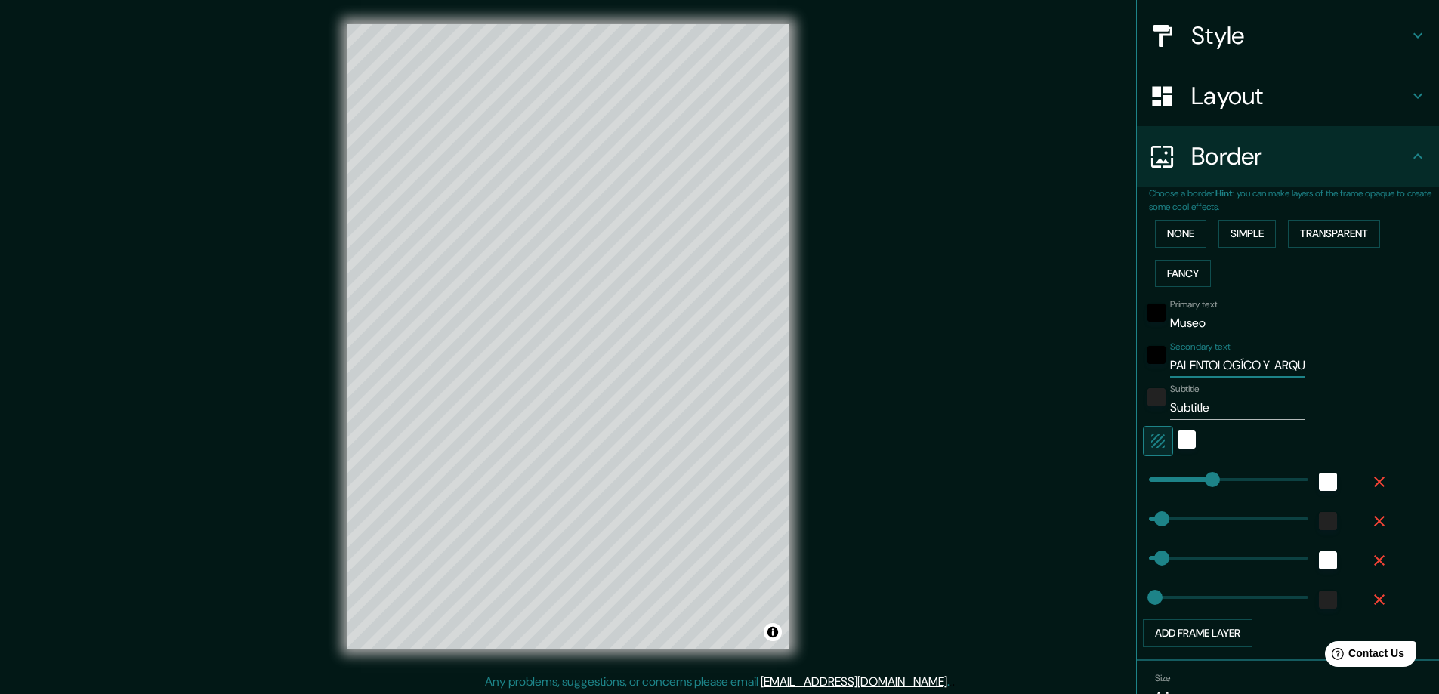
click at [1170, 366] on input "PALENTOLOGÍCO Y ARQUEOLOGÍCO DE" at bounding box center [1237, 366] width 135 height 24
click at [1158, 366] on div at bounding box center [1156, 359] width 27 height 36
click at [1170, 366] on input "PALENTOLOGÍCO Y ARQUEOLOGÍCO DE" at bounding box center [1237, 366] width 135 height 24
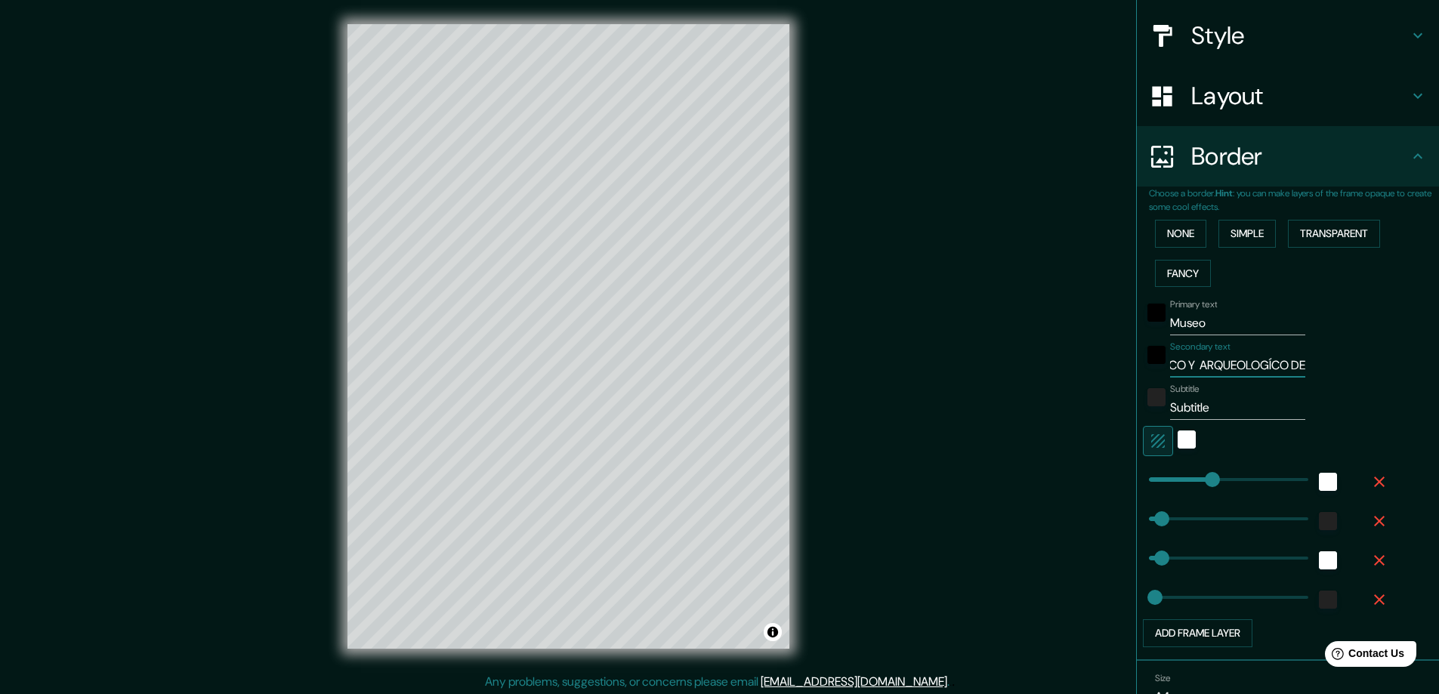
click at [1328, 358] on div "Secondary text PALENTOLOGÍCO Y ARQUEOLOGÍCO DE" at bounding box center [1267, 359] width 248 height 36
click at [1271, 355] on input "PALENTOLOGÍCO Y ARQUEOLOGÍCO DE" at bounding box center [1237, 366] width 135 height 24
drag, startPoint x: 1289, startPoint y: 366, endPoint x: 1348, endPoint y: 367, distance: 58.9
click at [1348, 367] on div "Secondary text PALENTOLOGÍCO Y ARQUEOLOGÍCO DE" at bounding box center [1267, 359] width 248 height 36
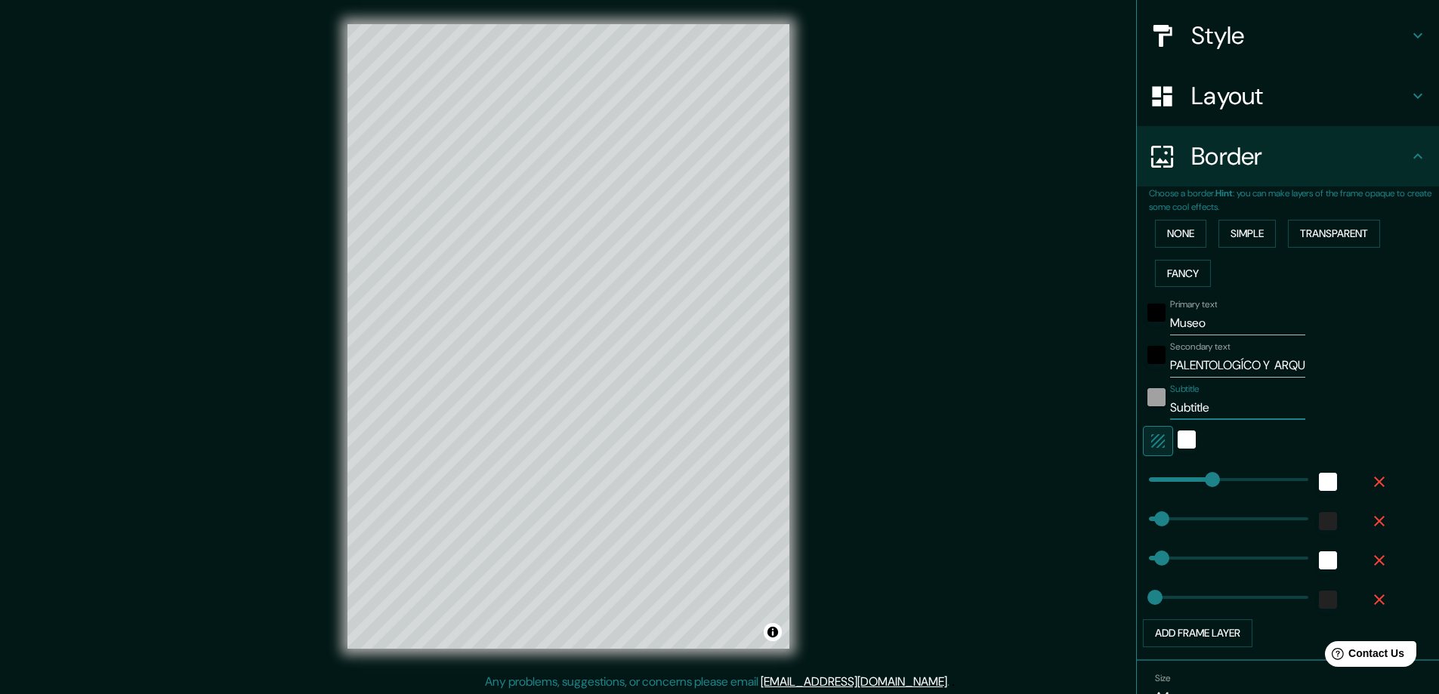
drag, startPoint x: 1212, startPoint y: 411, endPoint x: 1140, endPoint y: 406, distance: 72.0
click at [1143, 406] on div "Subtitle Subtitle" at bounding box center [1267, 402] width 248 height 36
click at [1170, 362] on input "PALENTOLOGÍCO Y ARQUEOLOGÍCO" at bounding box center [1237, 366] width 135 height 24
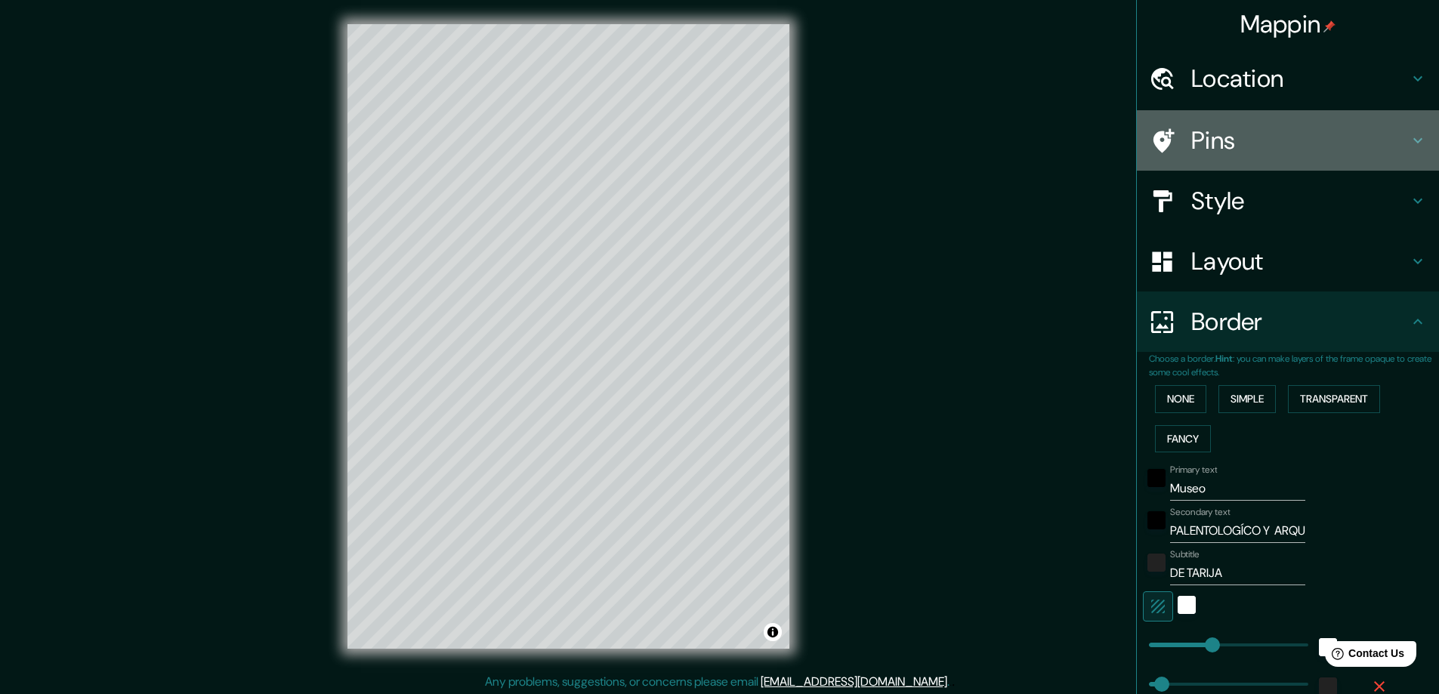
click at [1210, 137] on h4 "Pins" at bounding box center [1300, 140] width 218 height 30
